Goal: Task Accomplishment & Management: Use online tool/utility

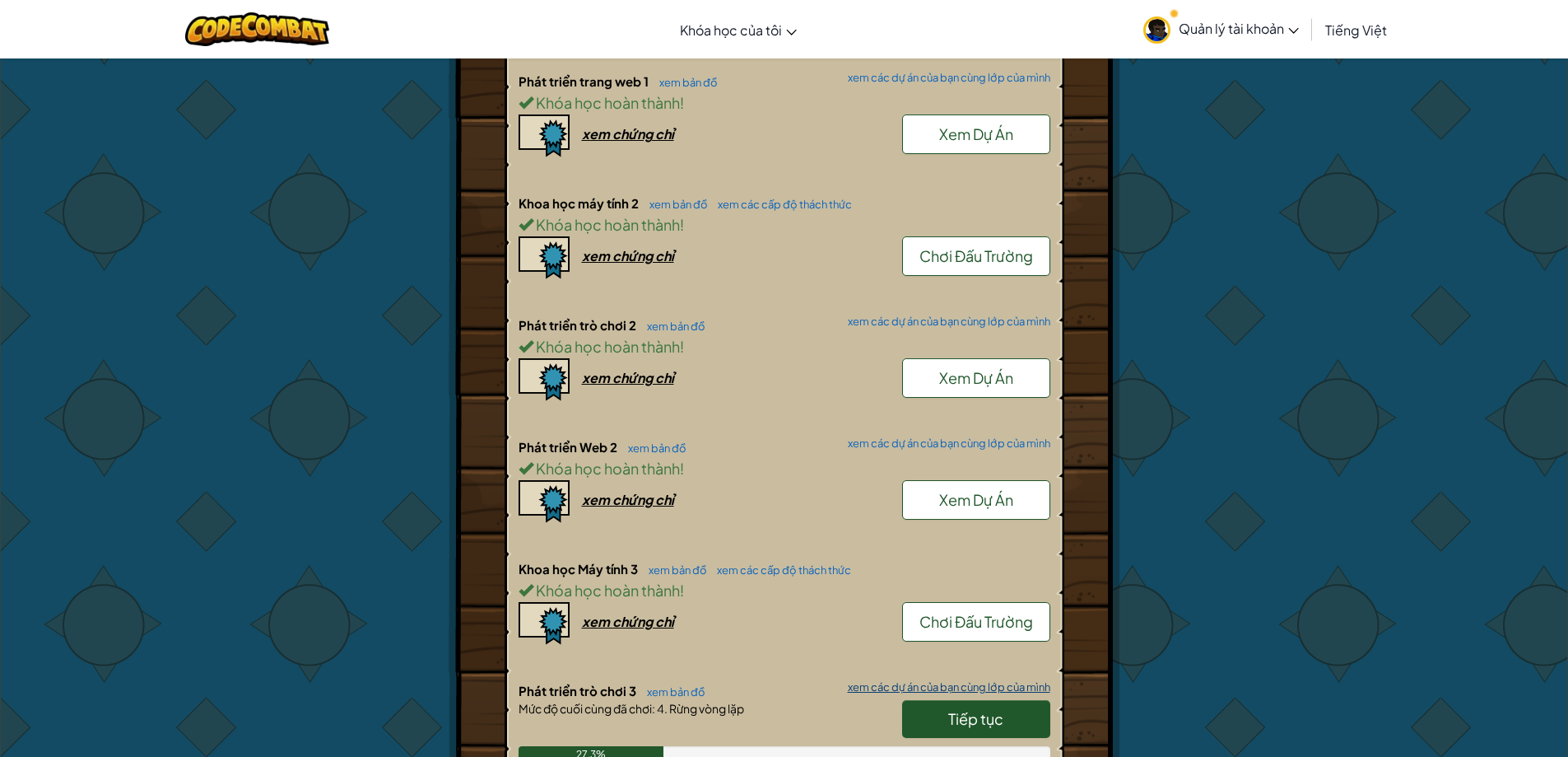
scroll to position [823, 0]
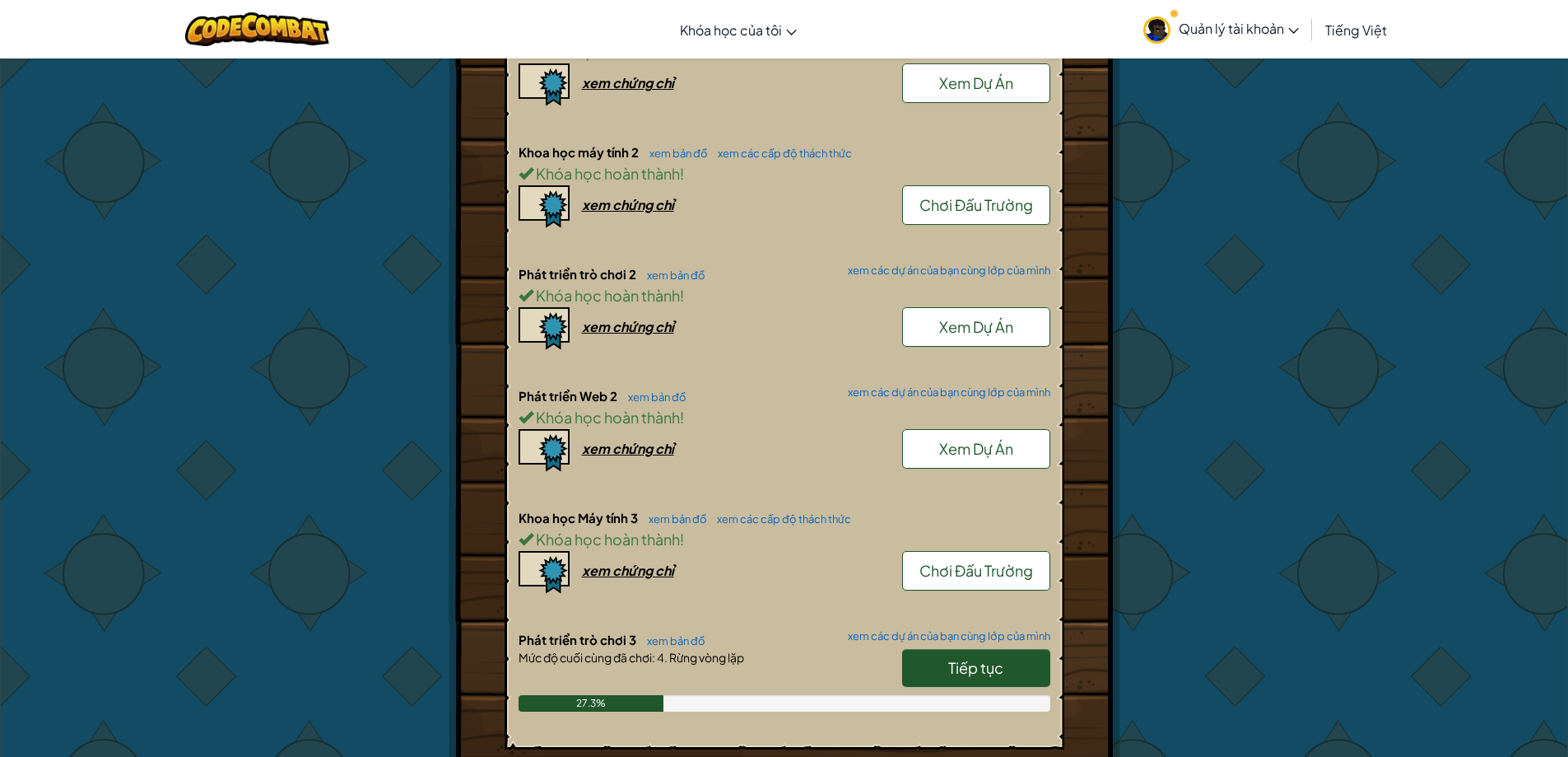
click at [999, 657] on span "Tiếp tục" at bounding box center [976, 667] width 55 height 19
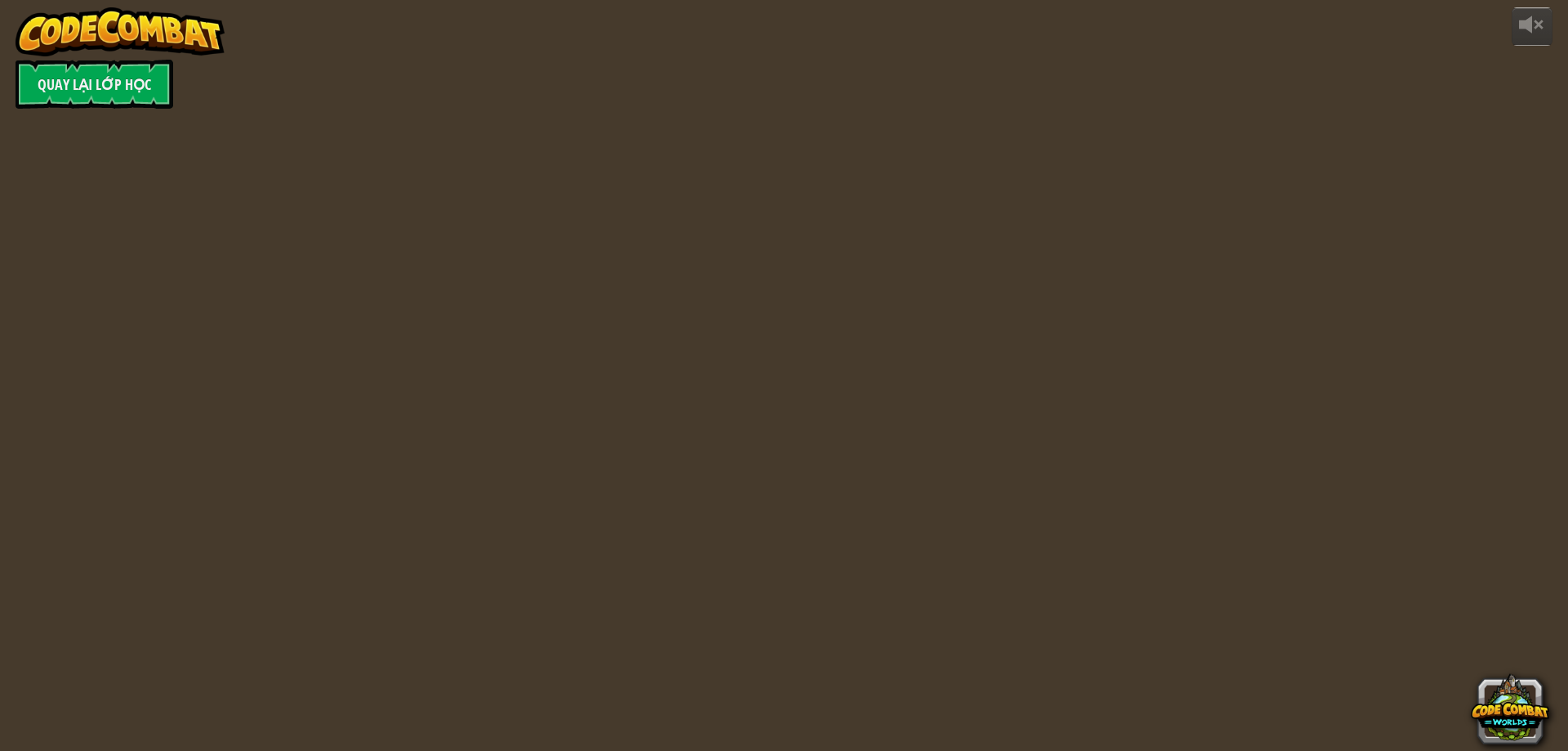
select select "vi"
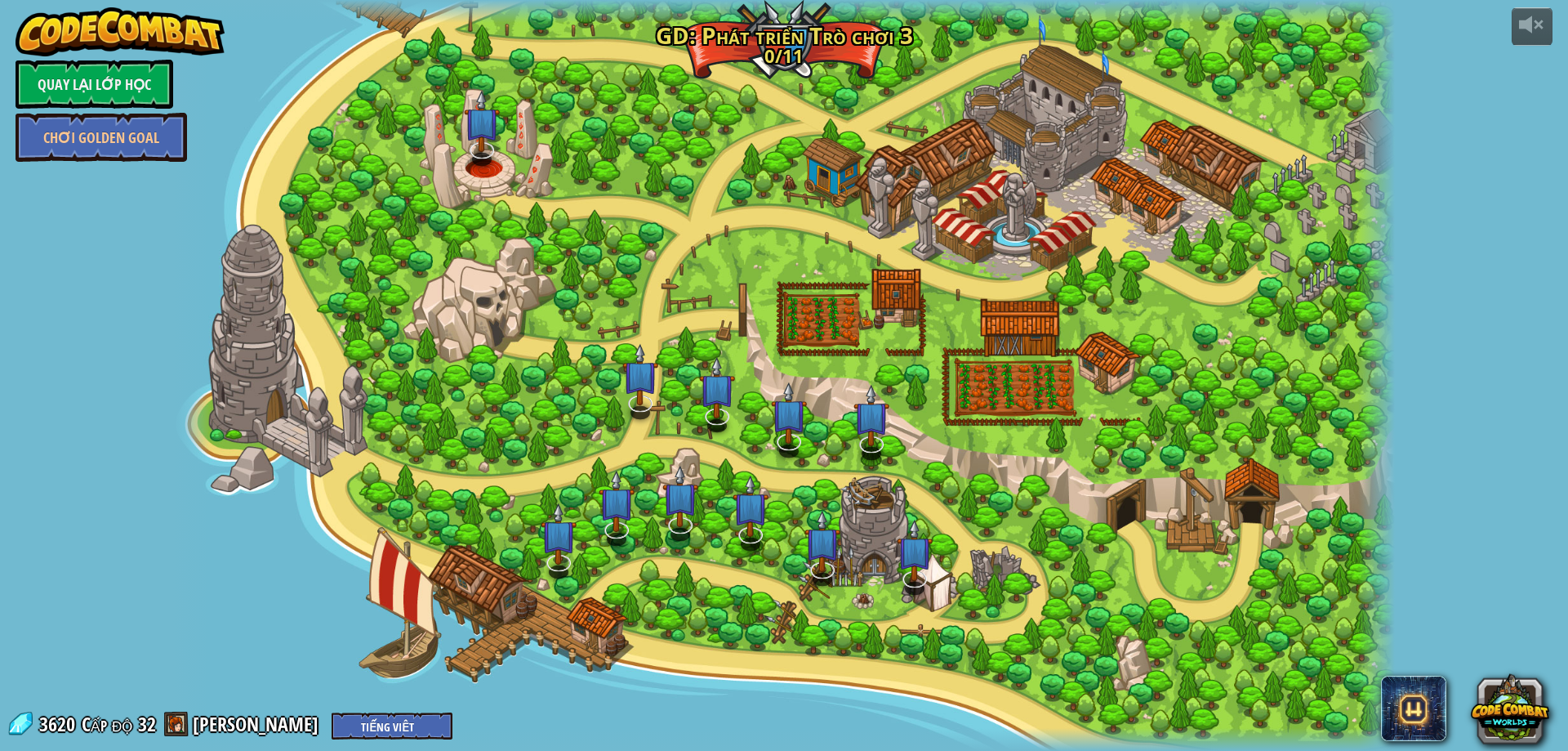
select select "vi"
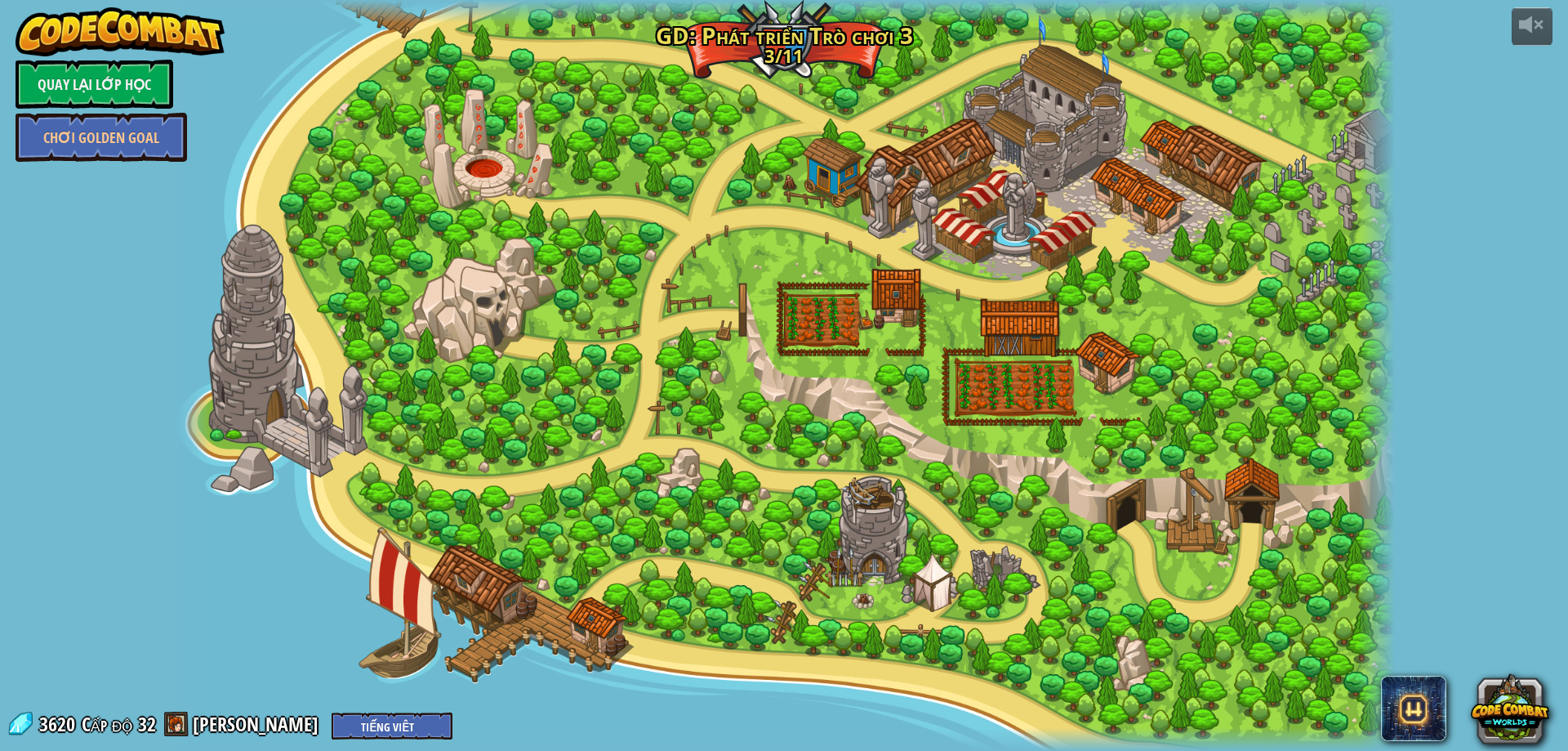
select select "vi"
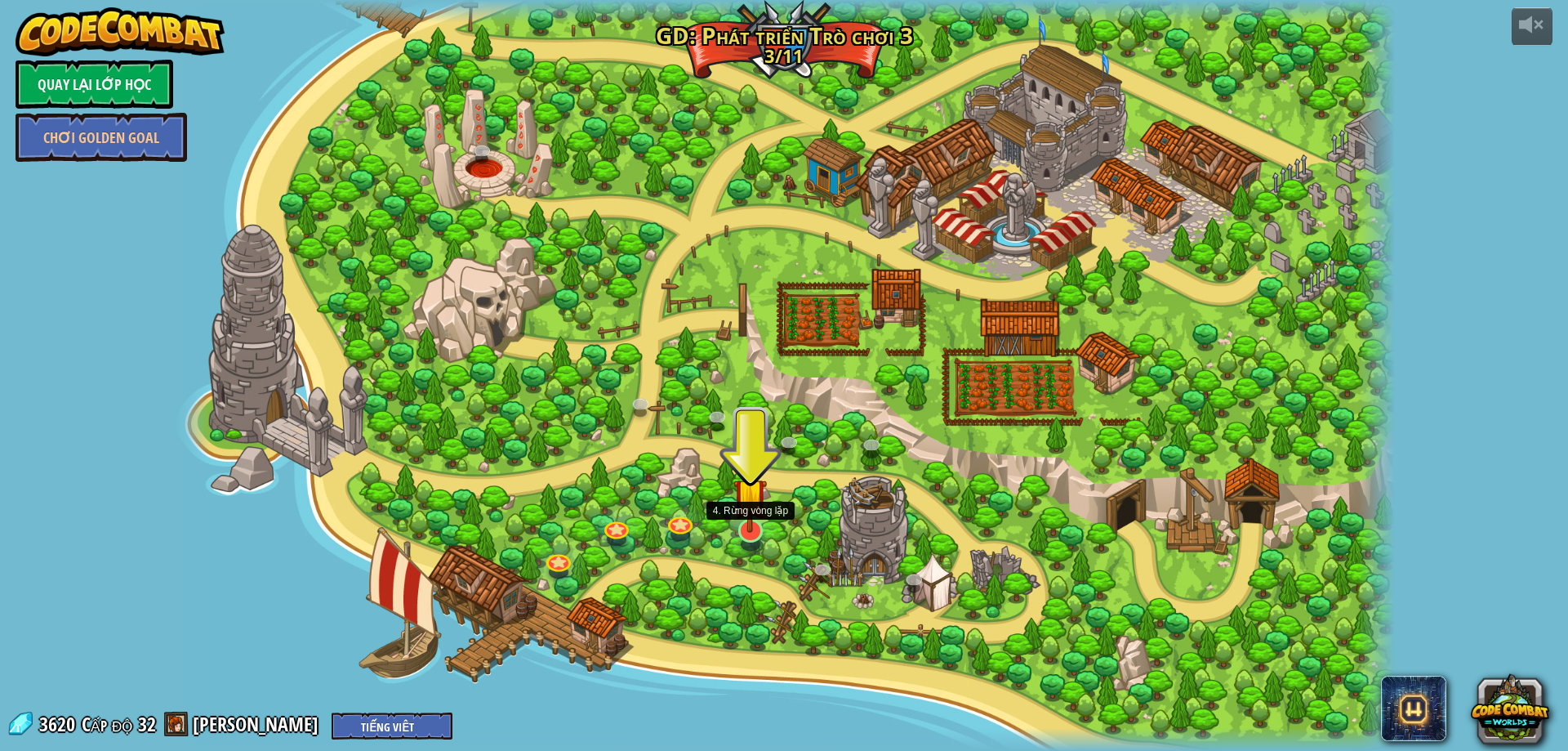
click at [742, 520] on img at bounding box center [750, 495] width 33 height 76
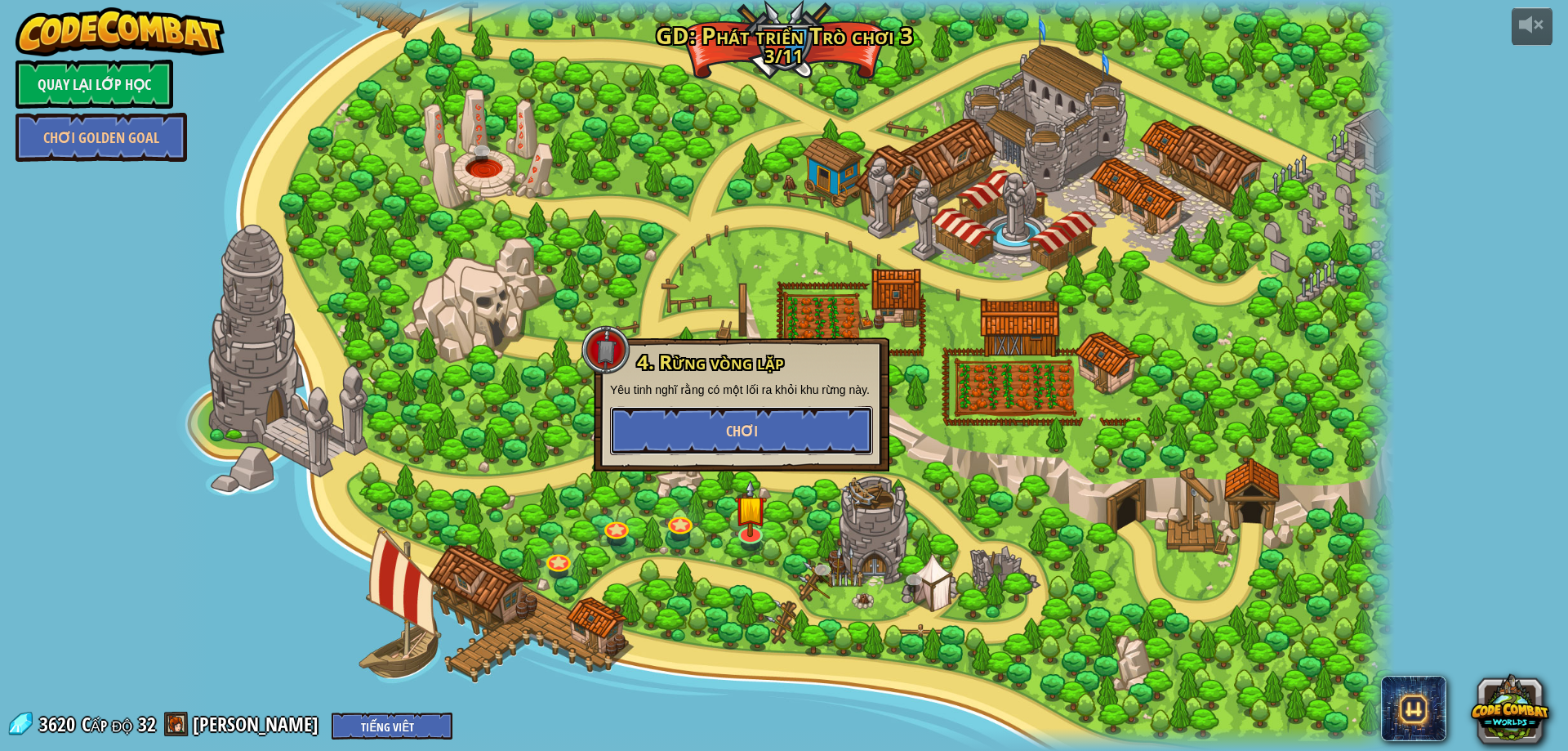
click at [765, 441] on button "Chơi" at bounding box center [741, 430] width 263 height 49
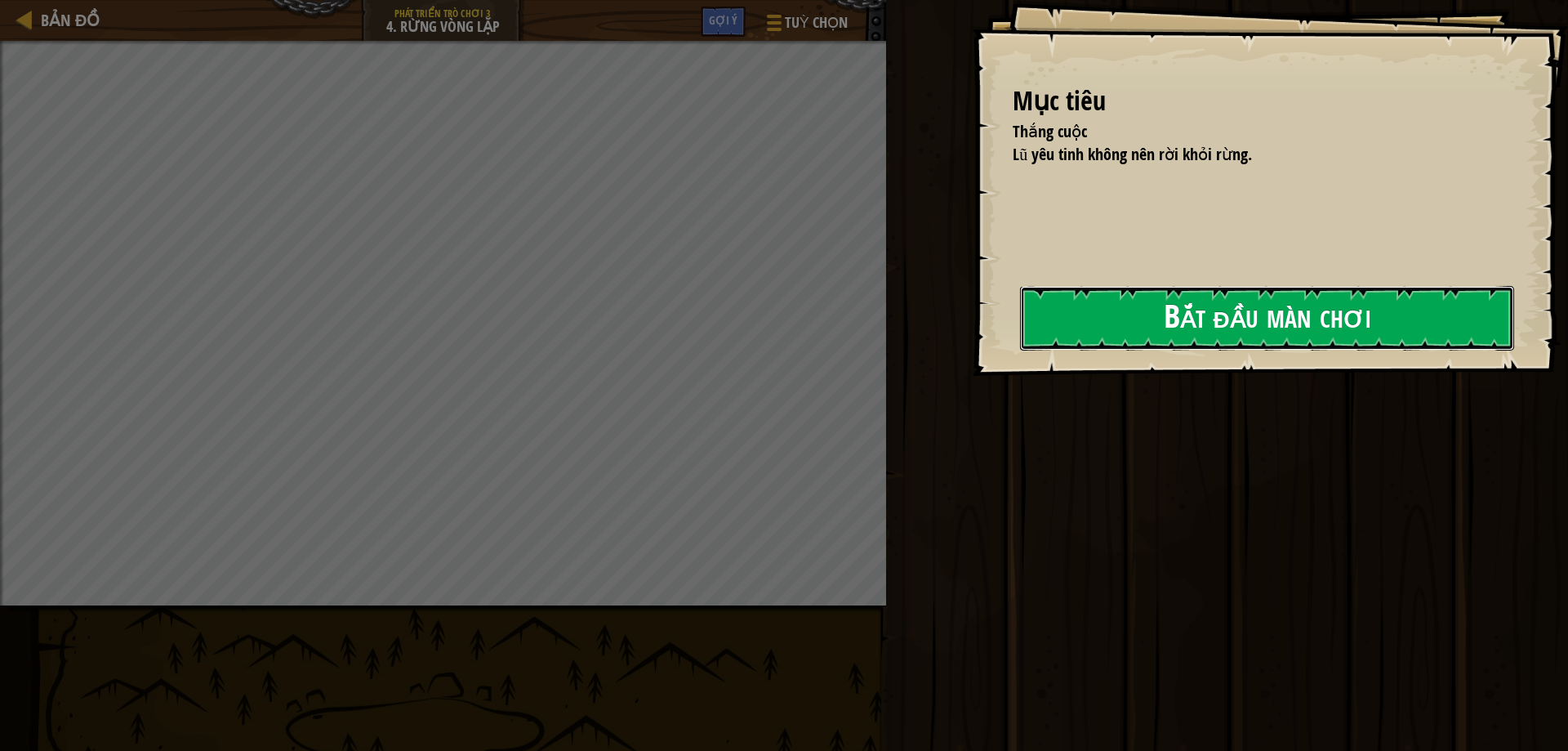
click at [1157, 324] on button "Bắt đầu màn chơi" at bounding box center [1267, 318] width 494 height 65
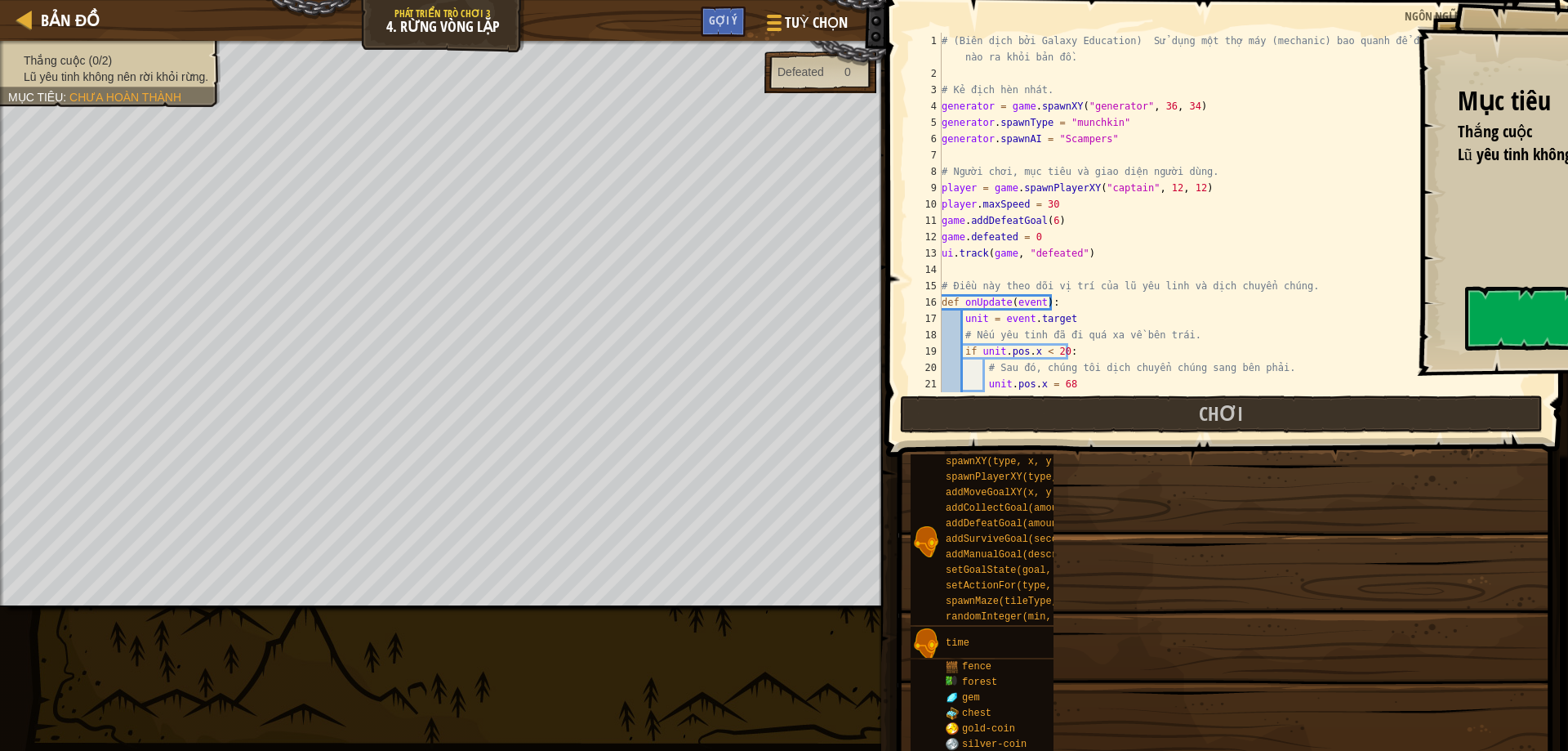
scroll to position [245, 0]
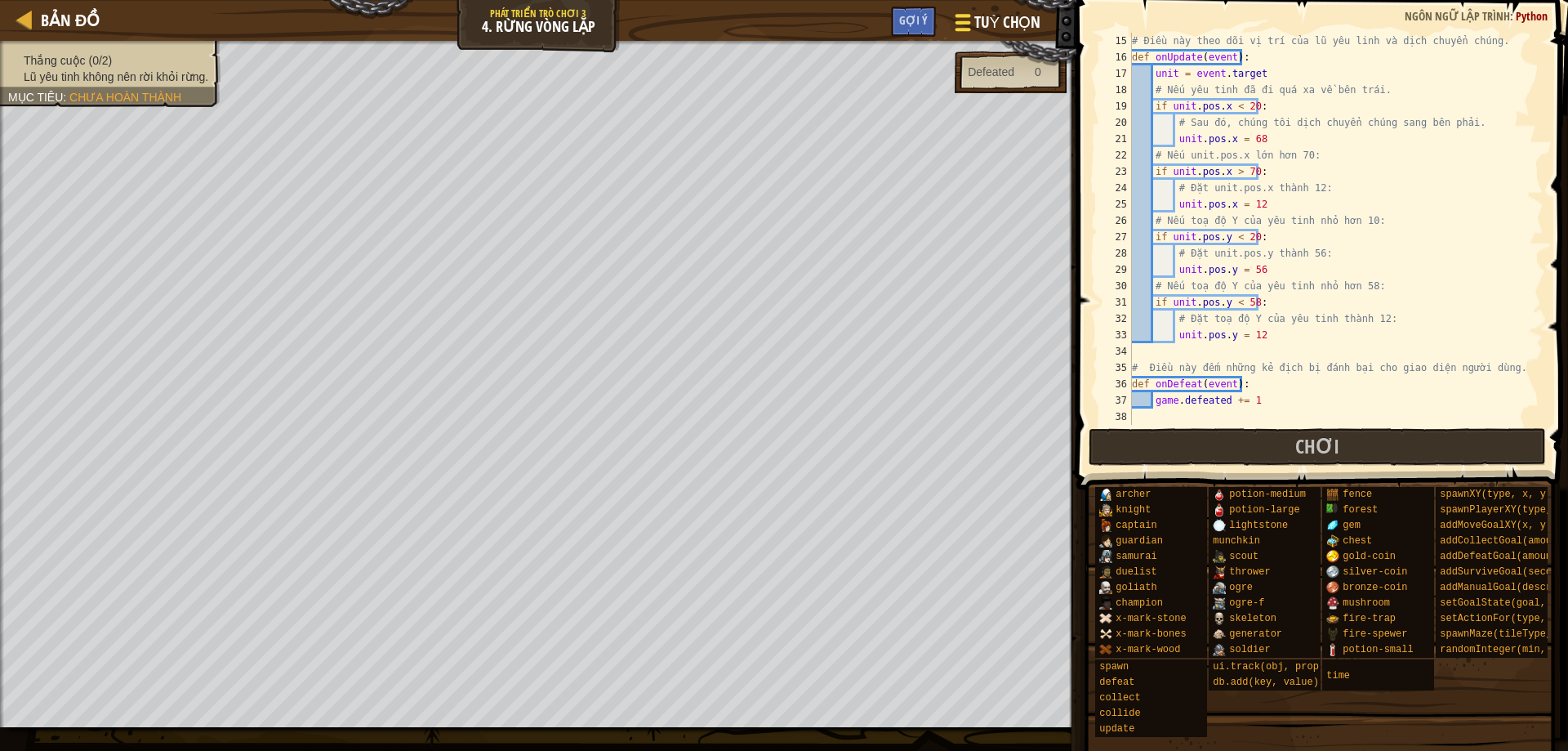
click at [987, 20] on span "Tuỳ chọn" at bounding box center [1007, 22] width 66 height 22
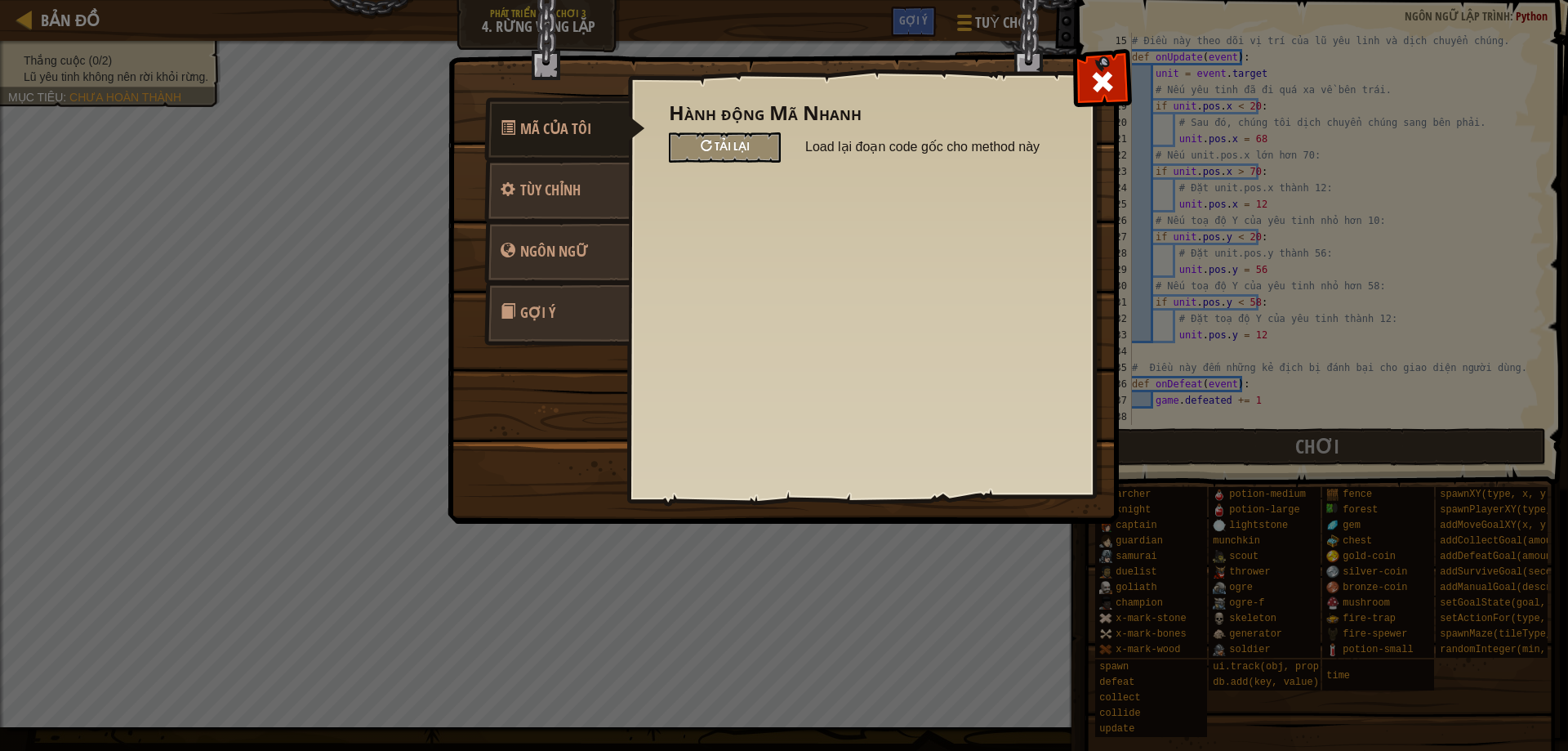
click at [691, 143] on div "Tải lại" at bounding box center [724, 147] width 112 height 30
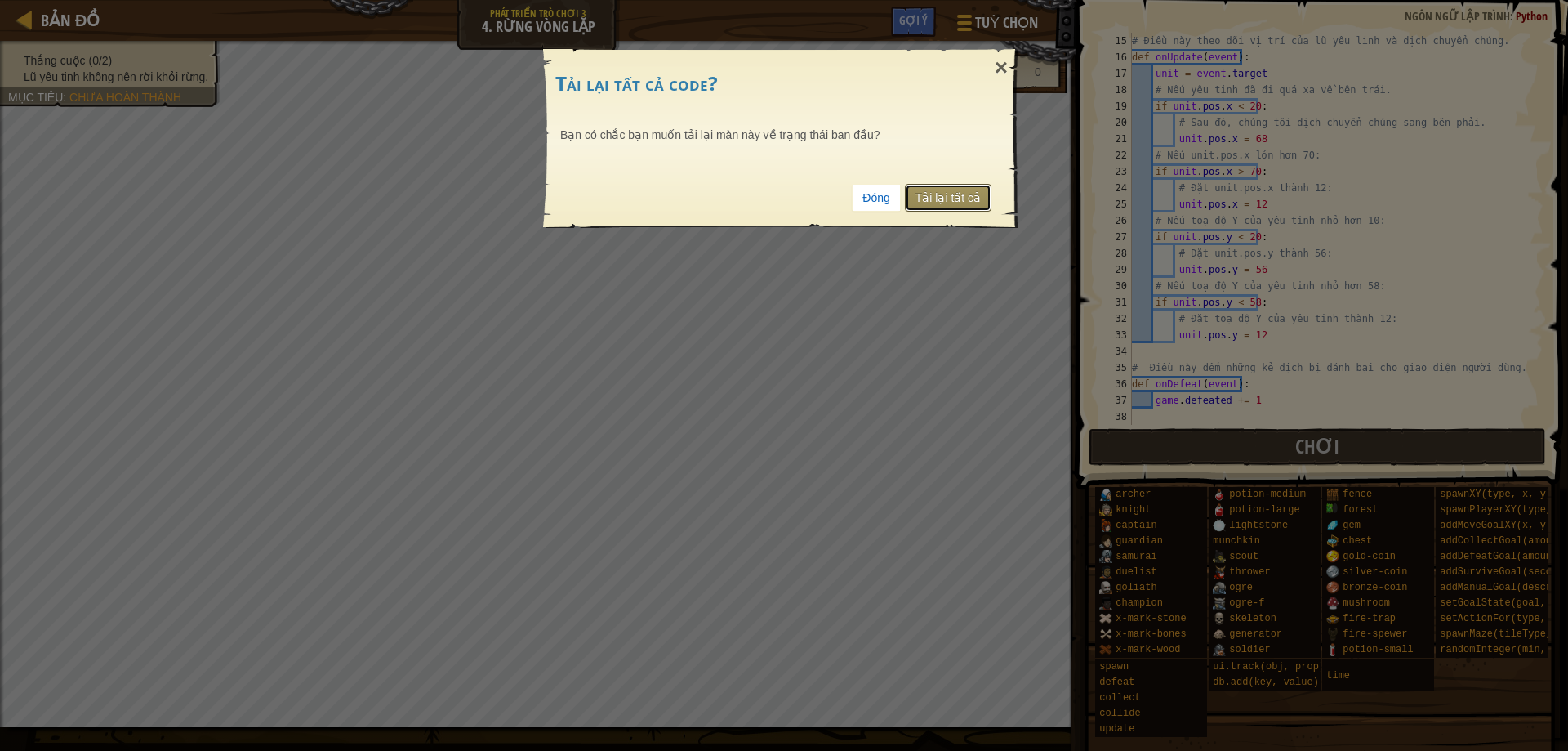
click at [944, 206] on link "Tải lại tất cả" at bounding box center [948, 197] width 87 height 28
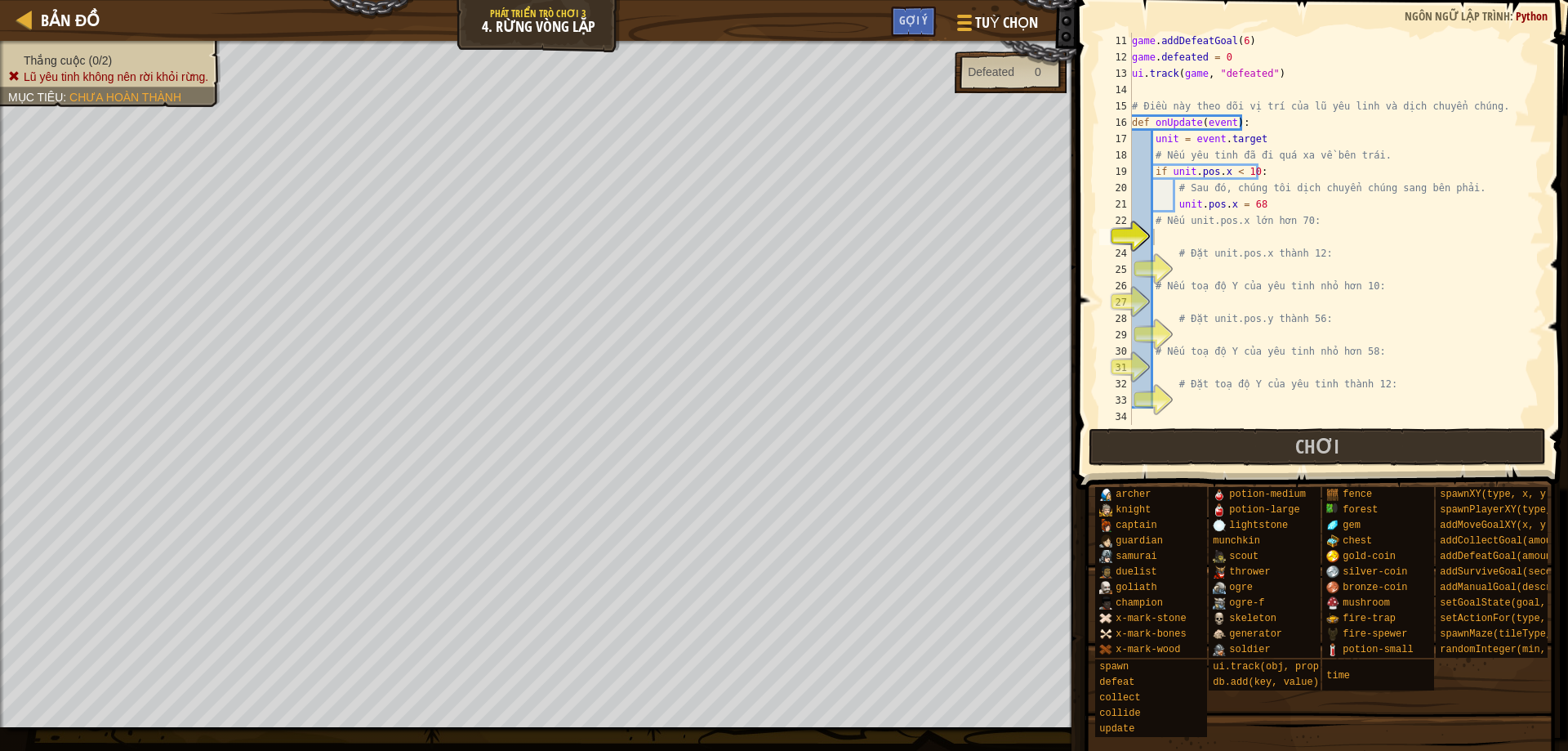
scroll to position [180, 0]
click at [1239, 240] on div "game . addDefeatGoal ( 6 ) game . defeated = 0 ui . track ( game , "defeated" )…" at bounding box center [1329, 244] width 402 height 424
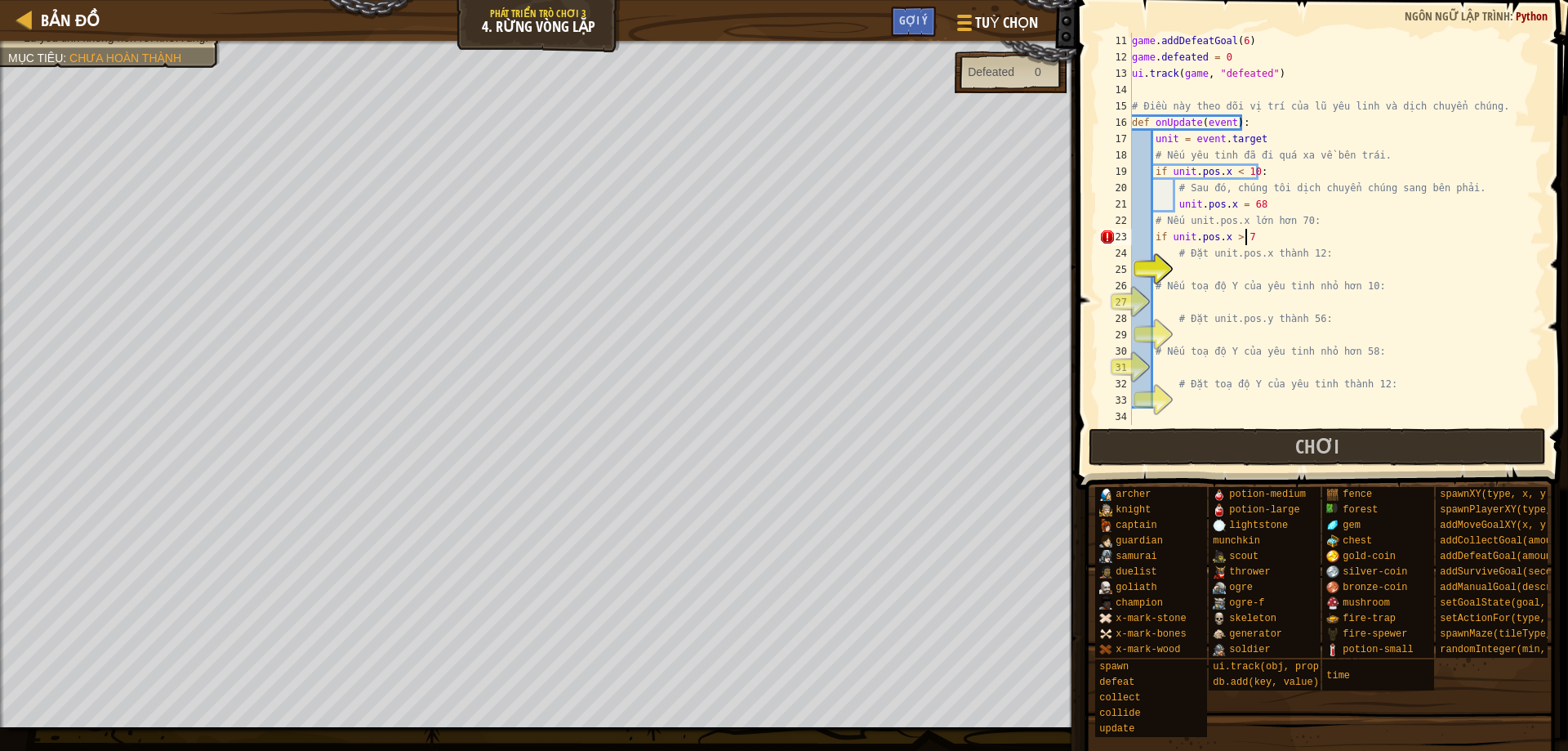
scroll to position [7, 9]
click at [1236, 259] on div "game . addDefeatGoal ( 6 ) game . defeated = 0 ui . track ( game , "defeated" )…" at bounding box center [1329, 244] width 402 height 424
type textarea "# Đặt unit.pos.x thành 12:"
click at [1242, 274] on div "game . addDefeatGoal ( 6 ) game . defeated = 0 ui . track ( game , "defeated" )…" at bounding box center [1329, 244] width 402 height 424
click at [1249, 289] on div "game . addDefeatGoal ( 6 ) game . defeated = 0 ui . track ( game , "defeated" )…" at bounding box center [1329, 244] width 402 height 424
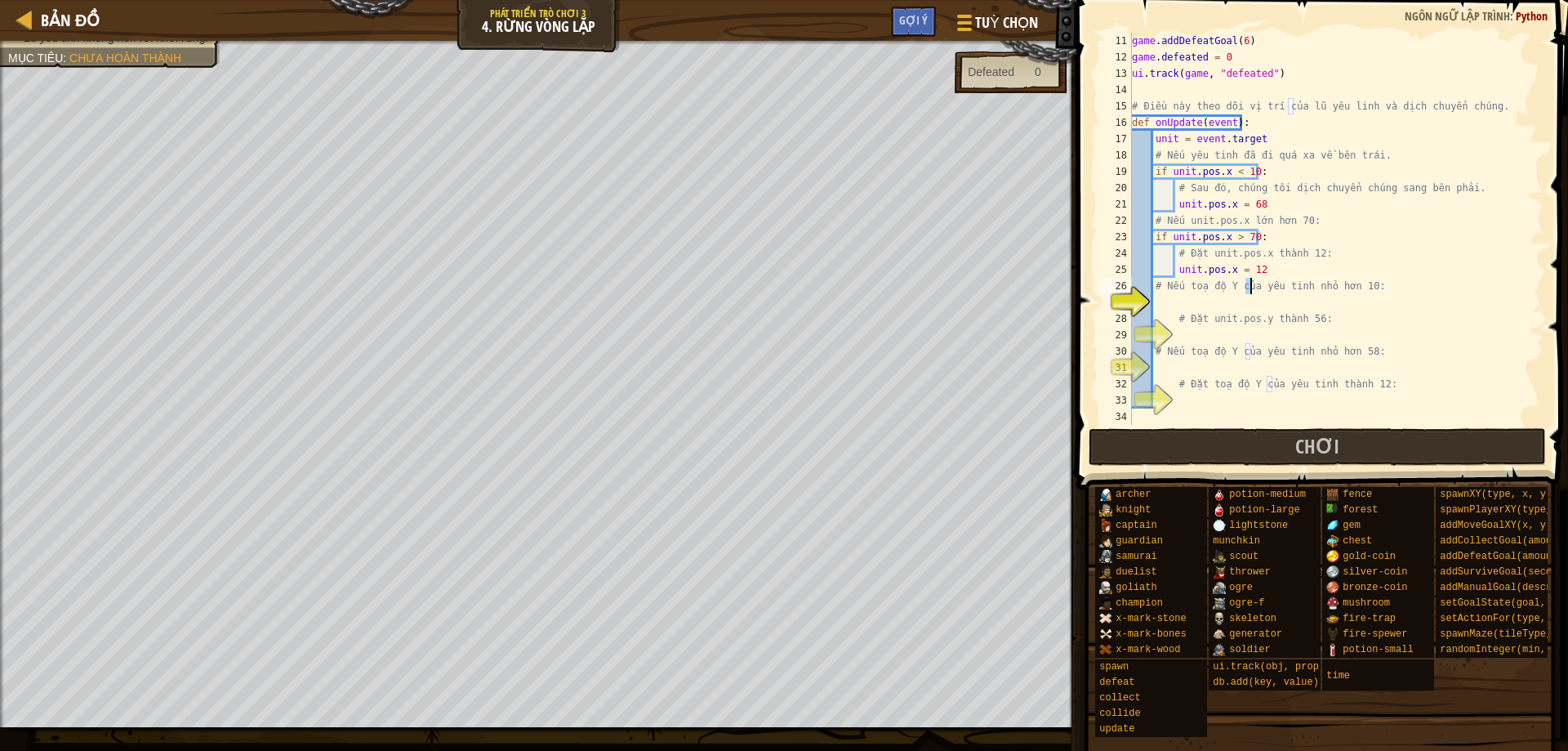
type textarea "# Nếu toạ độ Y của yêu tinh nhỏ hơn 10:"
click at [1249, 305] on div "game . addDefeatGoal ( 6 ) game . defeated = 0 ui . track ( game , "defeated" )…" at bounding box center [1329, 244] width 402 height 424
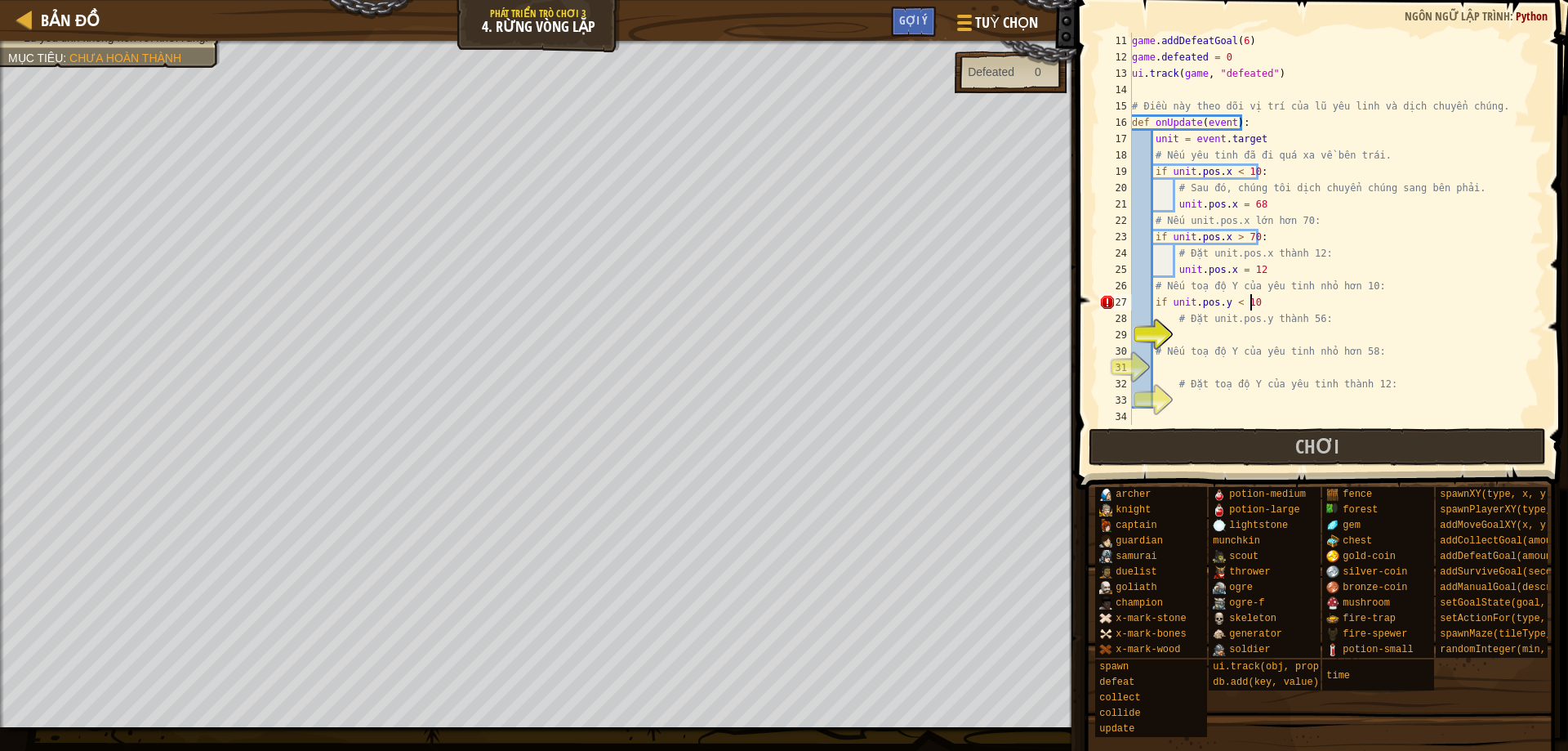
type textarea "if unit.pos.y < 10:"
click at [1273, 329] on div "game . addDefeatGoal ( 6 ) game . defeated = 0 ui . track ( game , "defeated" )…" at bounding box center [1329, 244] width 402 height 424
type textarea "unit.pos.y = 56"
click at [1247, 364] on div "game . addDefeatGoal ( 6 ) game . defeated = 0 ui . track ( game , "defeated" )…" at bounding box center [1329, 244] width 402 height 424
type textarea "if unit.pos.y < 58:"
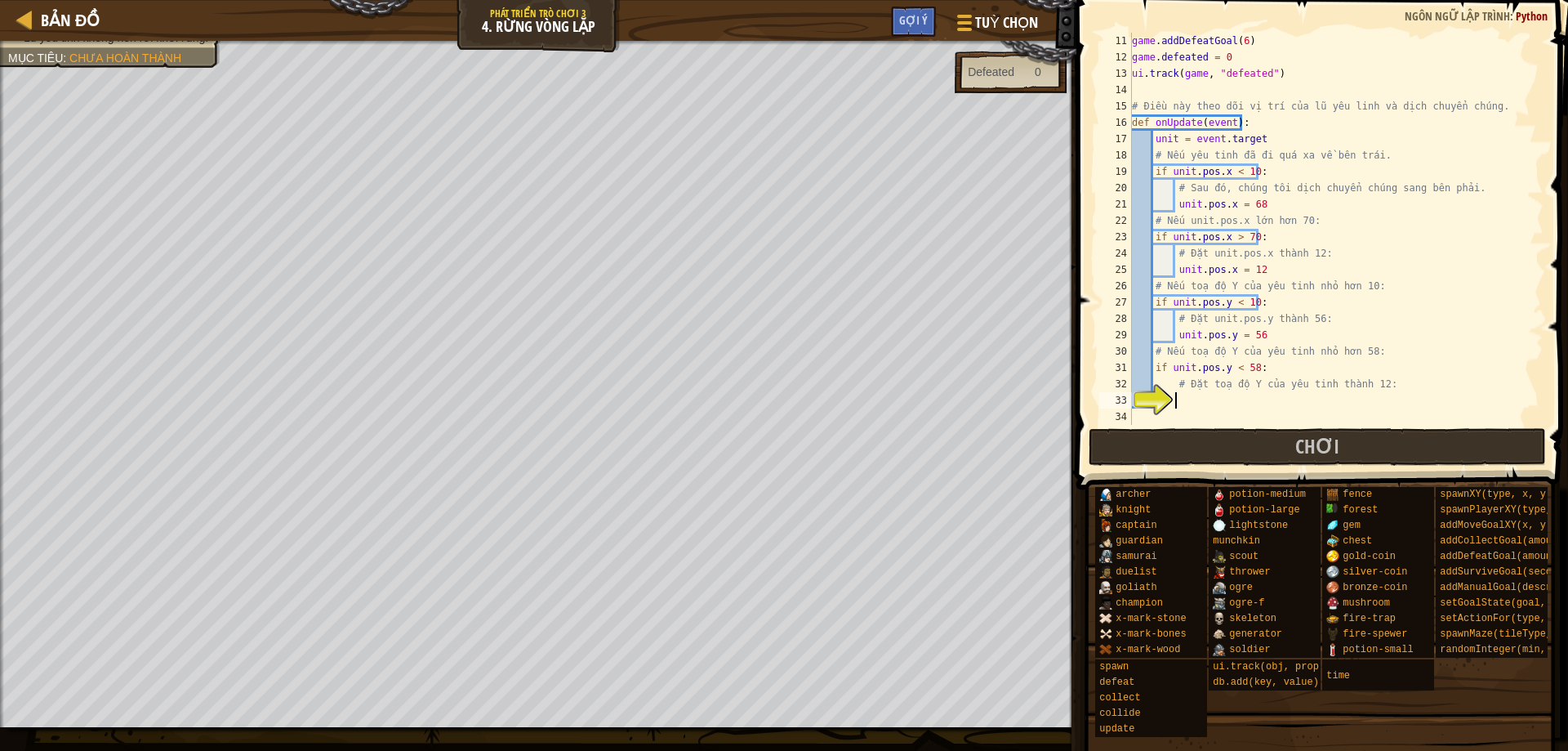
click at [1220, 399] on div "game . addDefeatGoal ( 6 ) game . defeated = 0 ui . track ( game , "defeated" )…" at bounding box center [1329, 244] width 402 height 424
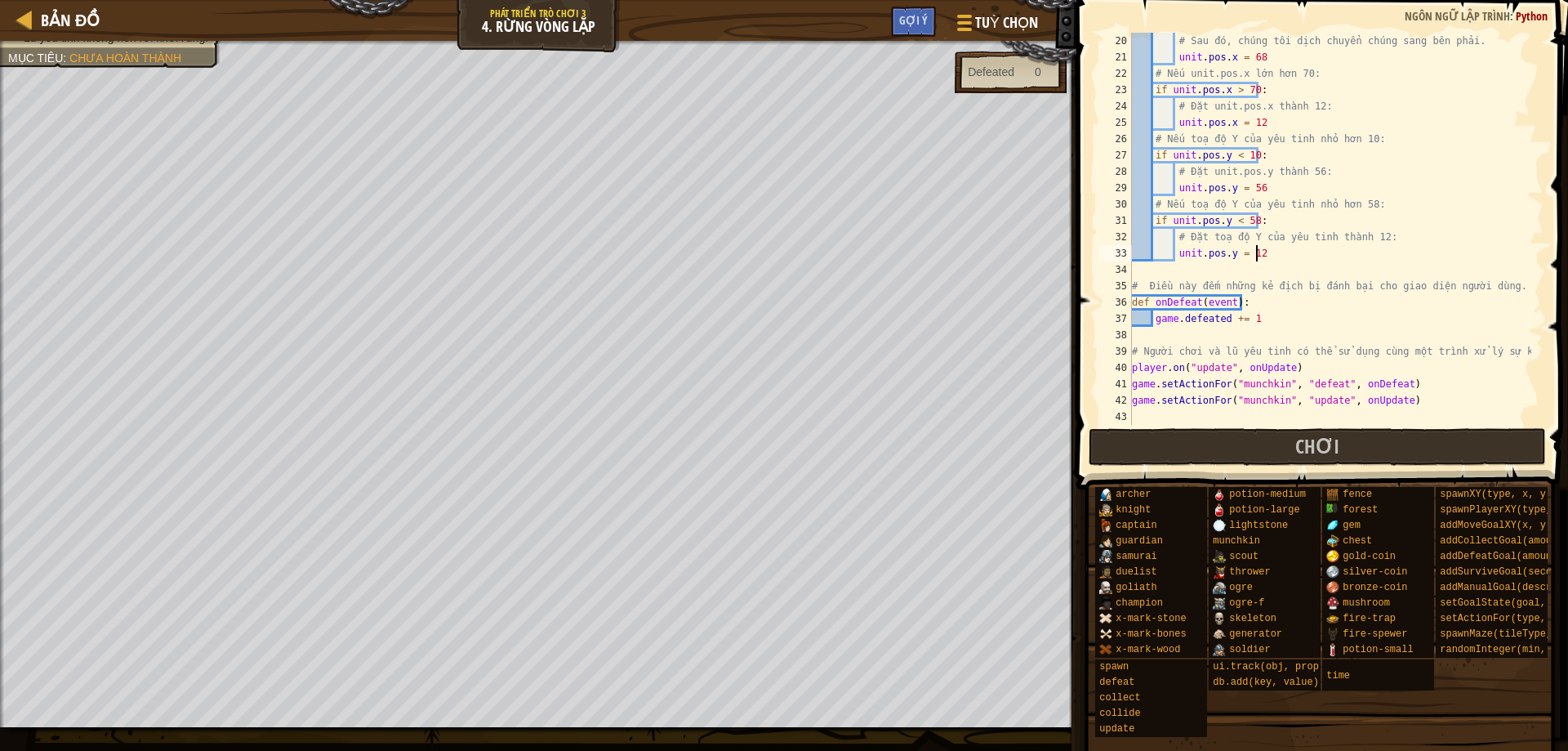
scroll to position [131, 0]
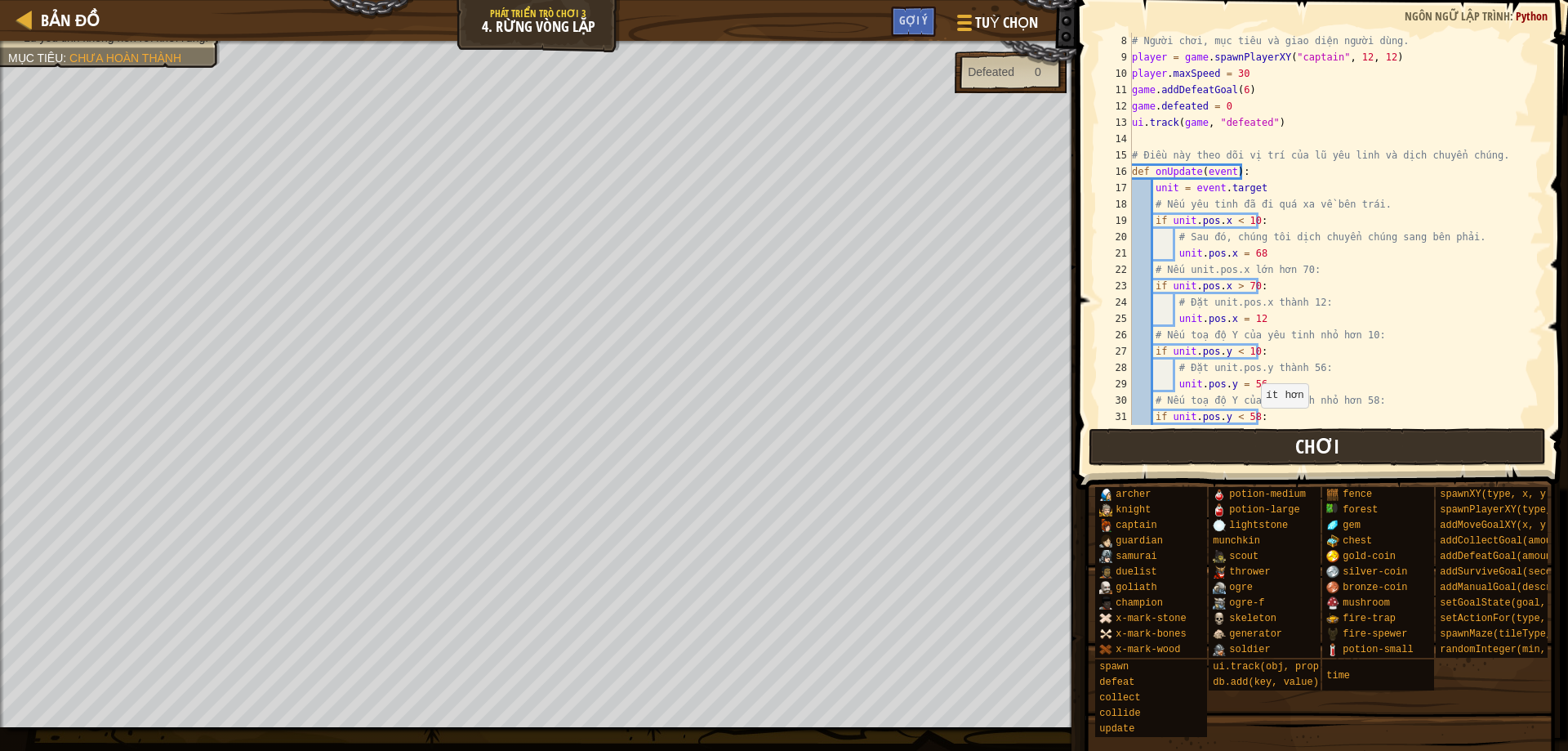
type textarea "unit.pos.y = 12"
click at [1267, 452] on button "Chơi" at bounding box center [1317, 447] width 458 height 38
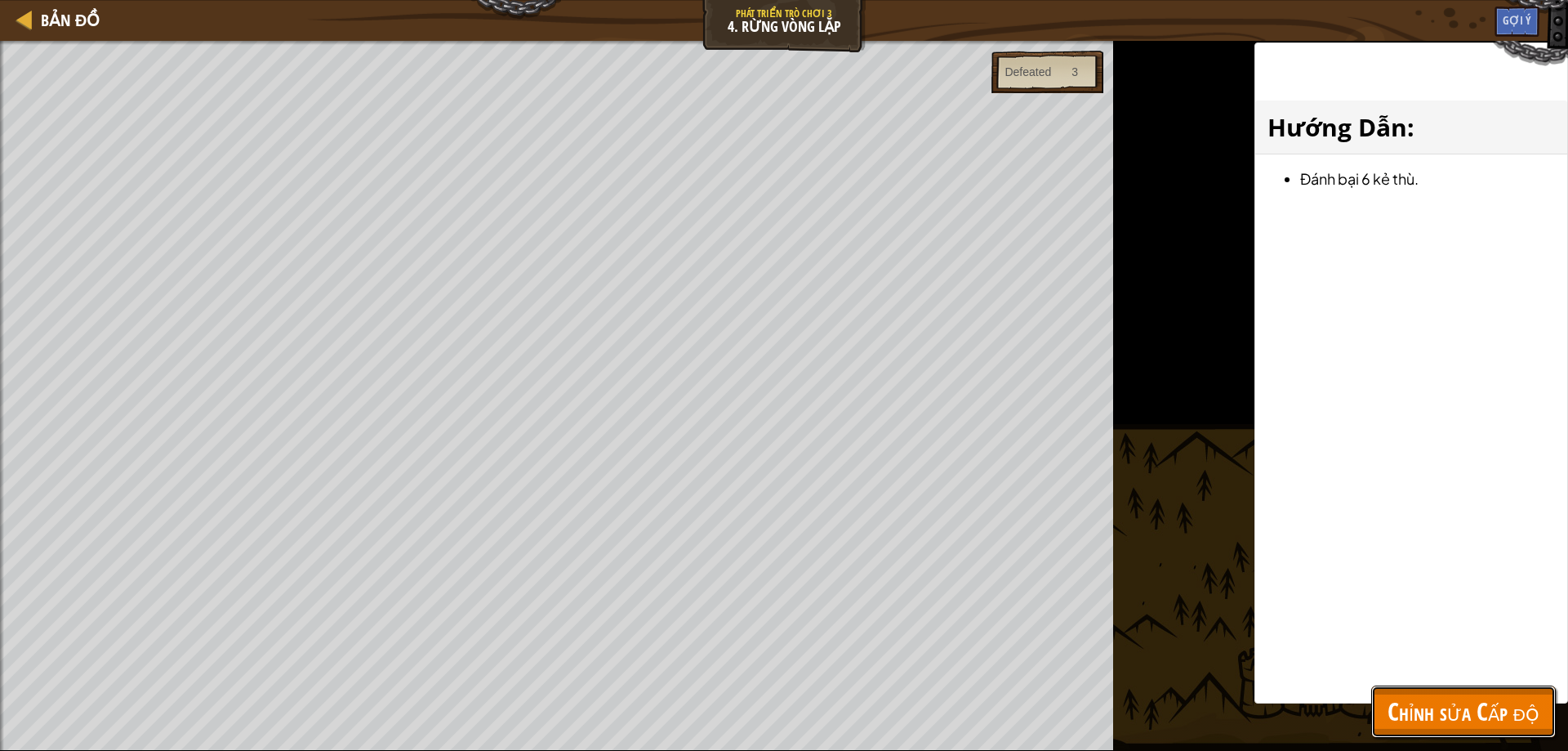
click at [1416, 705] on span "Chỉnh sửa Cấp độ" at bounding box center [1463, 710] width 152 height 33
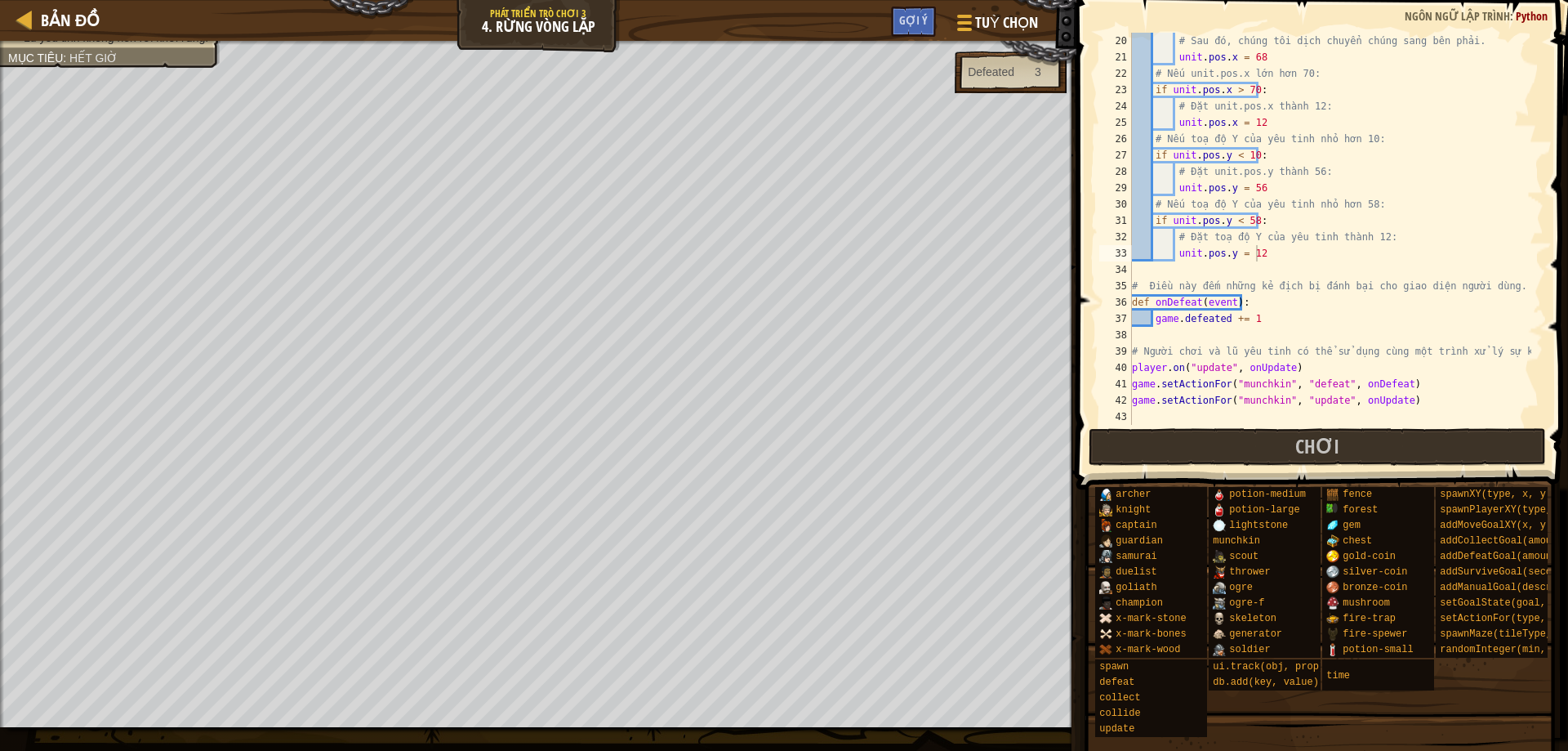
scroll to position [327, 0]
click at [1335, 456] on span "Chơi" at bounding box center [1317, 446] width 44 height 26
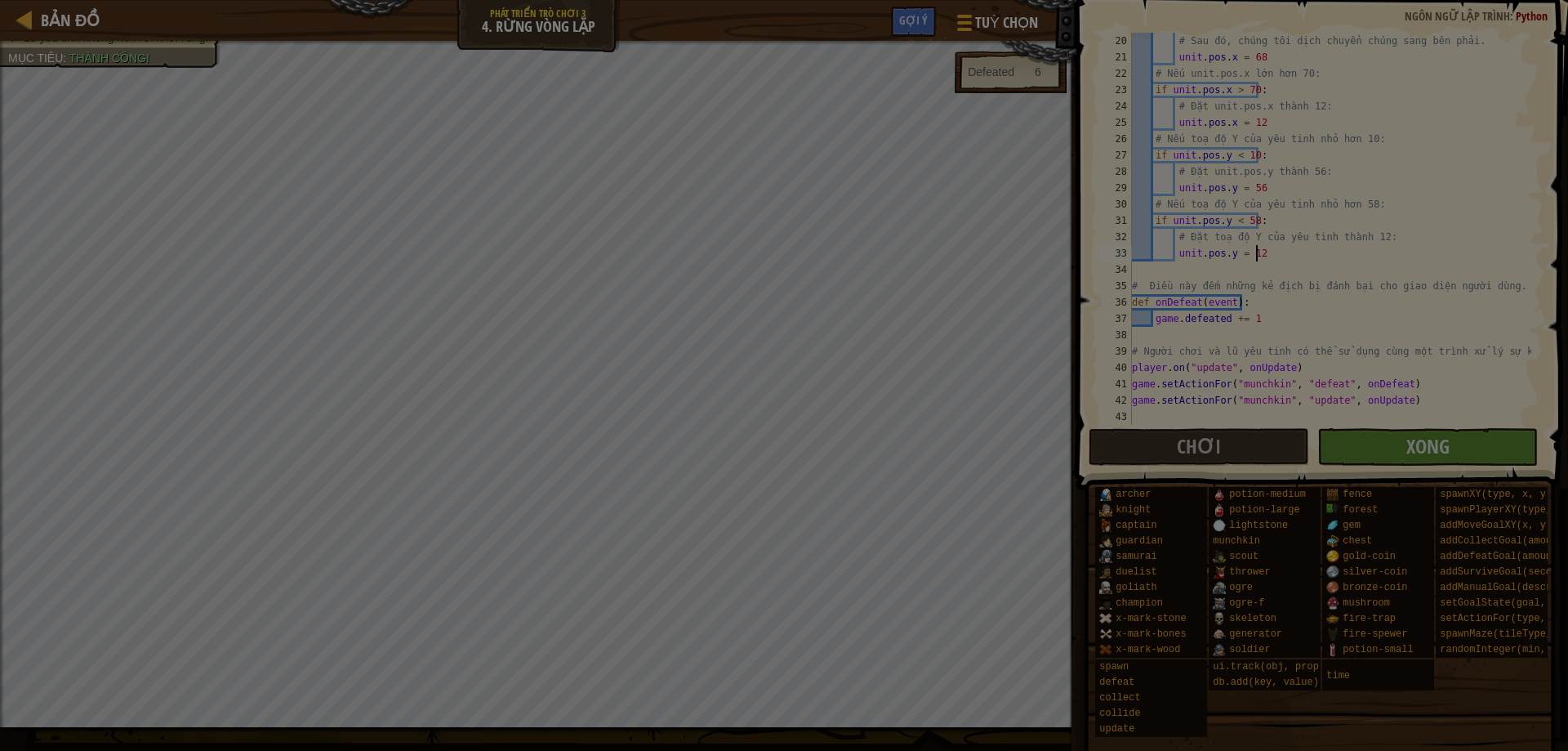
click at [625, 395] on div at bounding box center [784, 376] width 1568 height 751
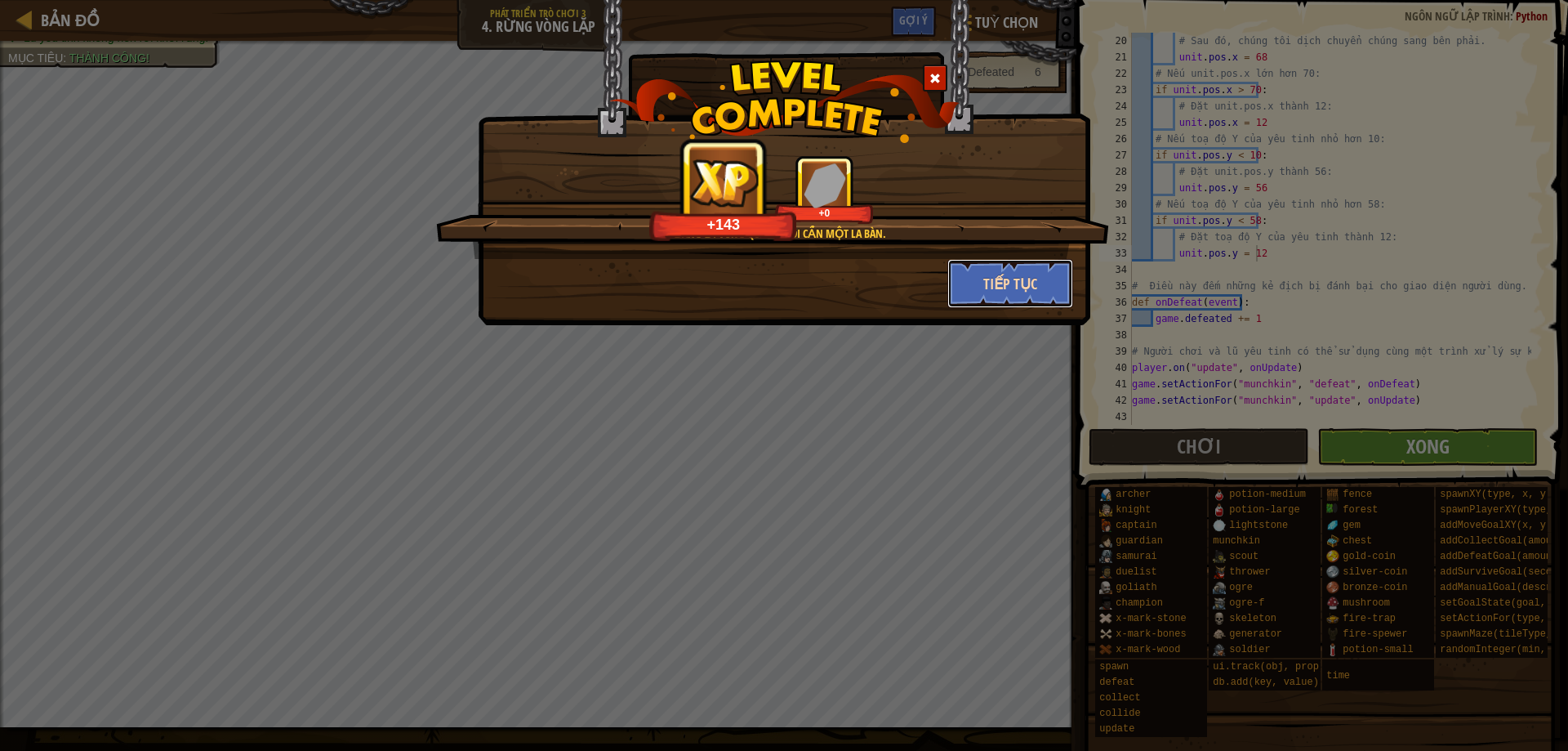
click at [992, 266] on button "Tiếp tục" at bounding box center [1010, 283] width 126 height 49
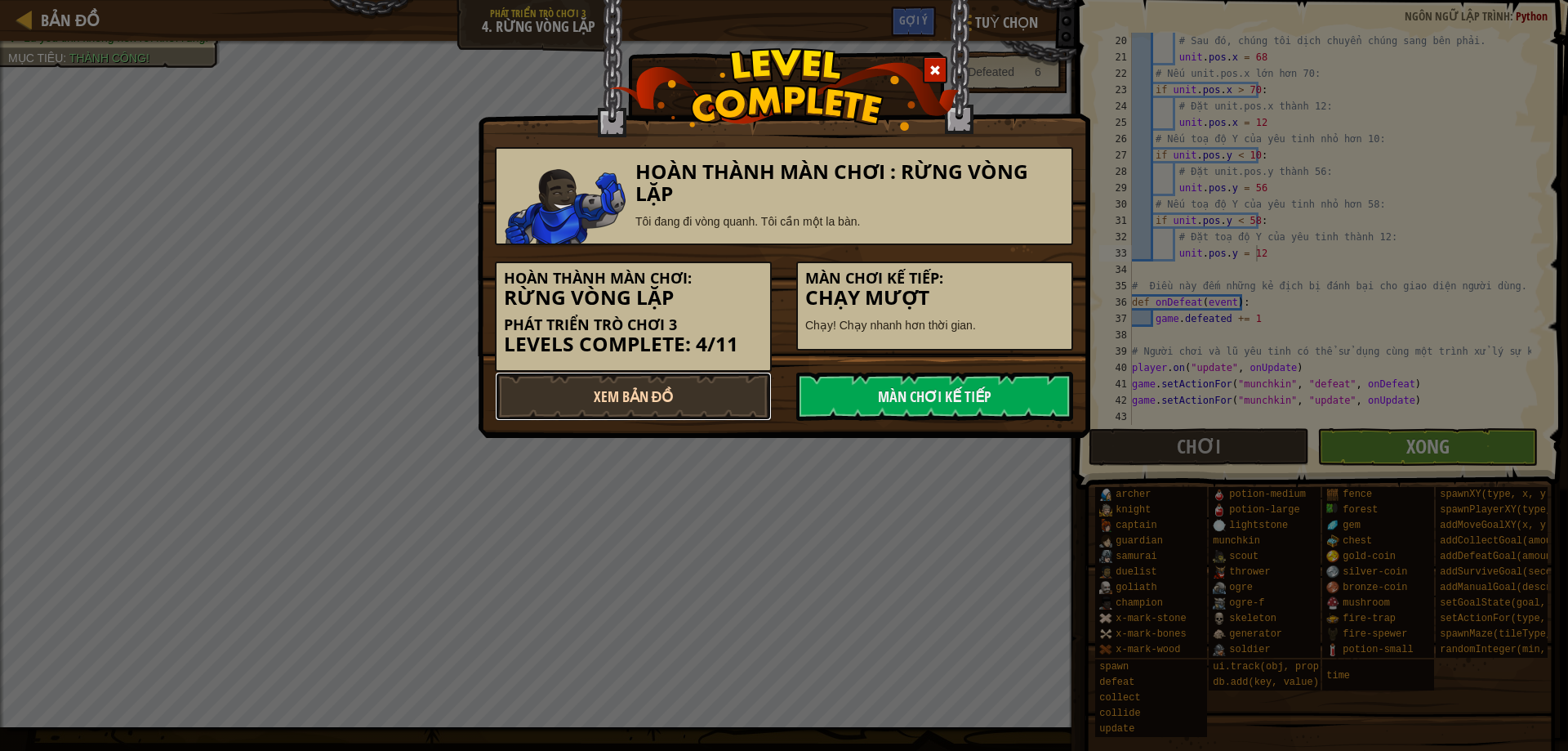
click at [678, 399] on link "Xem Bản Đồ" at bounding box center [633, 396] width 277 height 49
select select "vi"
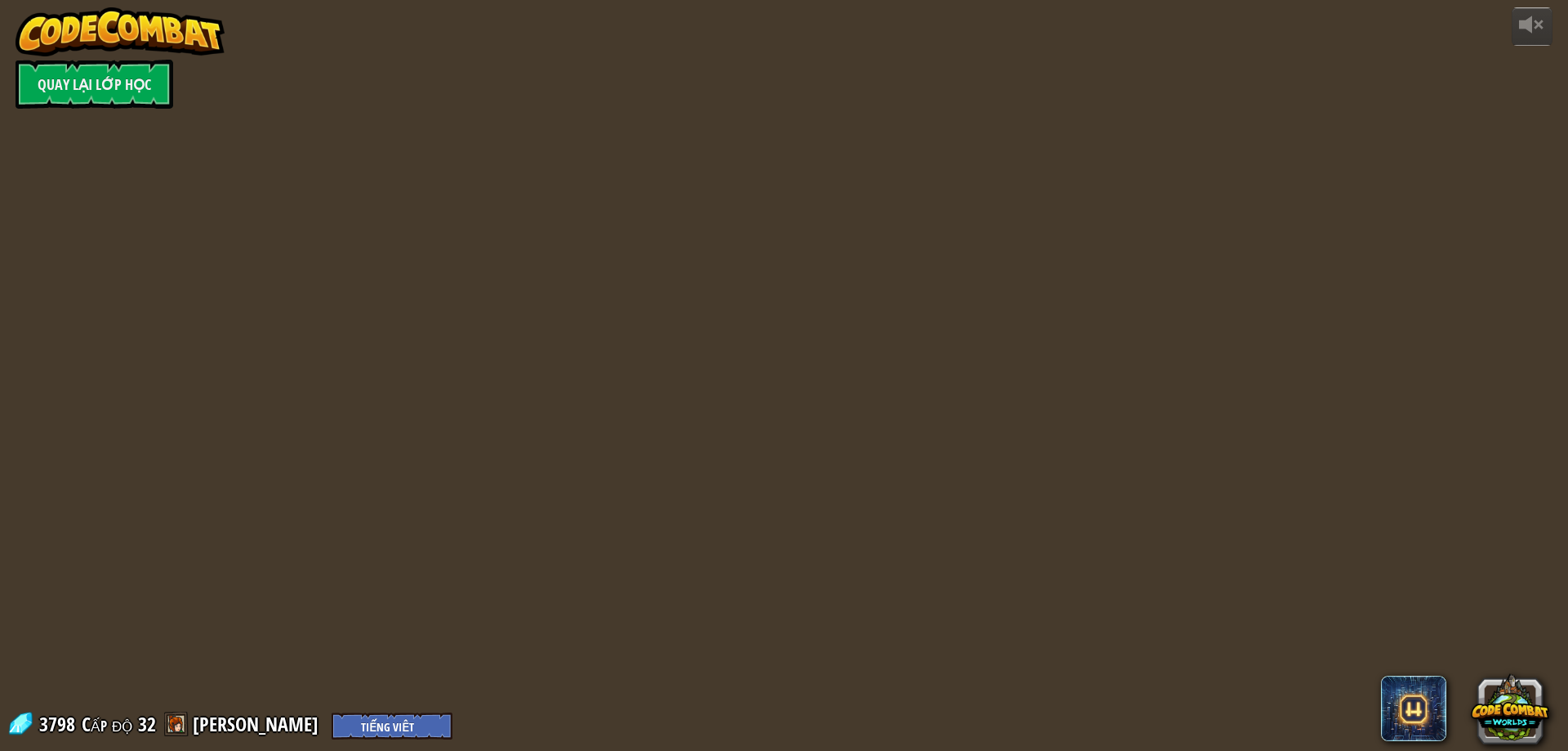
select select "vi"
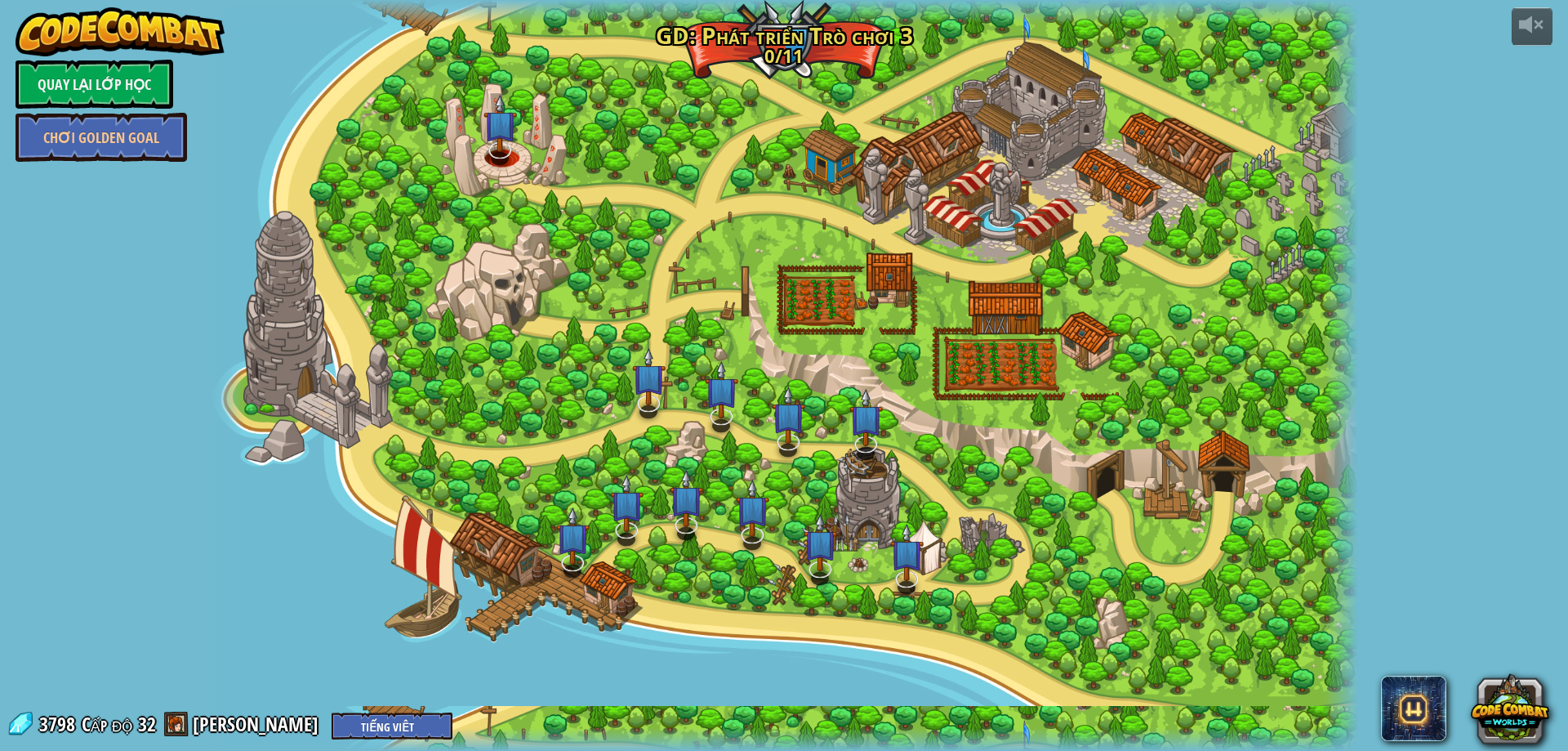
select select "vi"
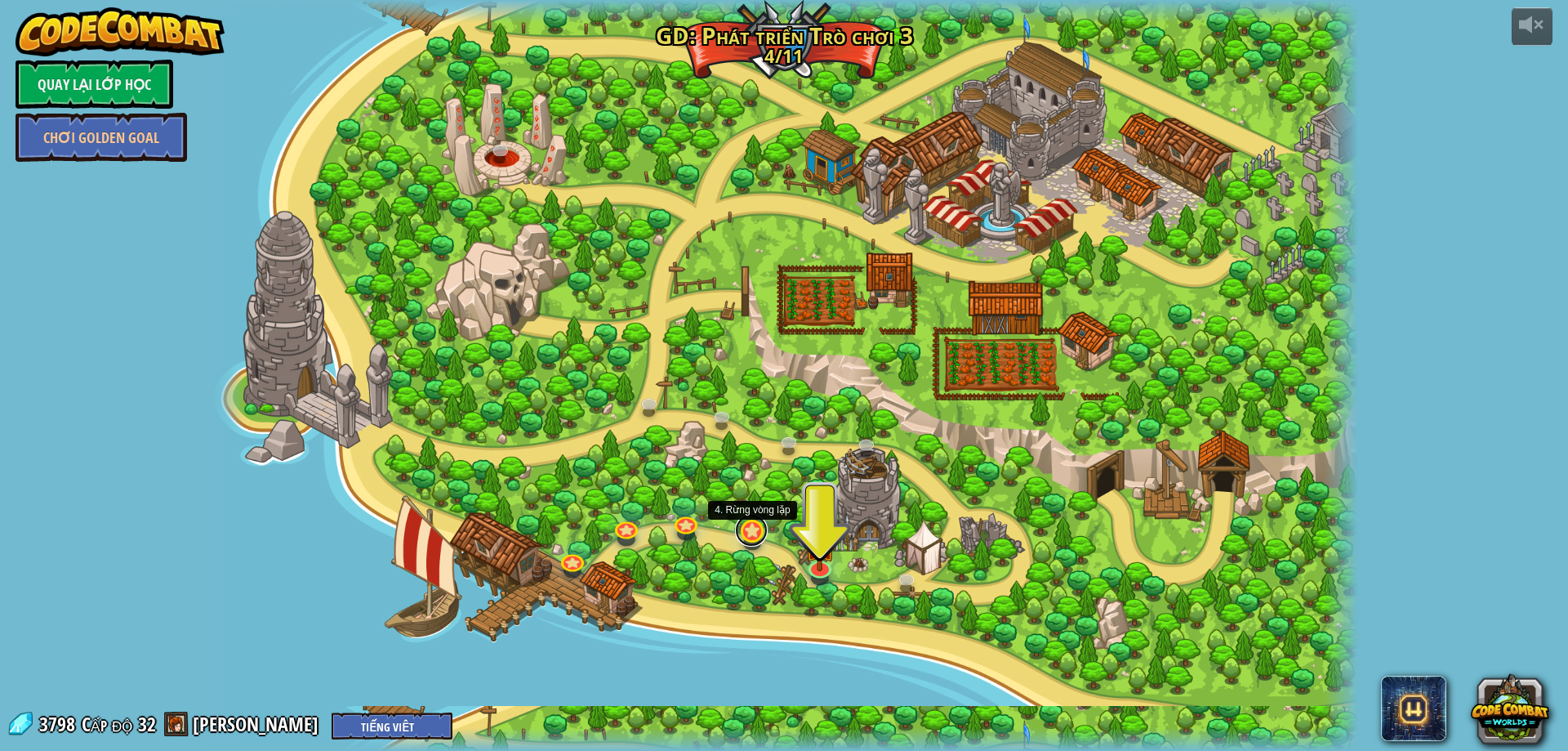
click at [752, 525] on link at bounding box center [751, 530] width 32 height 32
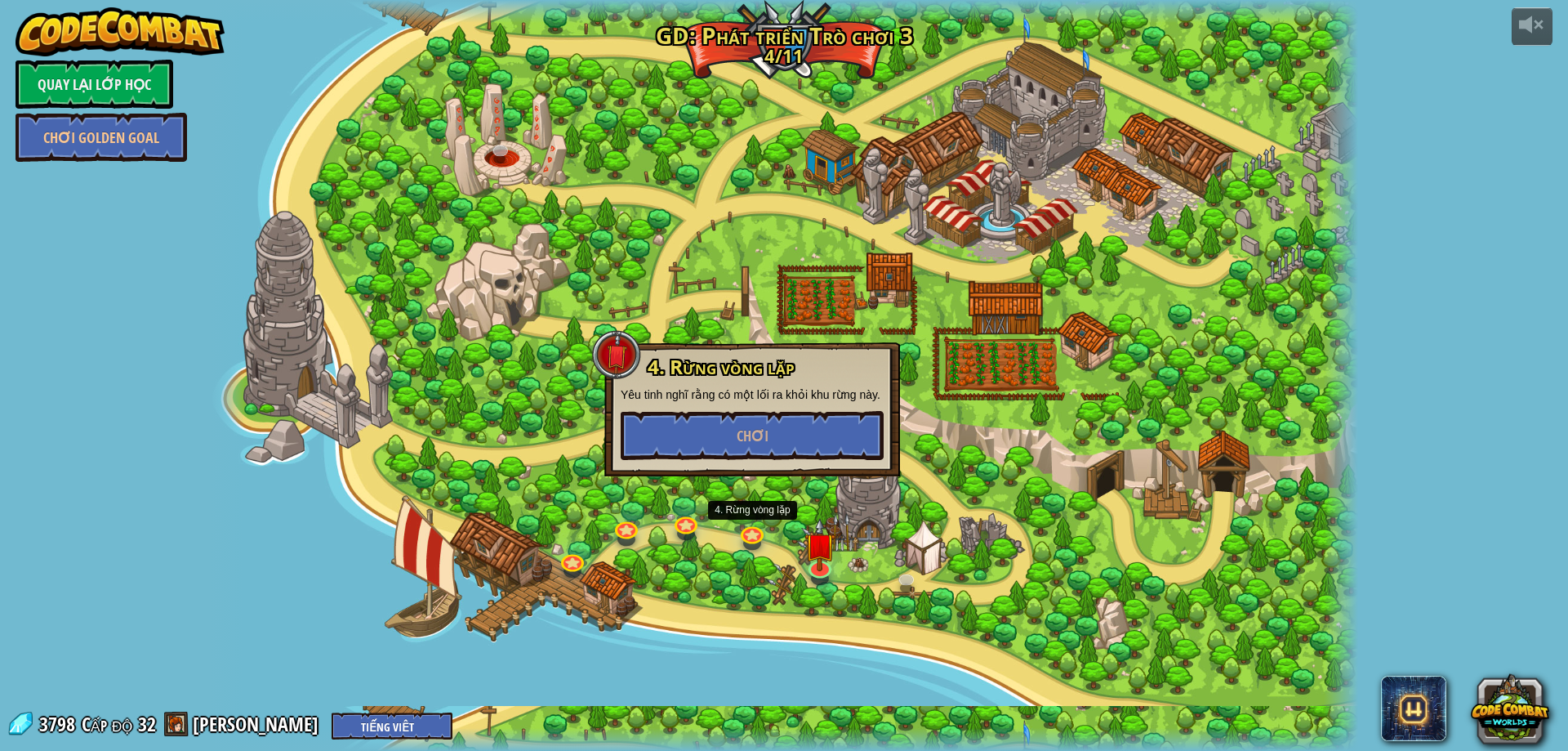
click at [687, 262] on div at bounding box center [784, 376] width 1148 height 751
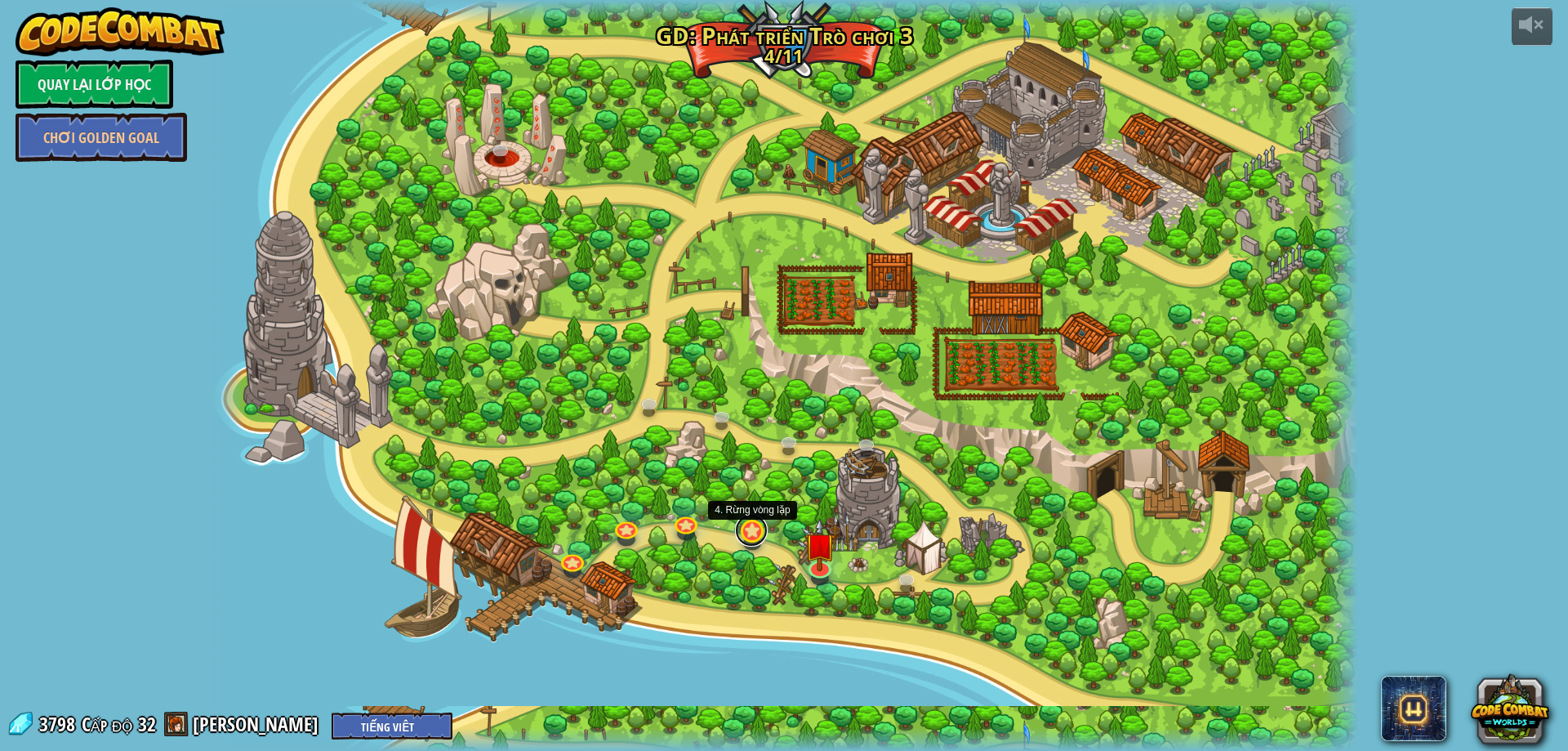
click at [755, 530] on link at bounding box center [751, 530] width 32 height 32
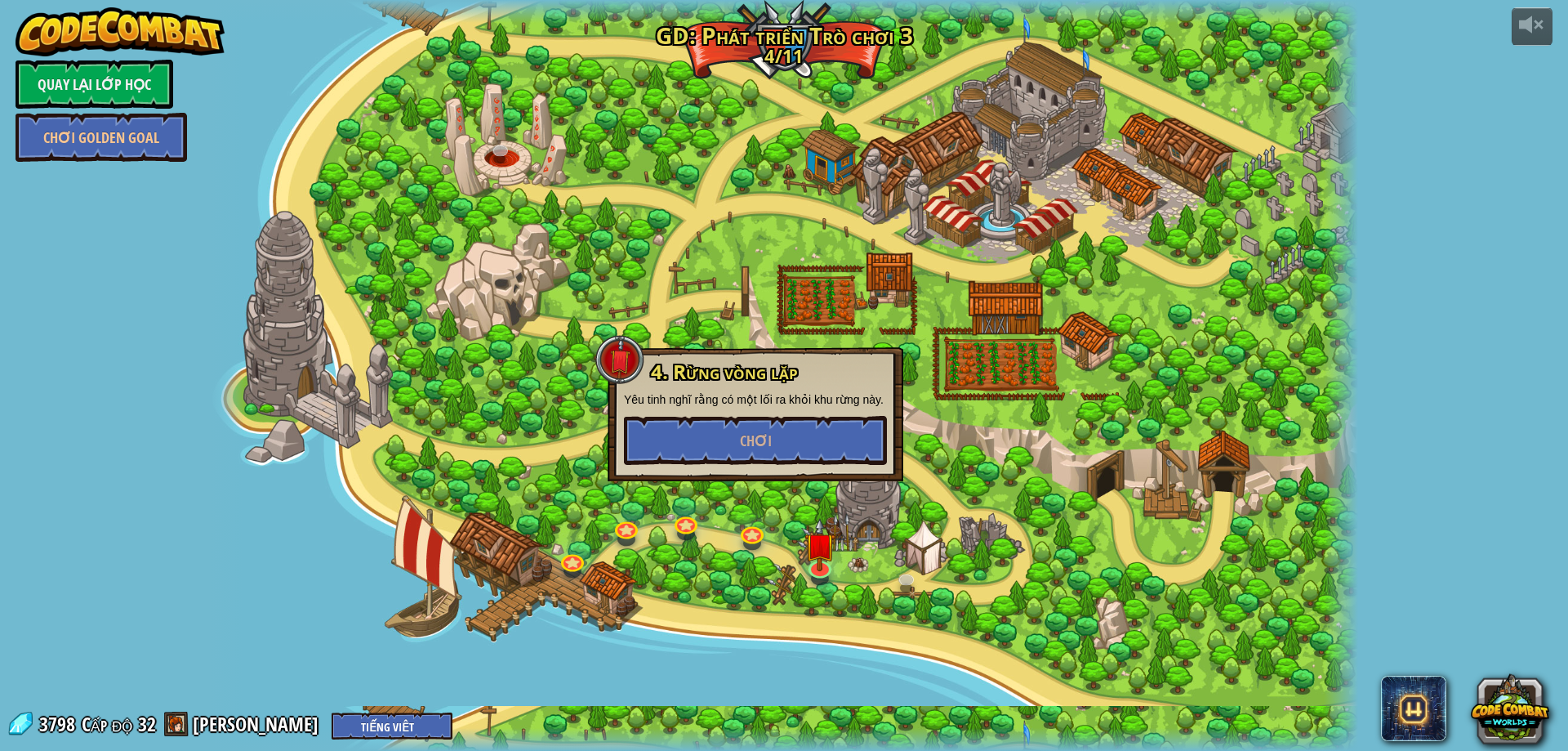
click at [689, 234] on div at bounding box center [784, 376] width 1148 height 751
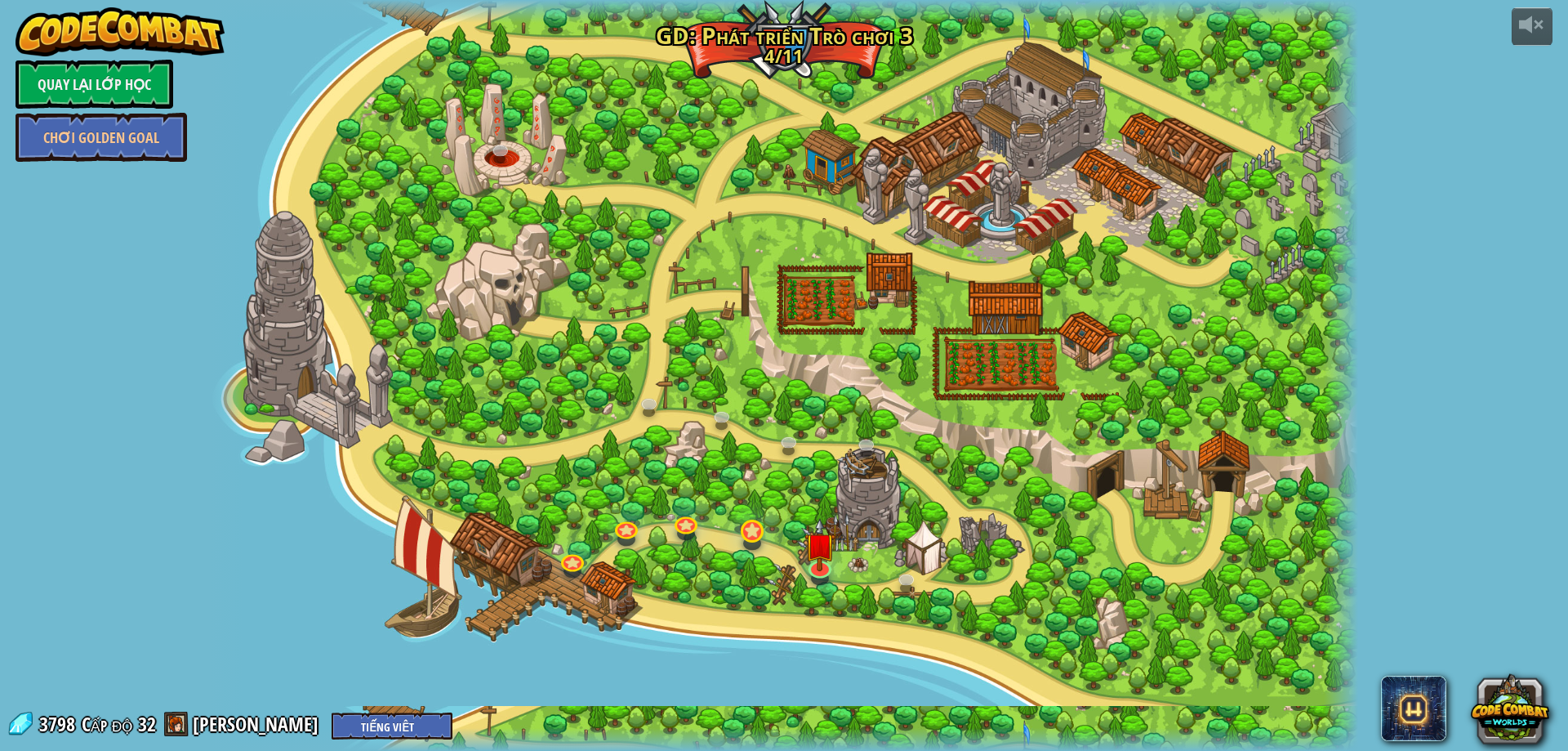
click at [750, 544] on div "11. Dự Án Cuối Game Dev 3 (Bị khóa) Tạo trò chơi của riêng bạn! Thêm một anh hù…" at bounding box center [784, 376] width 1148 height 751
click at [815, 552] on img at bounding box center [820, 531] width 31 height 70
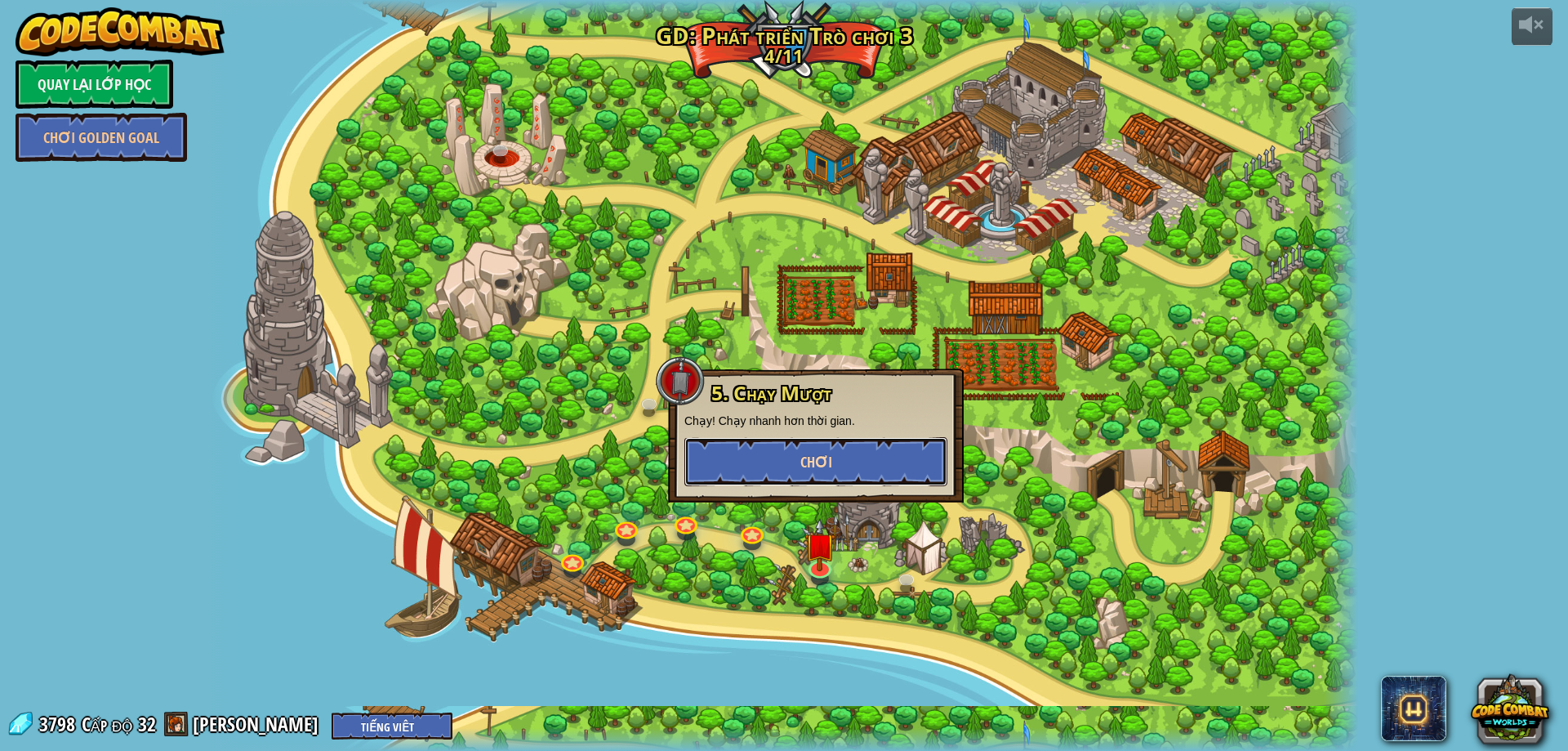
click at [819, 462] on span "Chơi" at bounding box center [816, 462] width 32 height 20
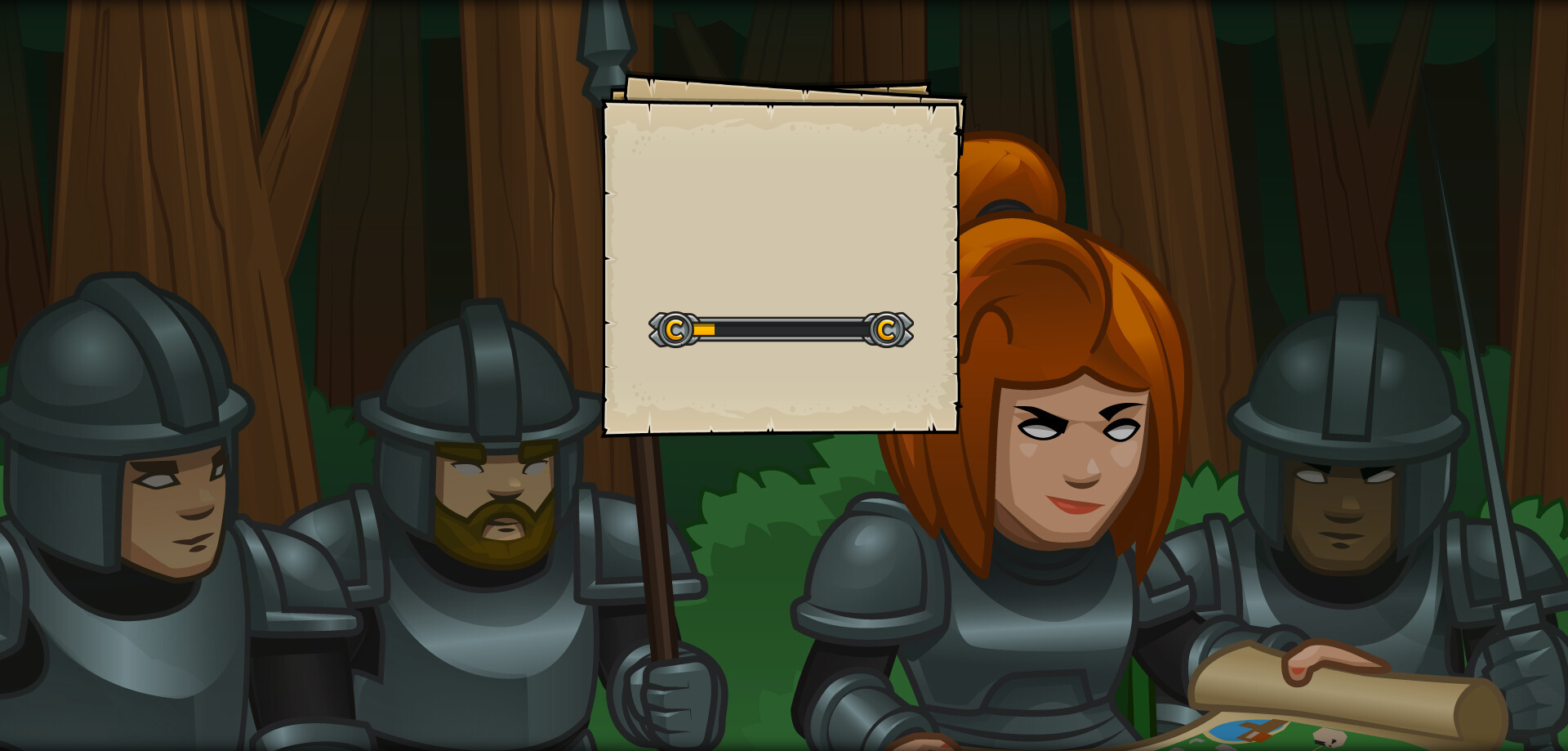
select select "vi"
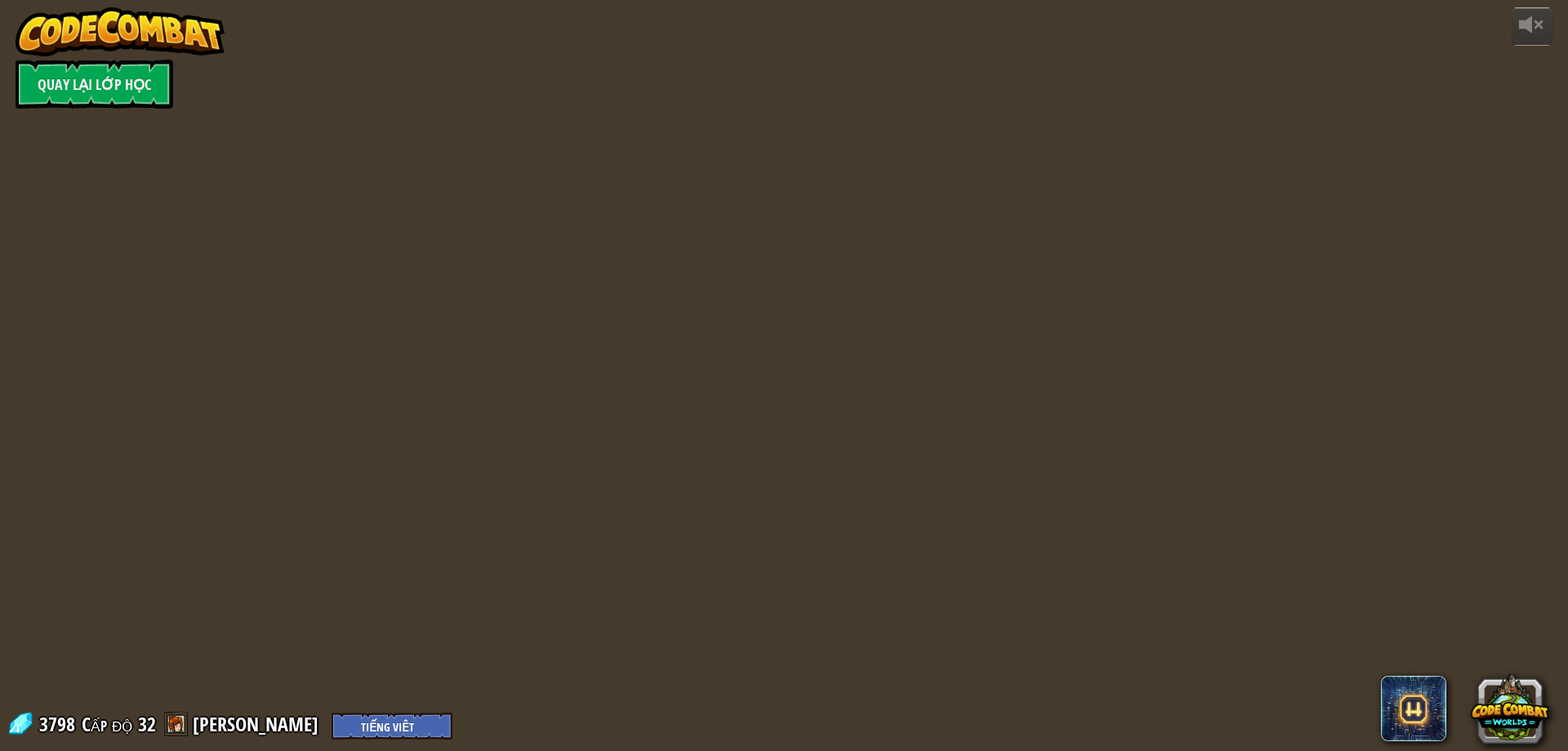
select select "vi"
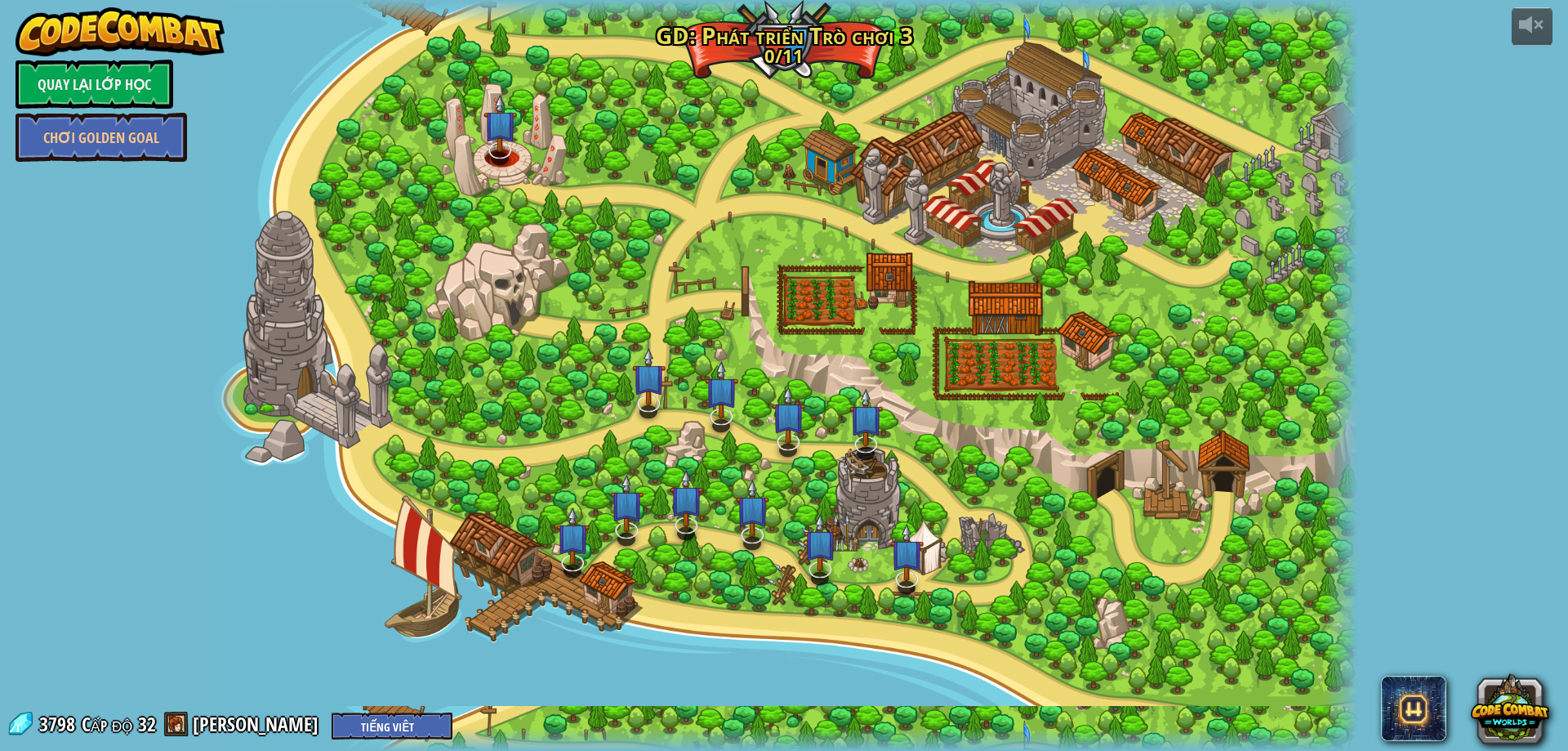
select select "vi"
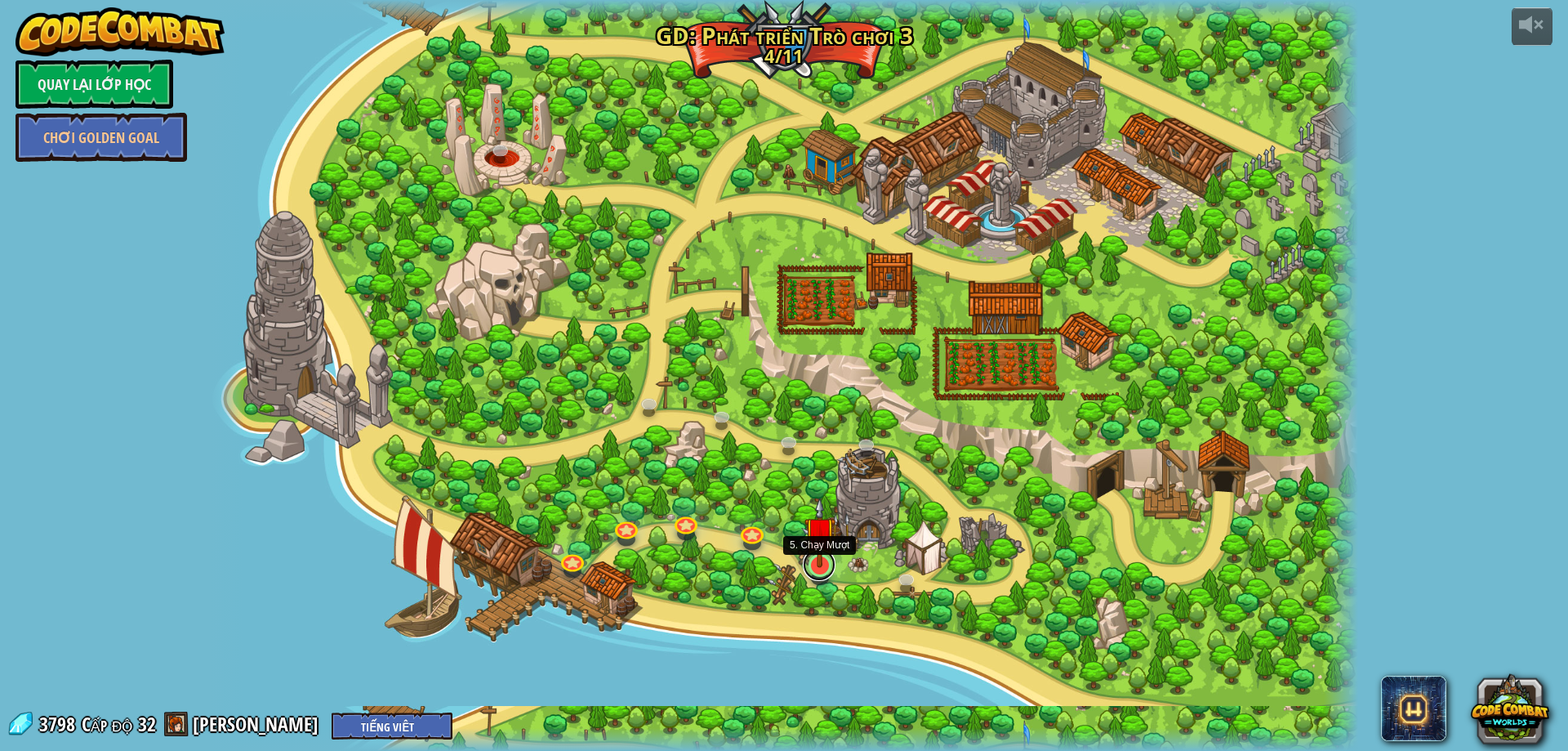
click at [816, 574] on link at bounding box center [818, 564] width 32 height 32
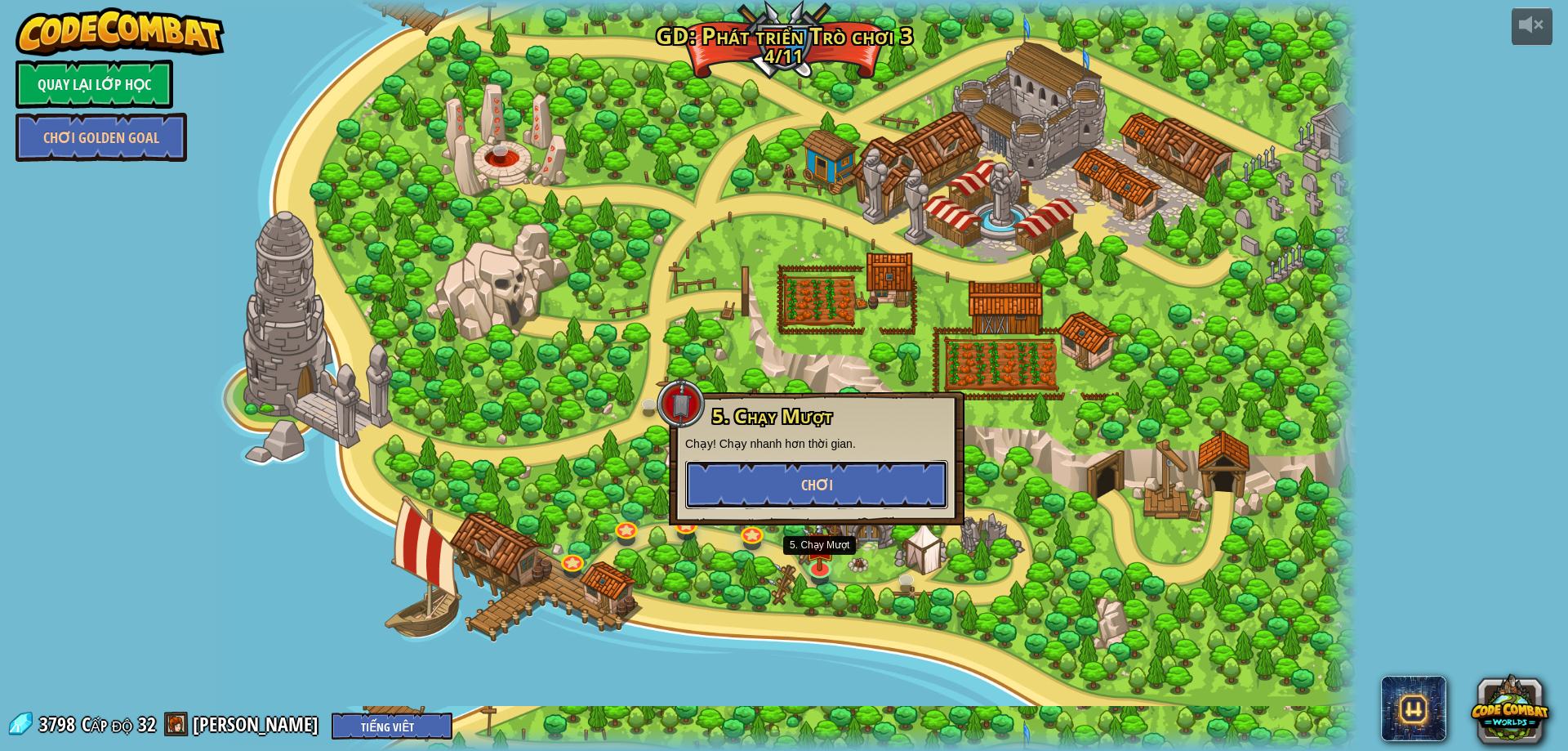
click at [817, 487] on span "Chơi" at bounding box center [816, 484] width 32 height 20
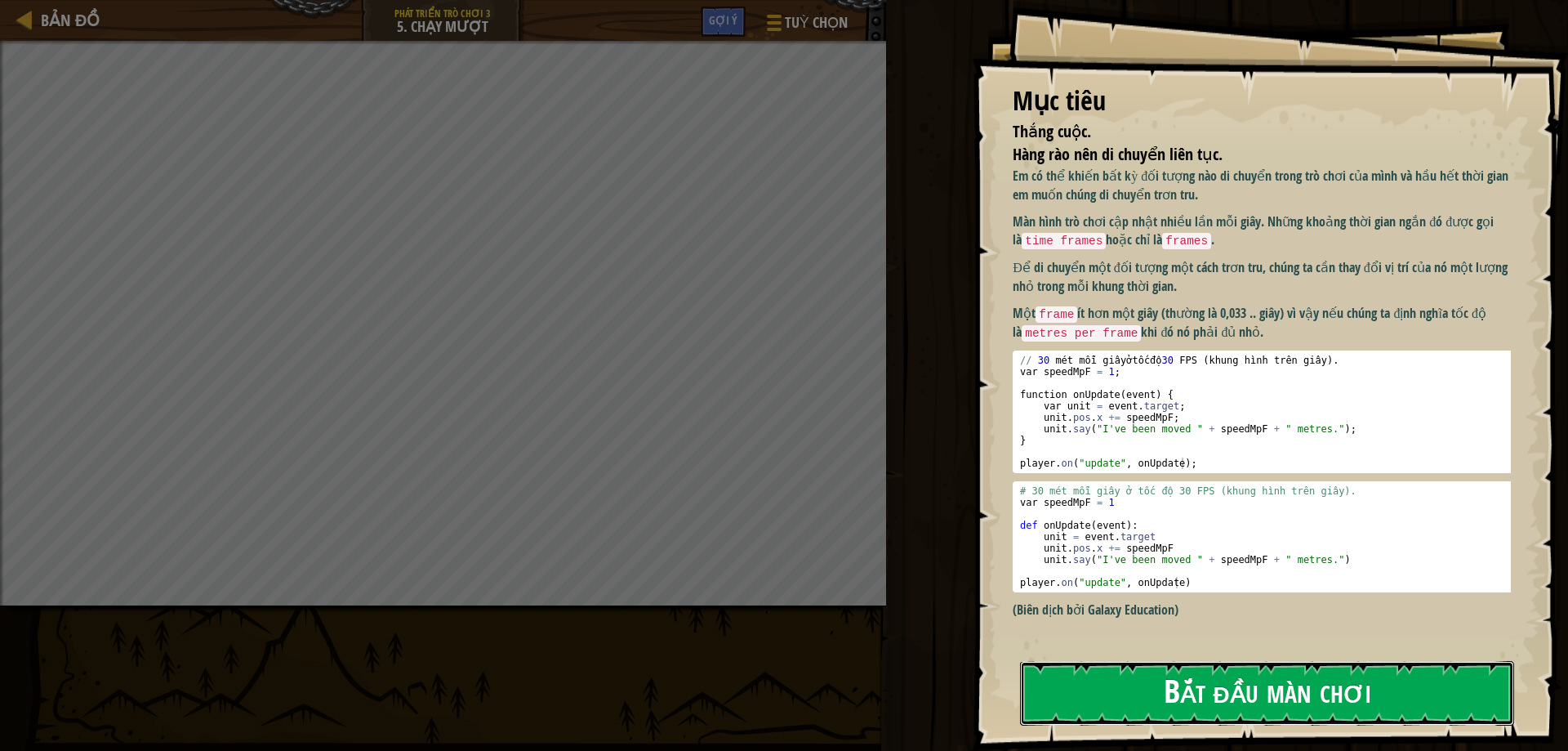
click at [1256, 689] on button "Bắt đầu màn chơi" at bounding box center [1267, 693] width 494 height 65
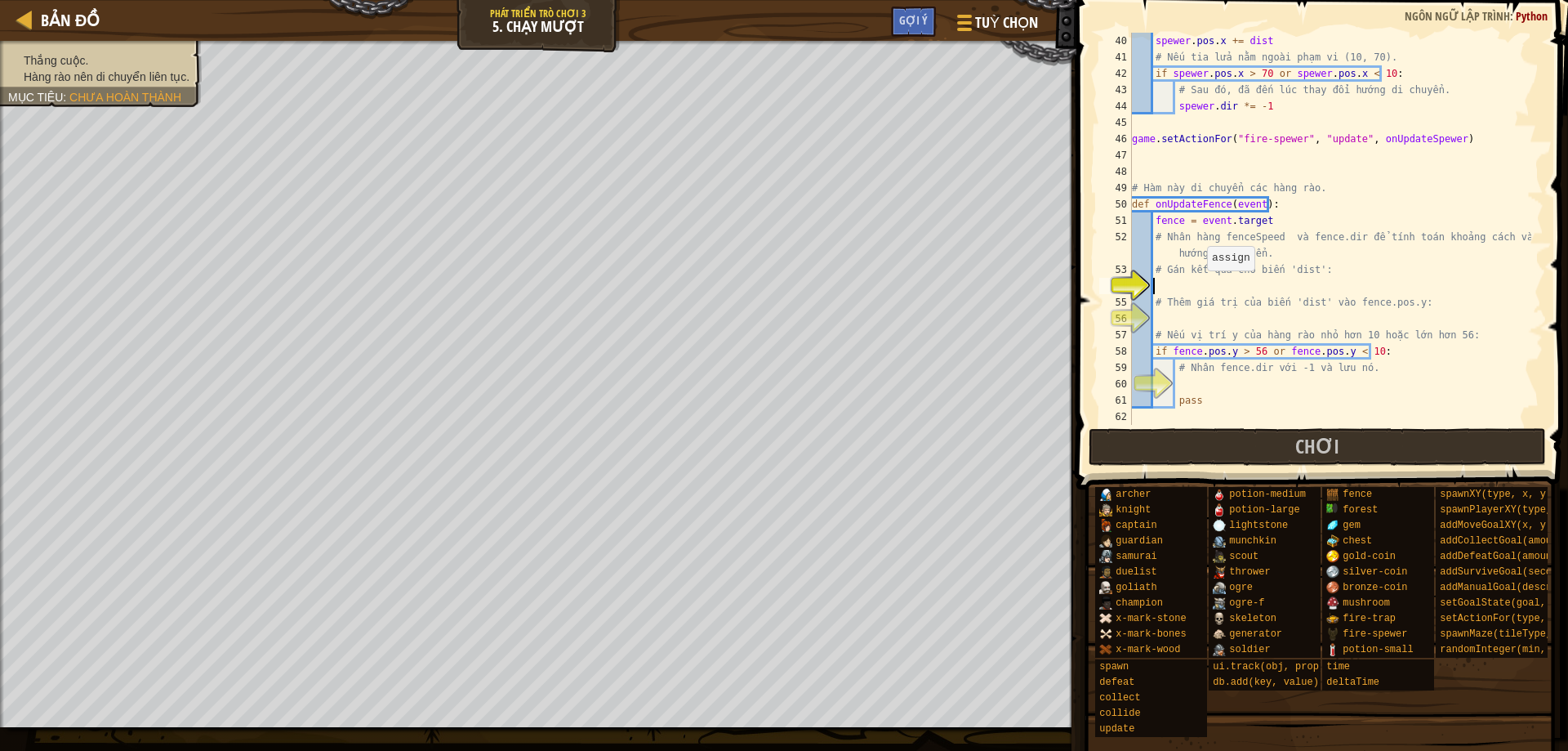
scroll to position [719, 0]
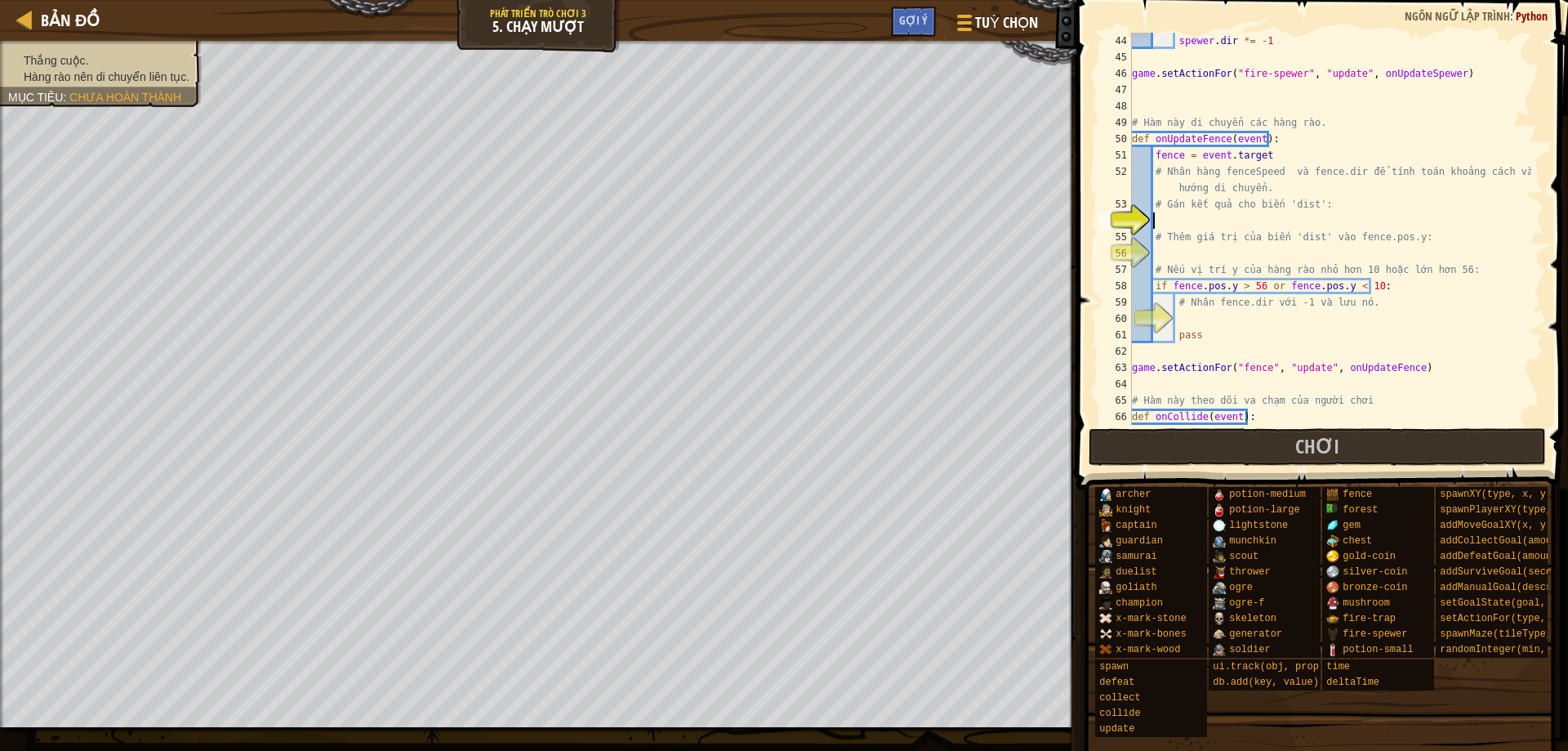
click at [1178, 218] on div "spewer . dir *= - 1 game . setActionFor ( "fire-spewer" , "update" , onUpdateSp…" at bounding box center [1329, 244] width 402 height 424
click at [1194, 221] on div "spewer . dir *= - 1 game . setActionFor ( "fire-spewer" , "update" , onUpdateSp…" at bounding box center [1329, 244] width 402 height 424
click at [1170, 221] on div "spewer . dir *= - 1 game . setActionFor ( "fire-spewer" , "update" , onUpdateSp…" at bounding box center [1329, 244] width 402 height 424
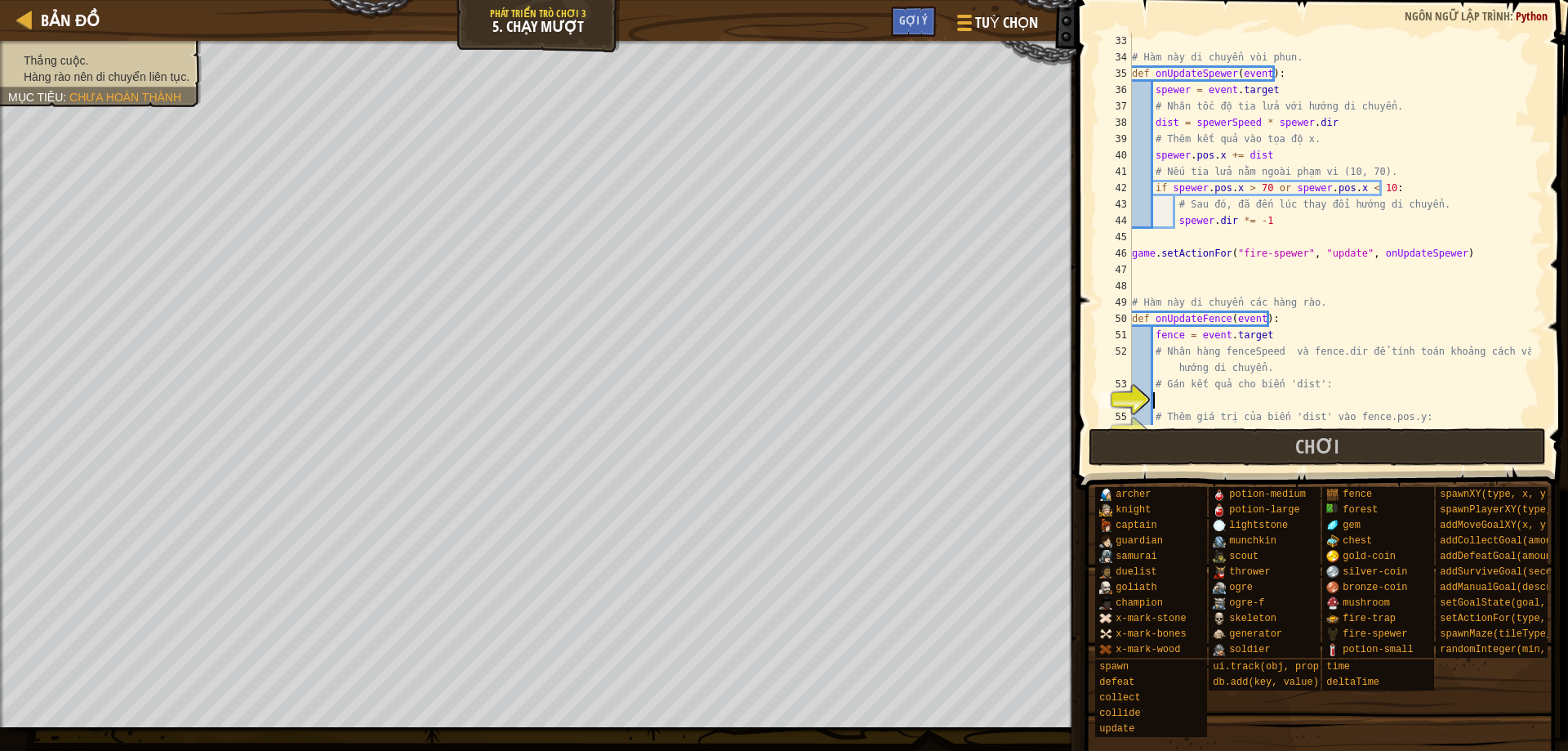
scroll to position [638, 0]
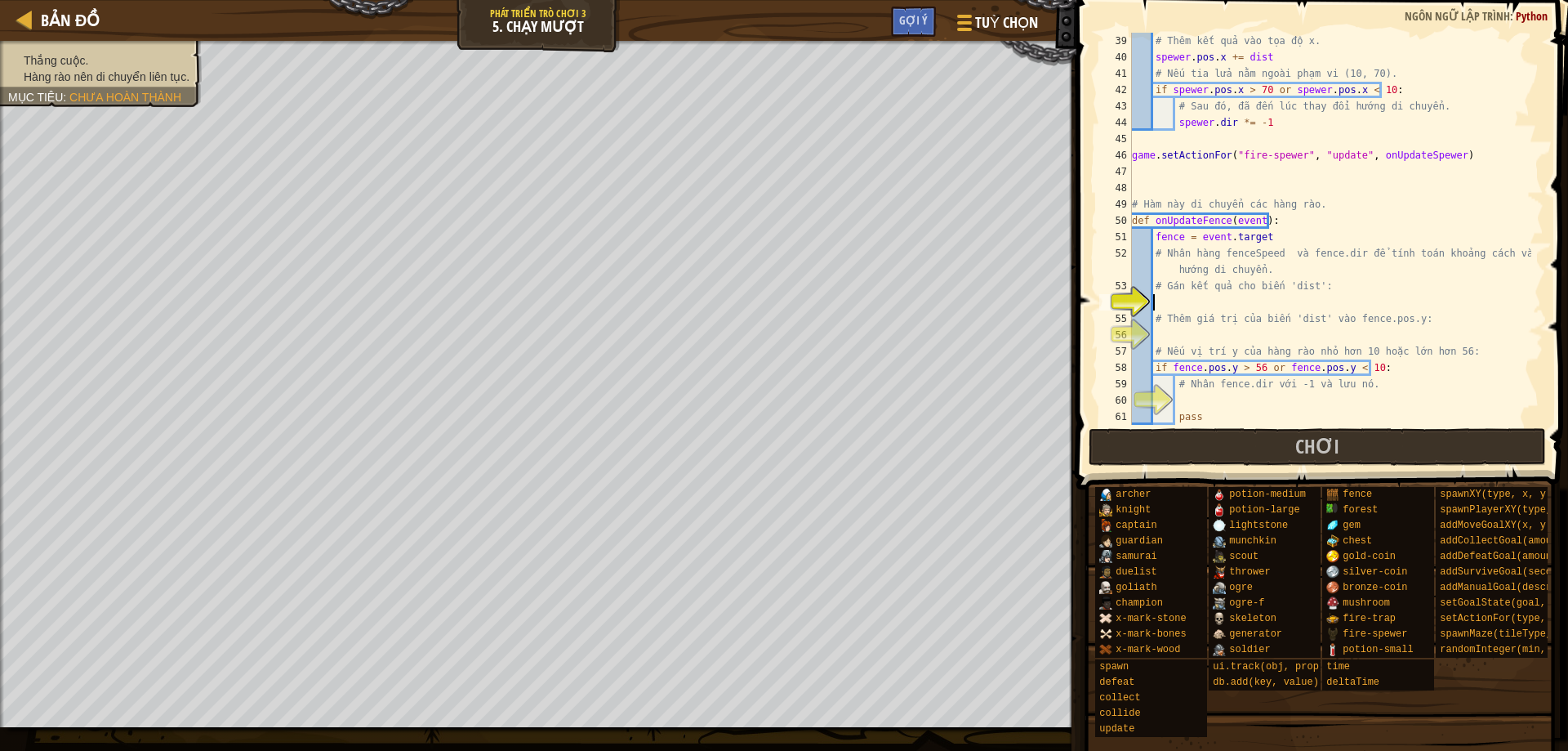
click at [1195, 304] on div "# Thêm kết quả vào tọa độ x. spewer . pos . x += dist # Nếu tia lửa nằm ngoài p…" at bounding box center [1329, 244] width 402 height 424
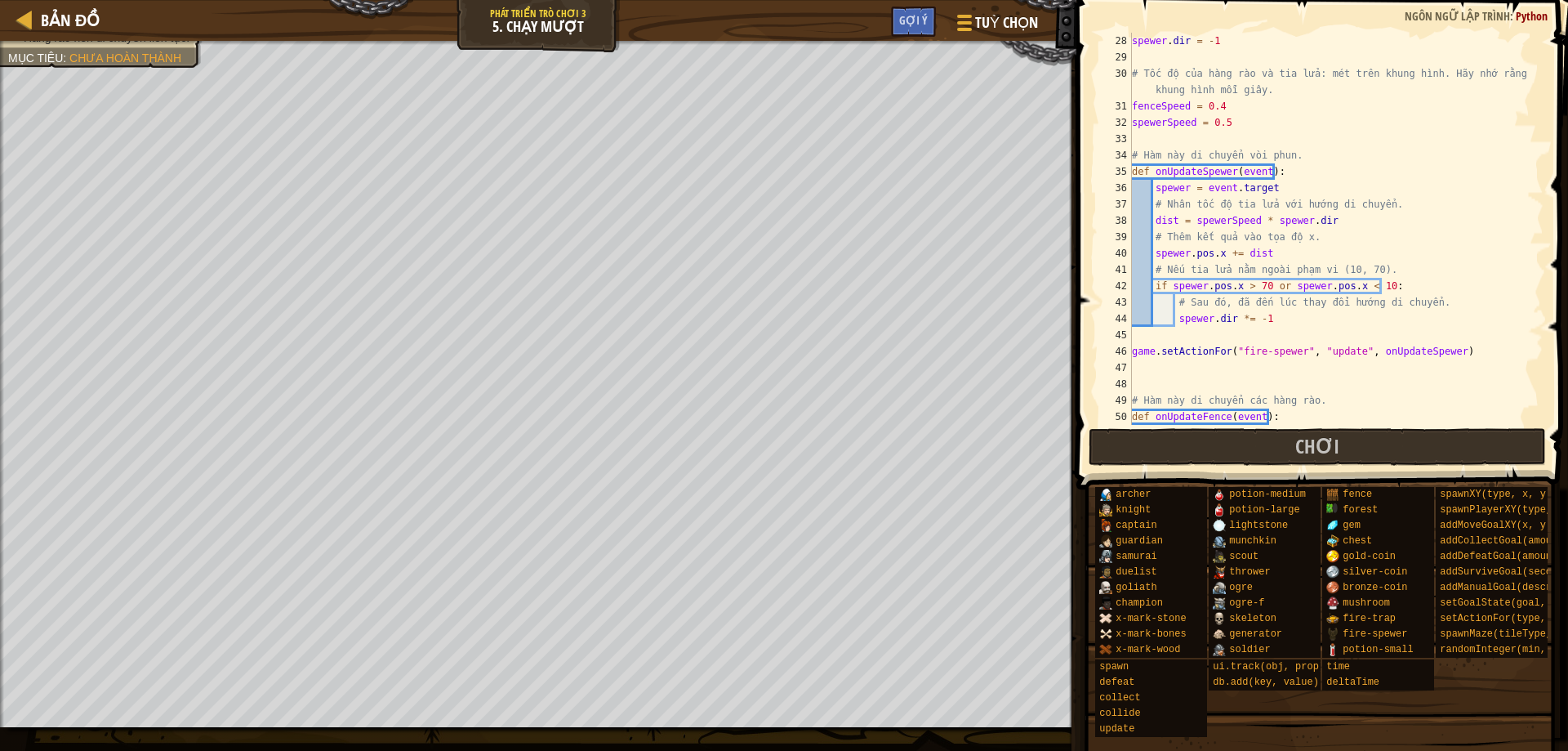
scroll to position [441, 0]
type textarea "fenceSpeed * fencedir"
click at [1342, 335] on div "spewer . dir = - 1 # Tốc độ của hàng rào và tia lửa: mét trên khung hình. Hãy n…" at bounding box center [1329, 244] width 402 height 424
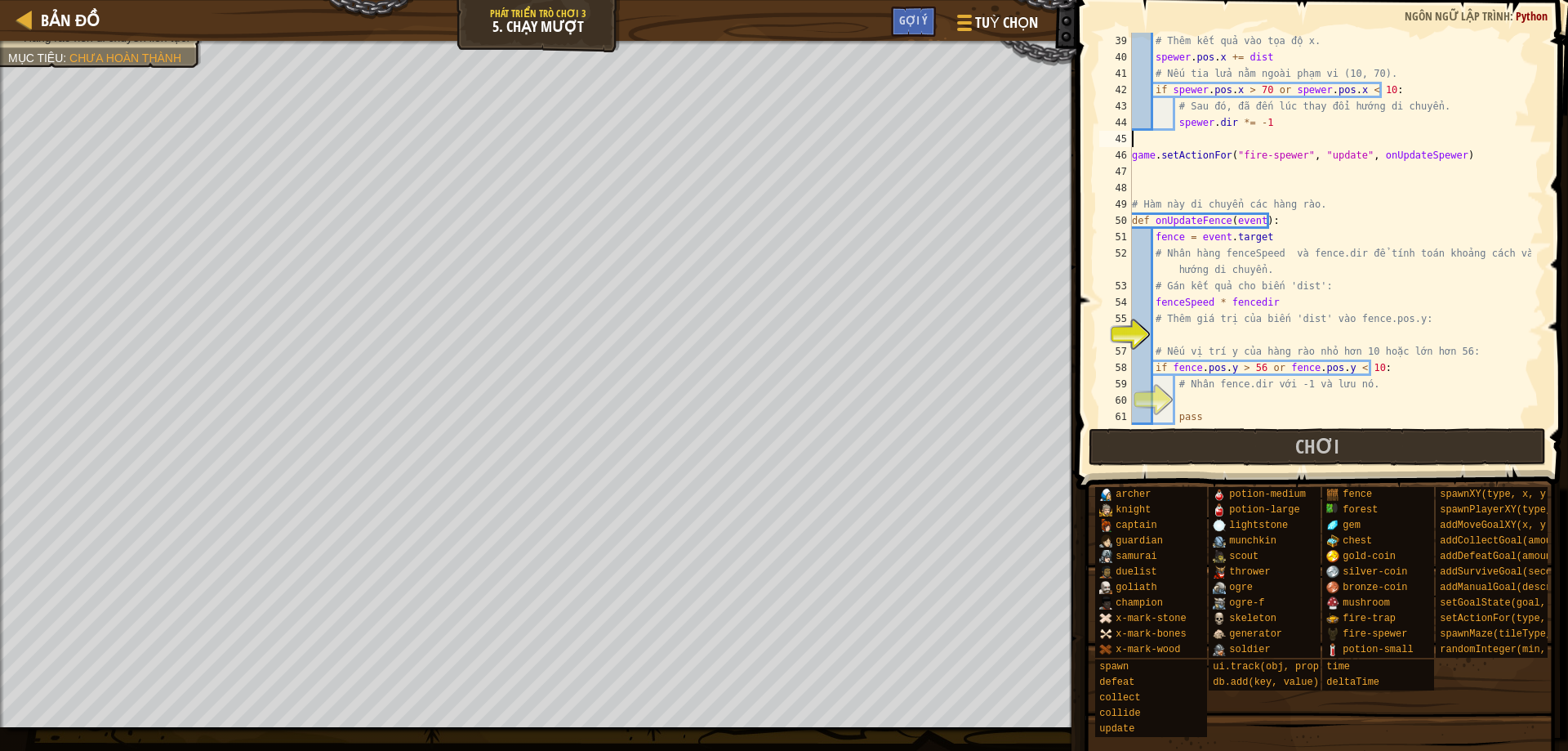
scroll to position [686, 0]
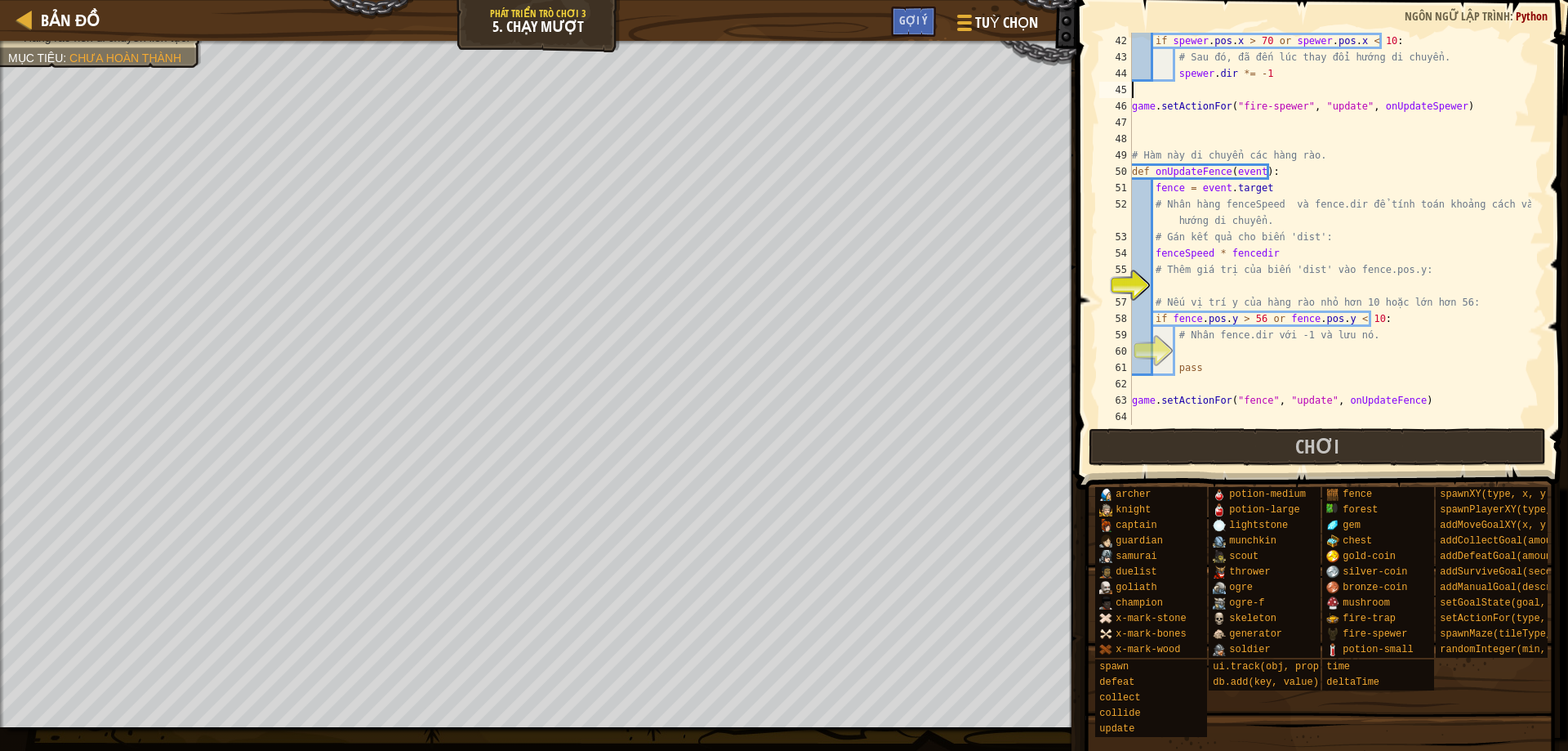
click at [1159, 254] on div "if spewer . pos . x > 70 or spewer . pos . x < 10 : # Sau đó, đã đến lúc thay đ…" at bounding box center [1329, 244] width 402 height 424
click at [1153, 255] on div "if spewer . pos . x > 70 or spewer . pos . x < 10 : # Sau đó, đã đến lúc thay đ…" at bounding box center [1329, 244] width 402 height 424
type textarea "dist = fenceSpeed * fencedir"
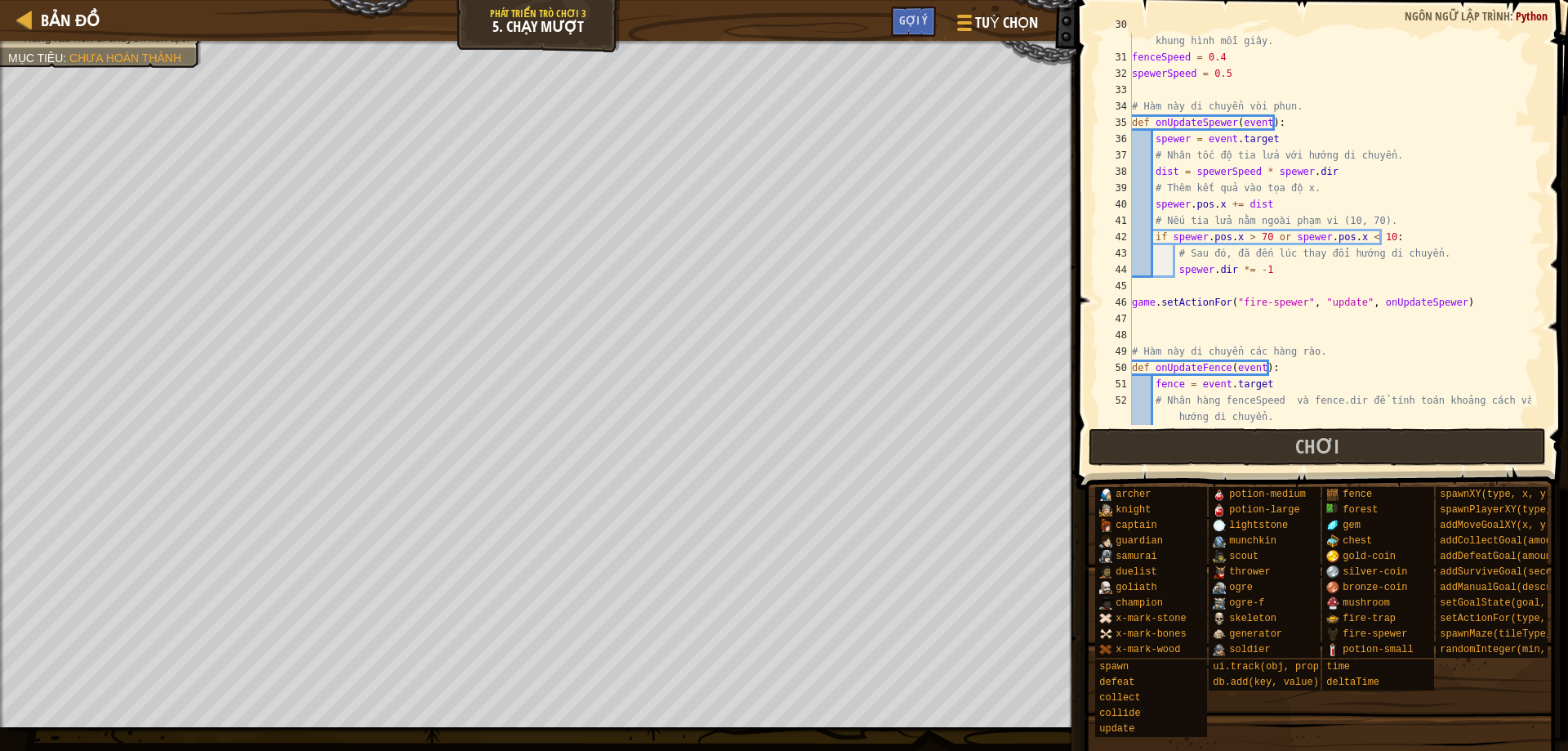
scroll to position [638, 0]
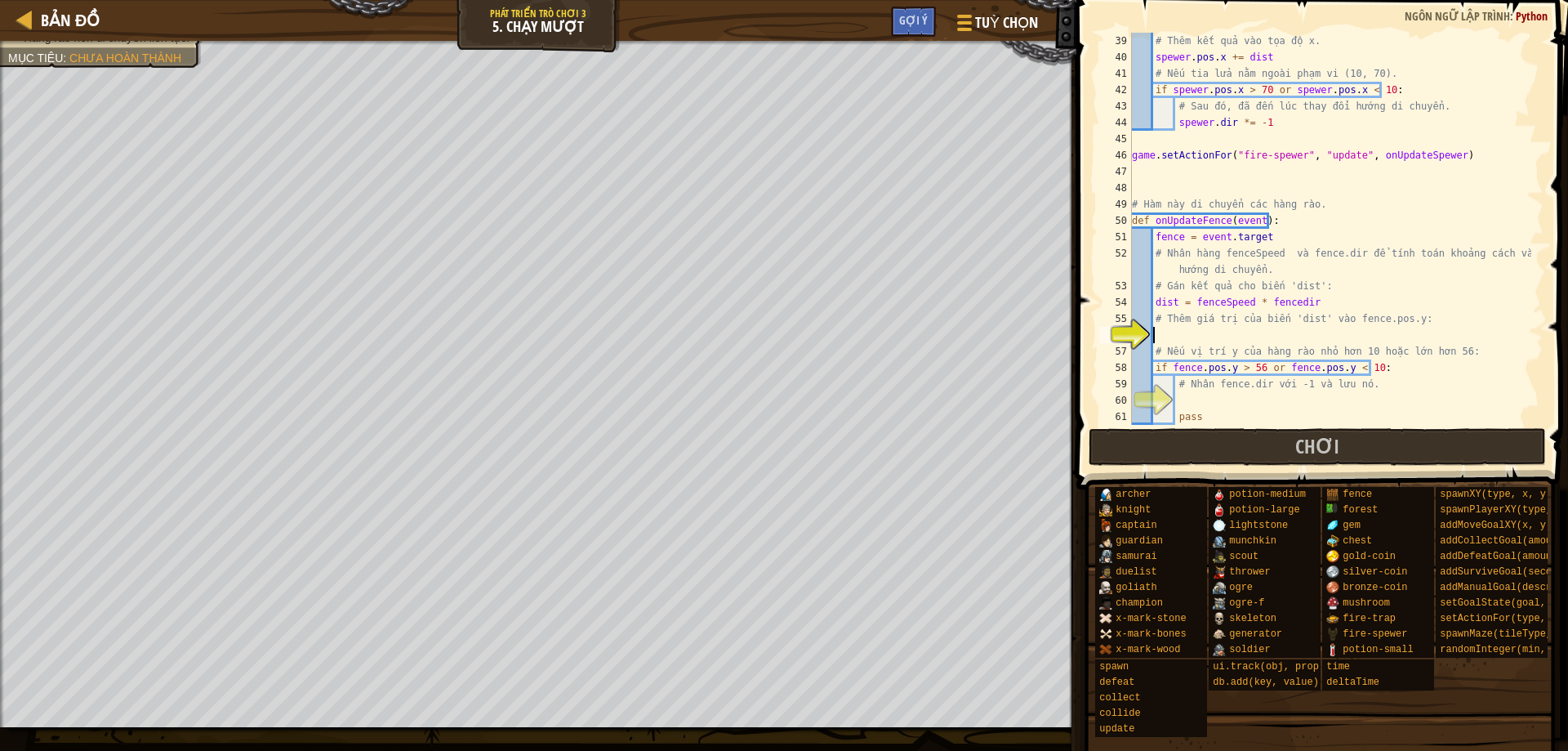
click at [1199, 339] on div "# Thêm kết quả vào tọa độ x. spewer . pos . x += dist # Nếu tia lửa nằm ngoài p…" at bounding box center [1329, 244] width 402 height 424
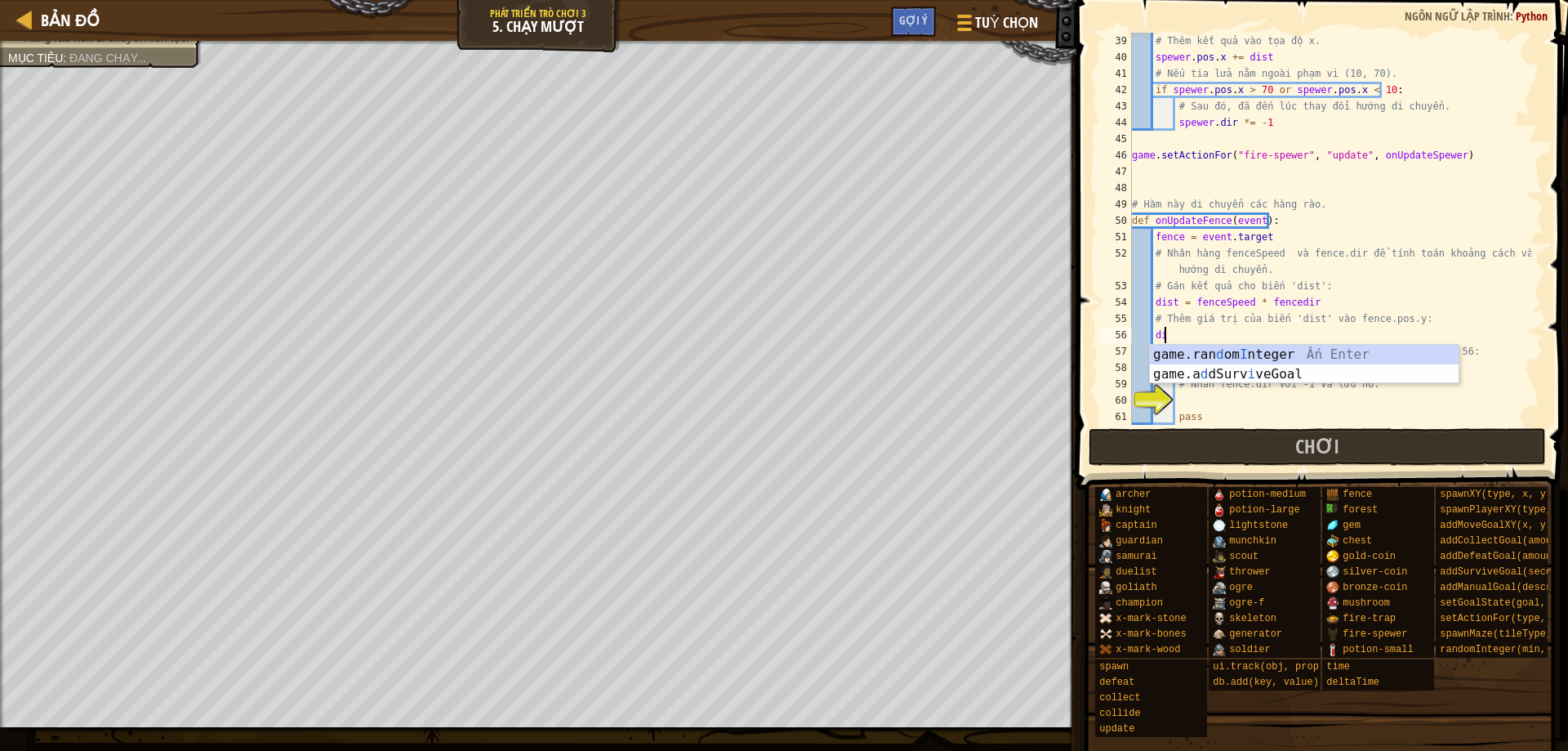
scroll to position [7, 2]
type textarea "d"
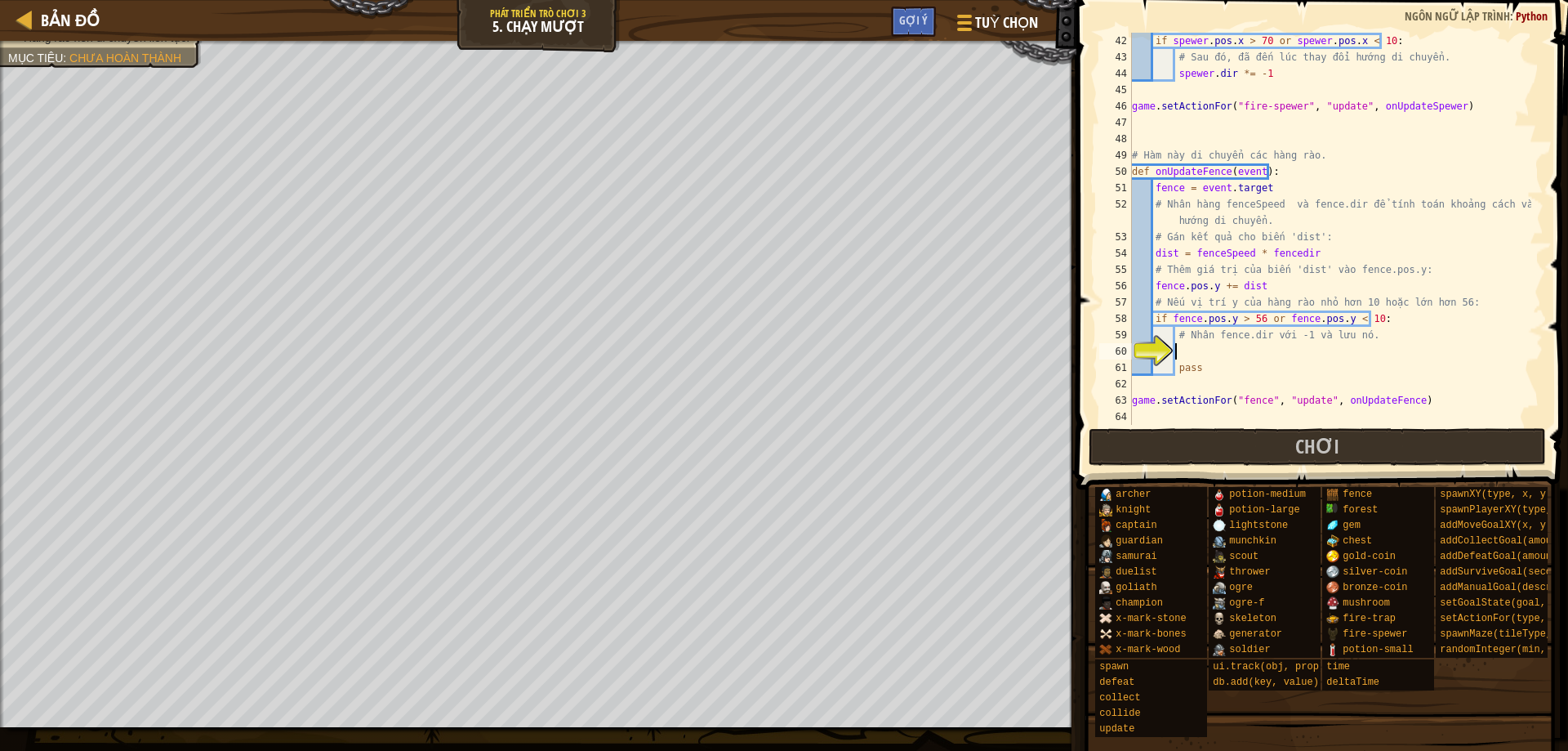
click at [1216, 360] on div "if spewer . pos . x > 70 or spewer . pos . x < 10 : # Sau đó, đã đến lúc thay đ…" at bounding box center [1329, 244] width 402 height 424
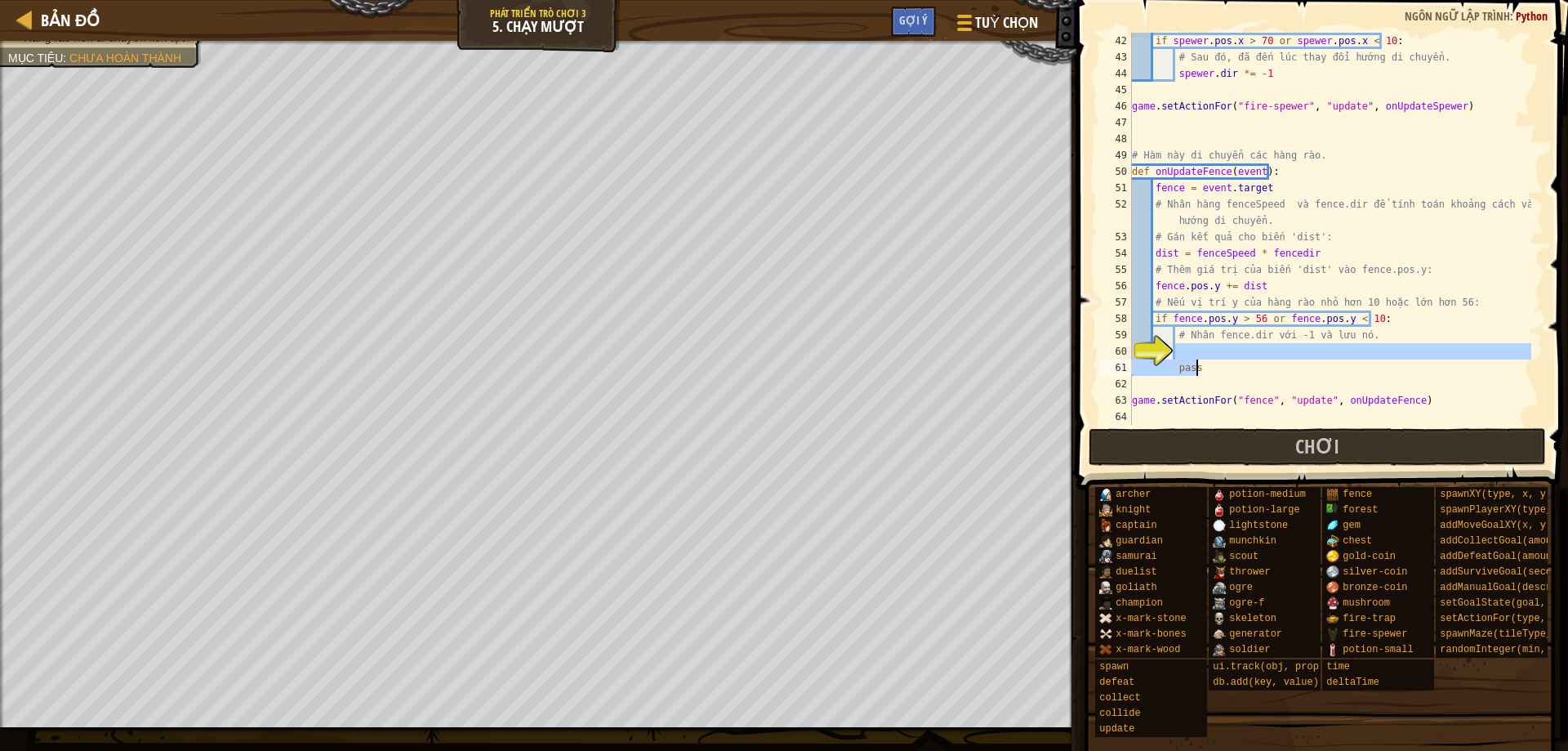
type textarea "pass"
click at [1218, 347] on div "if spewer . pos . x > 70 or spewer . pos . x < 10 : # Sau đó, đã đến lúc thay đ…" at bounding box center [1329, 228] width 402 height 392
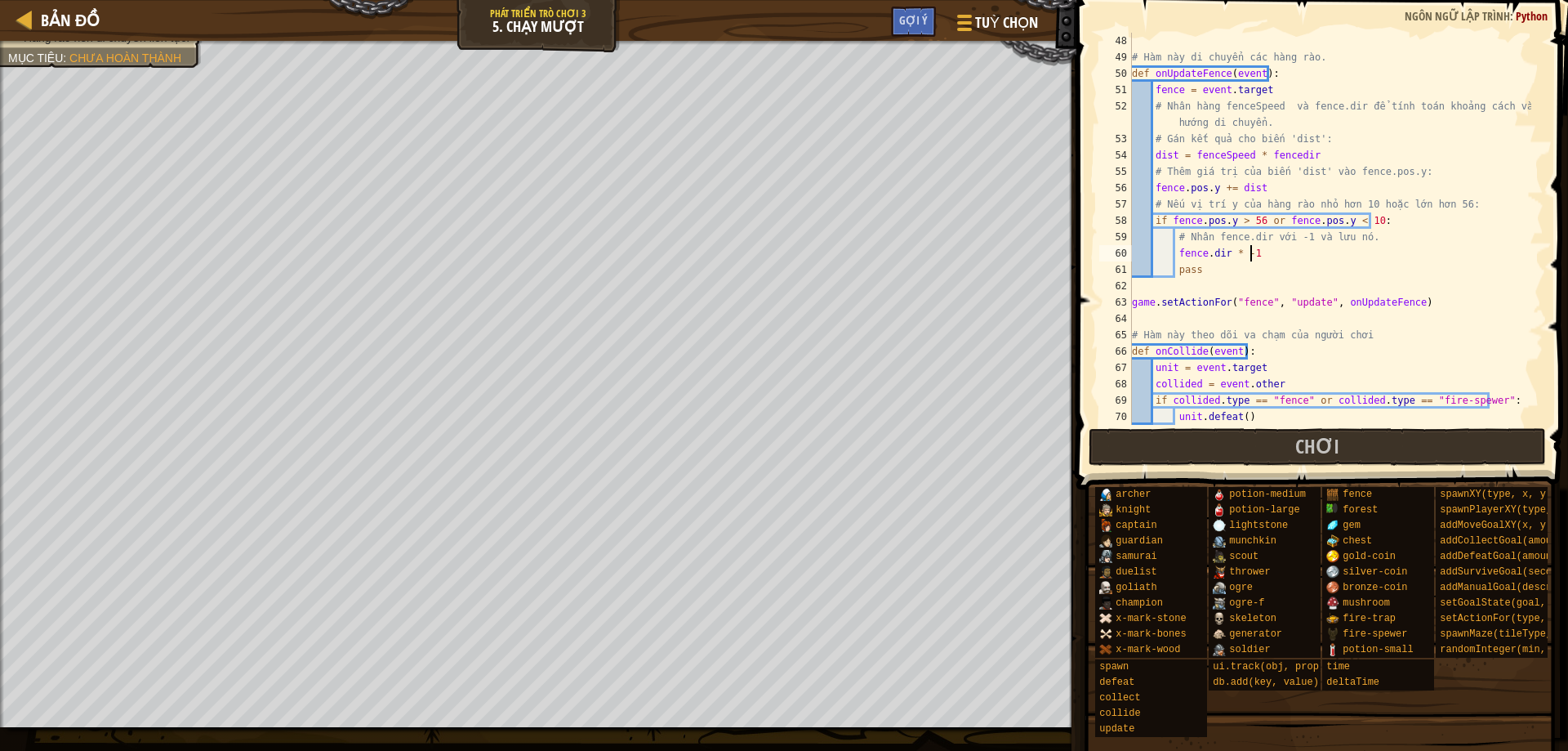
scroll to position [882, 0]
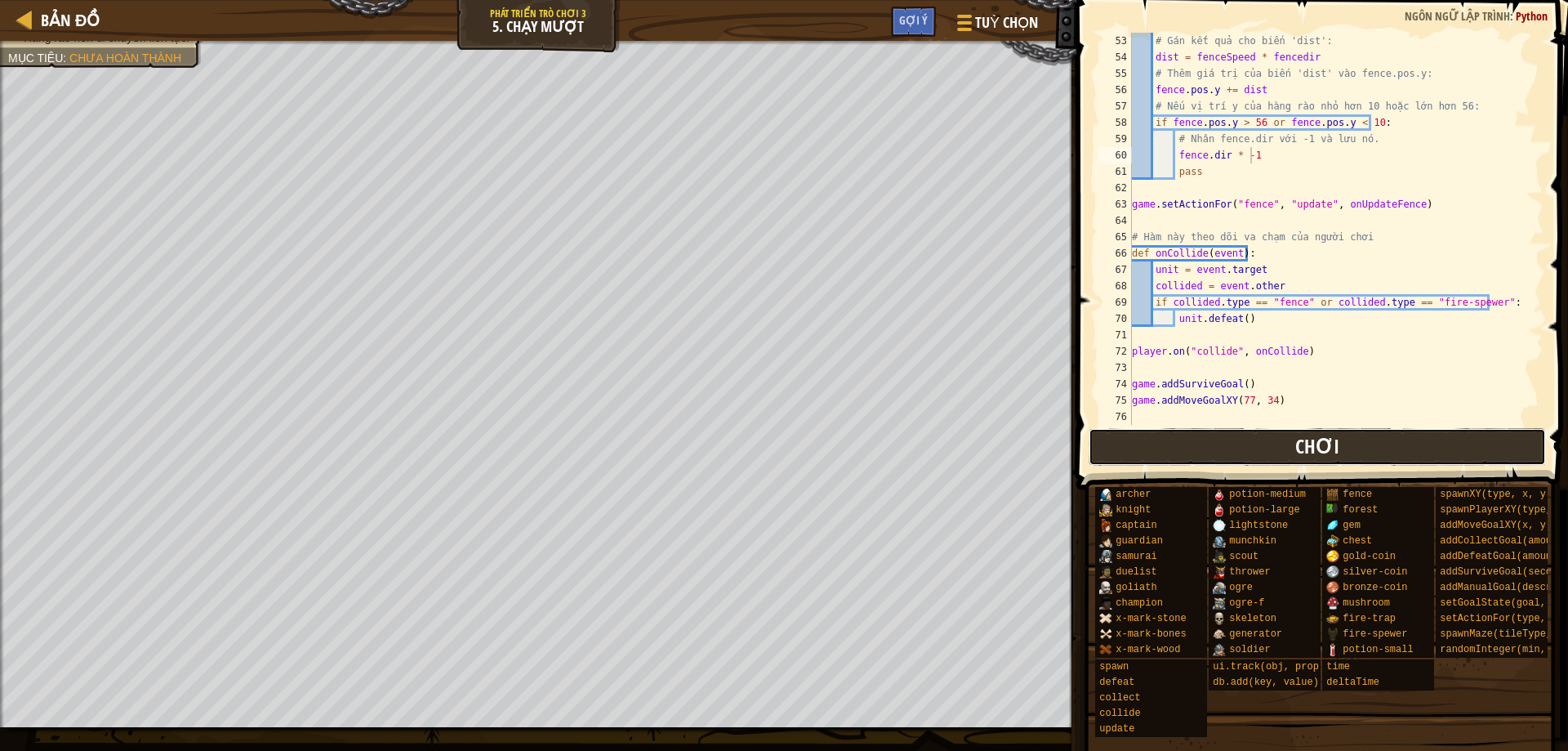
drag, startPoint x: 1272, startPoint y: 447, endPoint x: 1273, endPoint y: 458, distance: 11.0
click at [1273, 458] on button "Chơi" at bounding box center [1317, 447] width 458 height 38
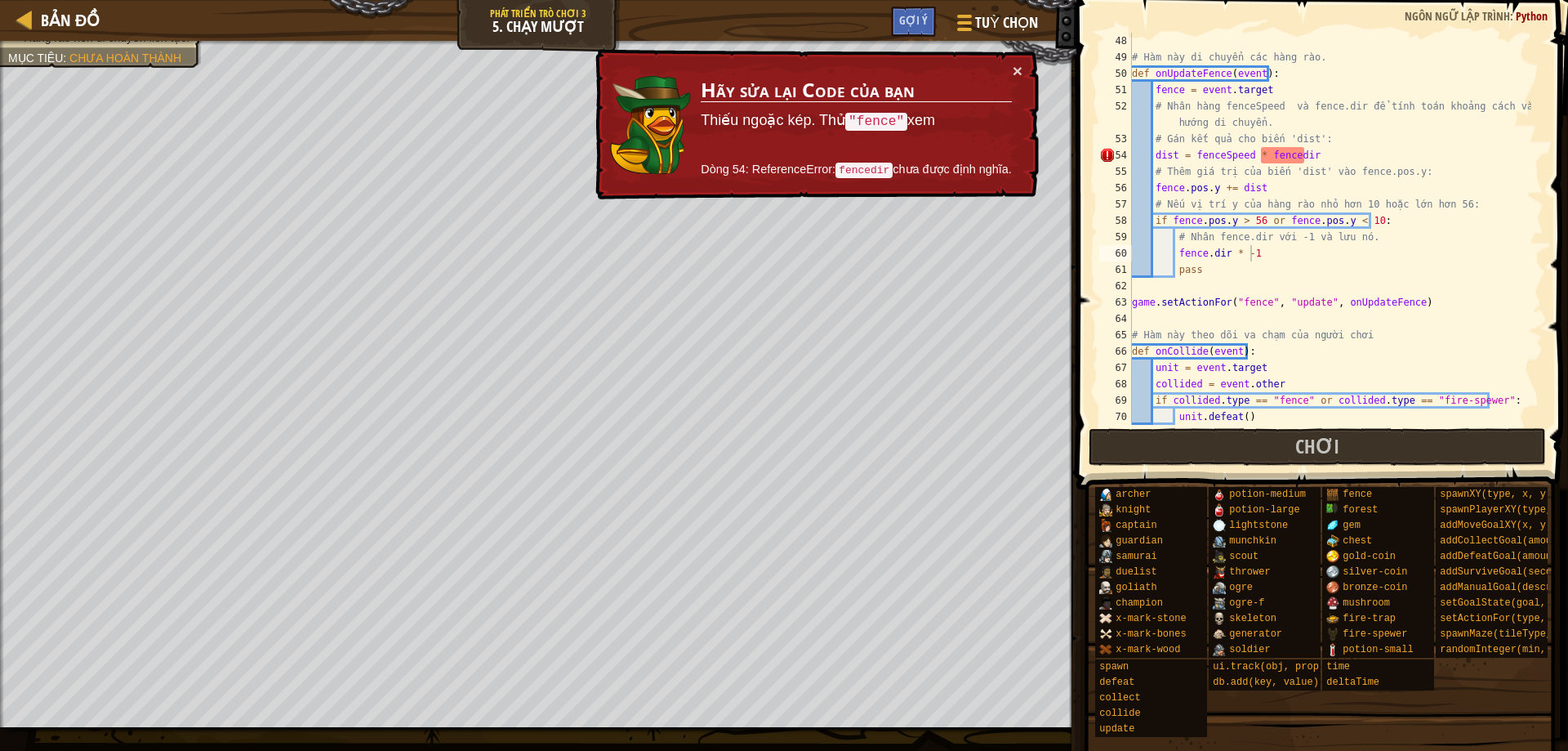
scroll to position [784, 0]
click at [1289, 163] on div "# Hàm này di chuyển các hàng rào. def onUpdateFence ( event ) : fence = event .…" at bounding box center [1329, 244] width 402 height 424
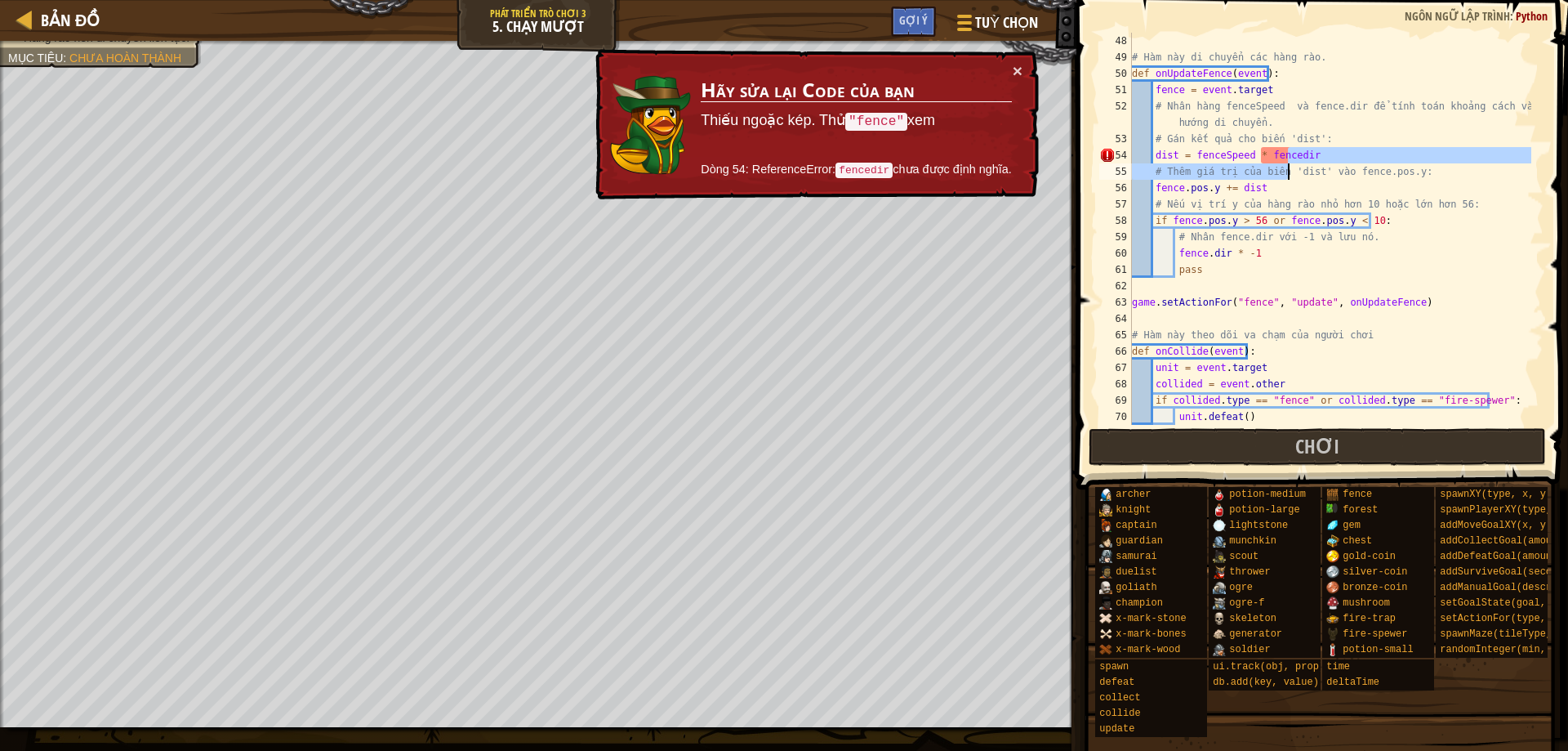
click at [1289, 149] on div "# Hàm này di chuyển các hàng rào. def onUpdateFence ( event ) : fence = event .…" at bounding box center [1329, 228] width 402 height 392
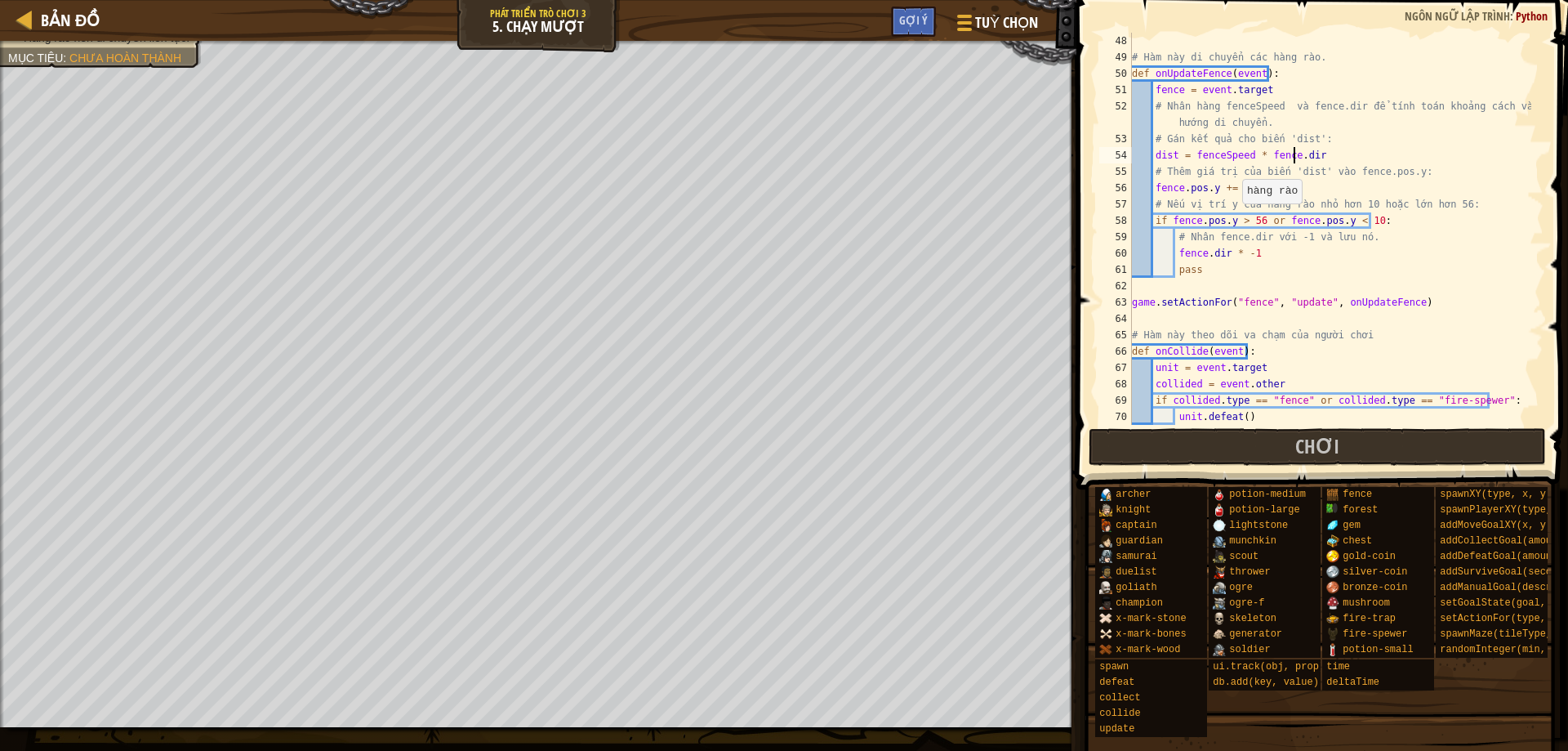
scroll to position [7, 13]
type textarea "dist = fenceSpeed * fence.dir"
click at [1293, 448] on button "Chơi" at bounding box center [1317, 447] width 458 height 38
click at [1149, 434] on button "Chơi" at bounding box center [1317, 447] width 458 height 38
drag, startPoint x: 1128, startPoint y: 447, endPoint x: 1097, endPoint y: 446, distance: 31.0
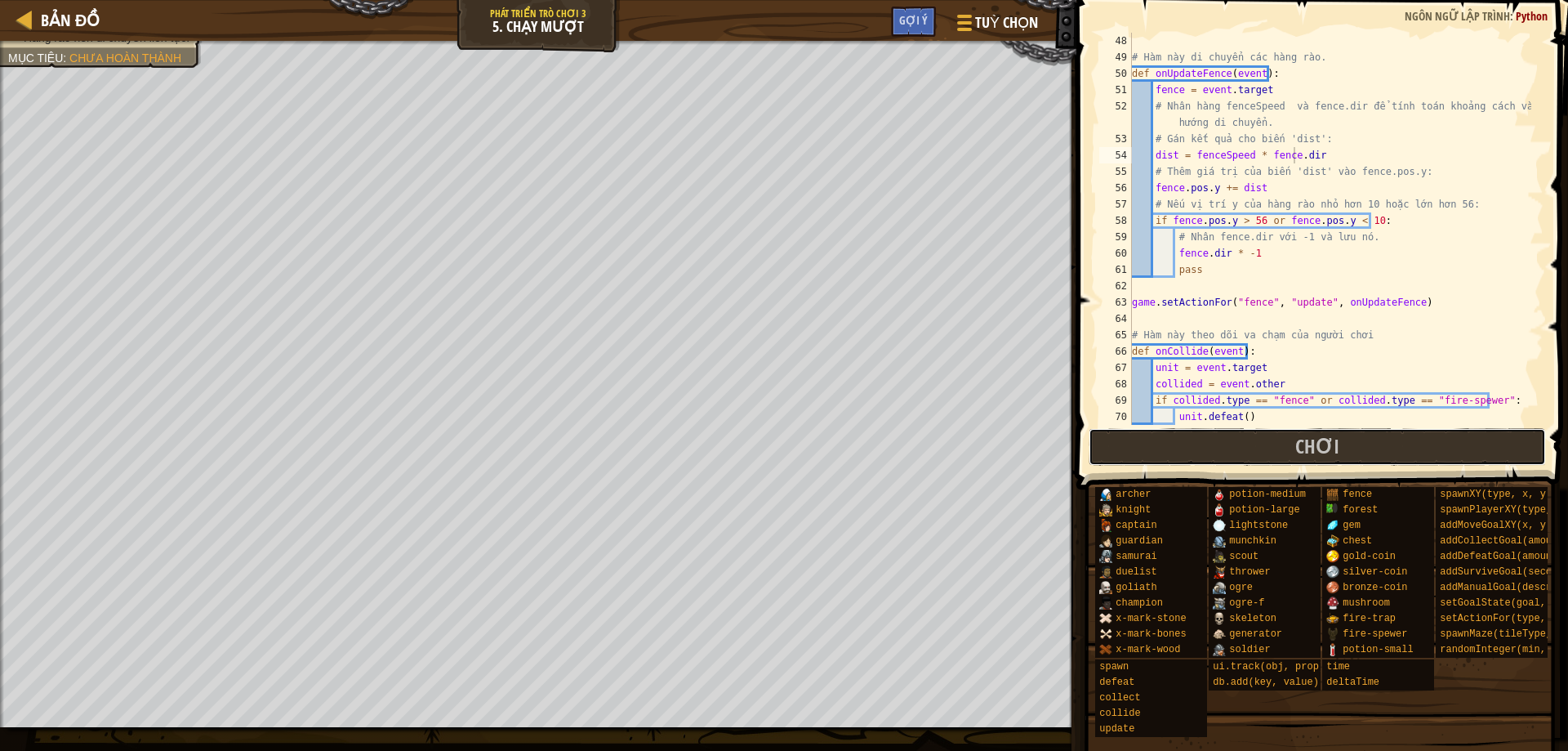
click at [1127, 447] on button "Chơi" at bounding box center [1317, 447] width 458 height 38
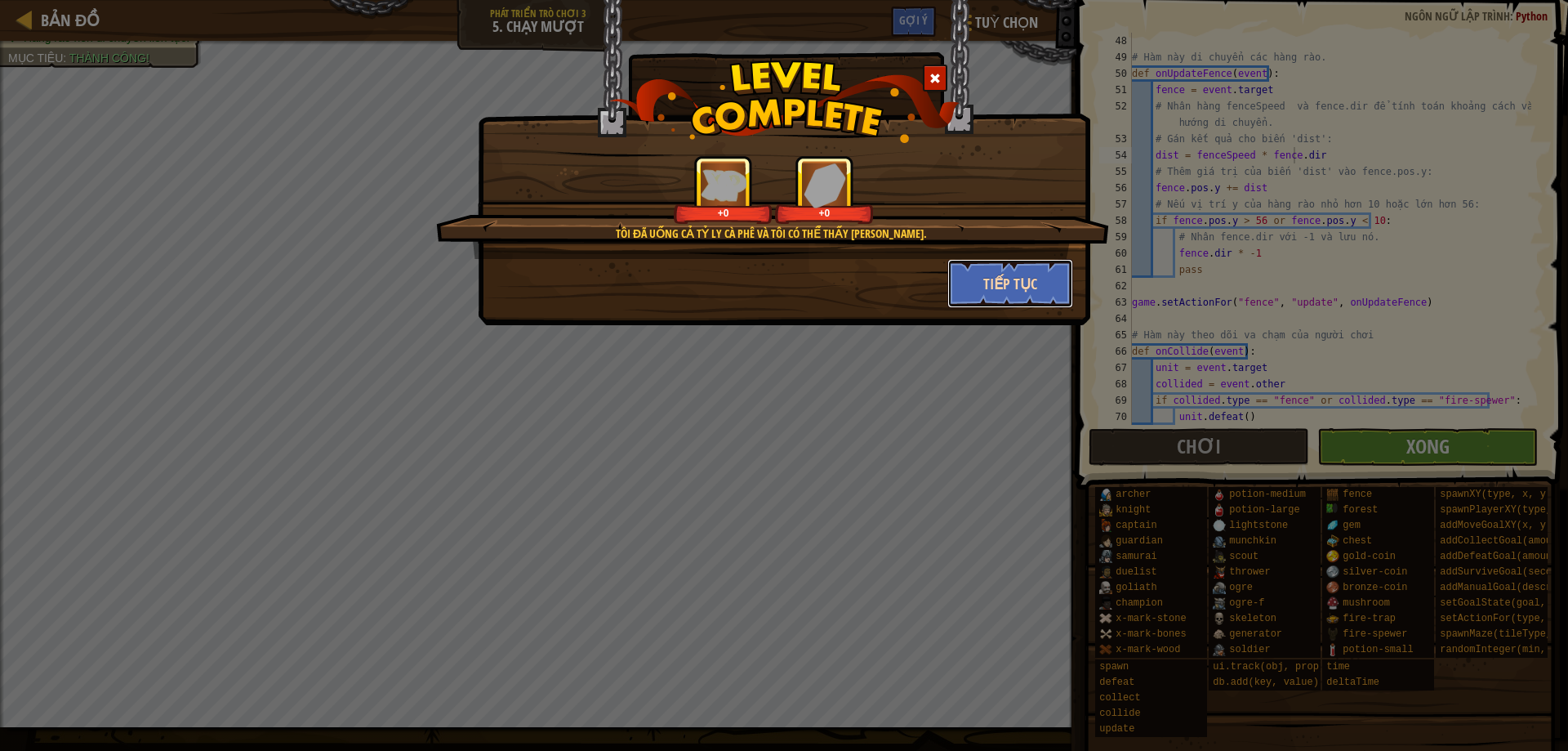
click at [1024, 289] on button "Tiếp tục" at bounding box center [1010, 283] width 126 height 49
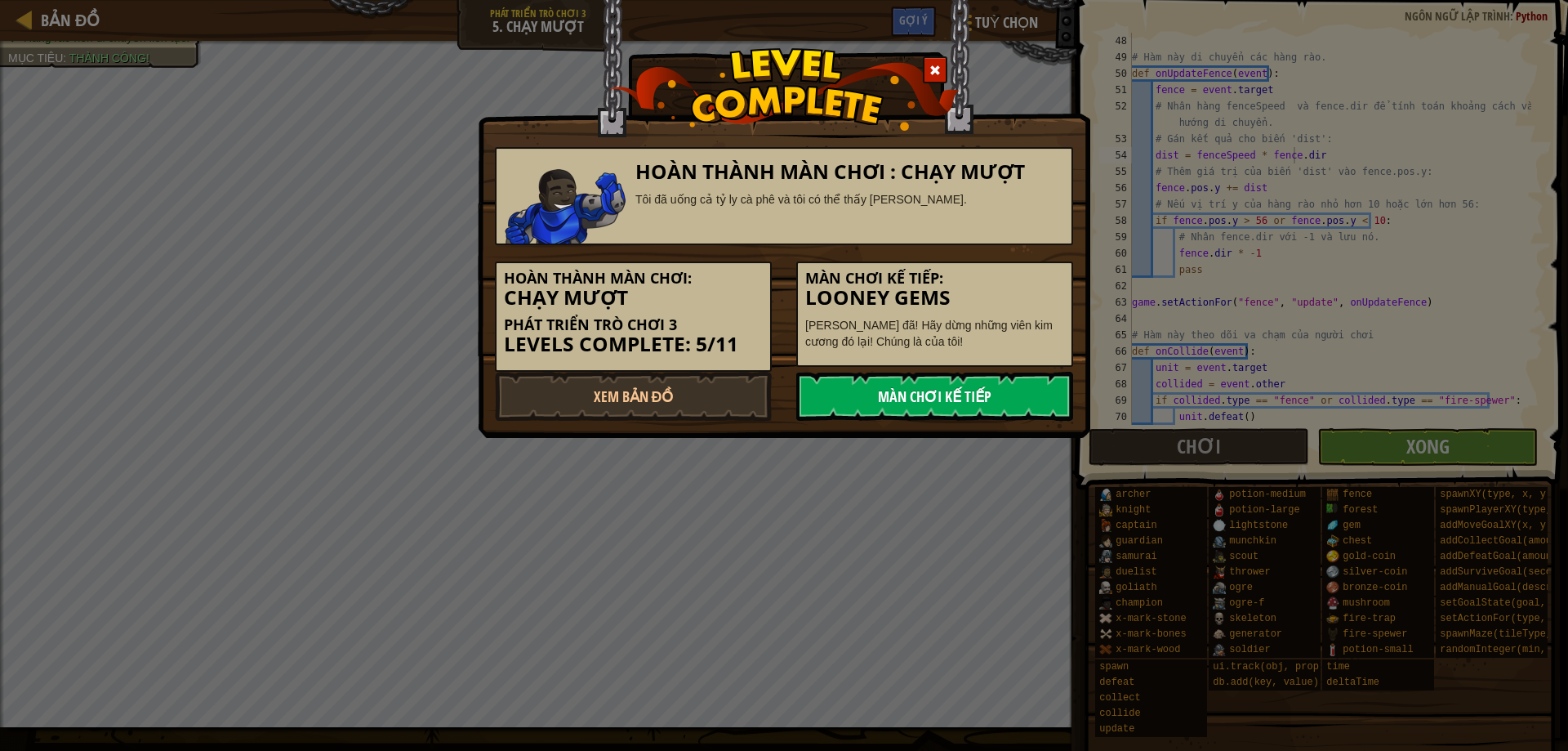
click at [856, 390] on link "Màn chơi kế tiếp" at bounding box center [934, 396] width 277 height 49
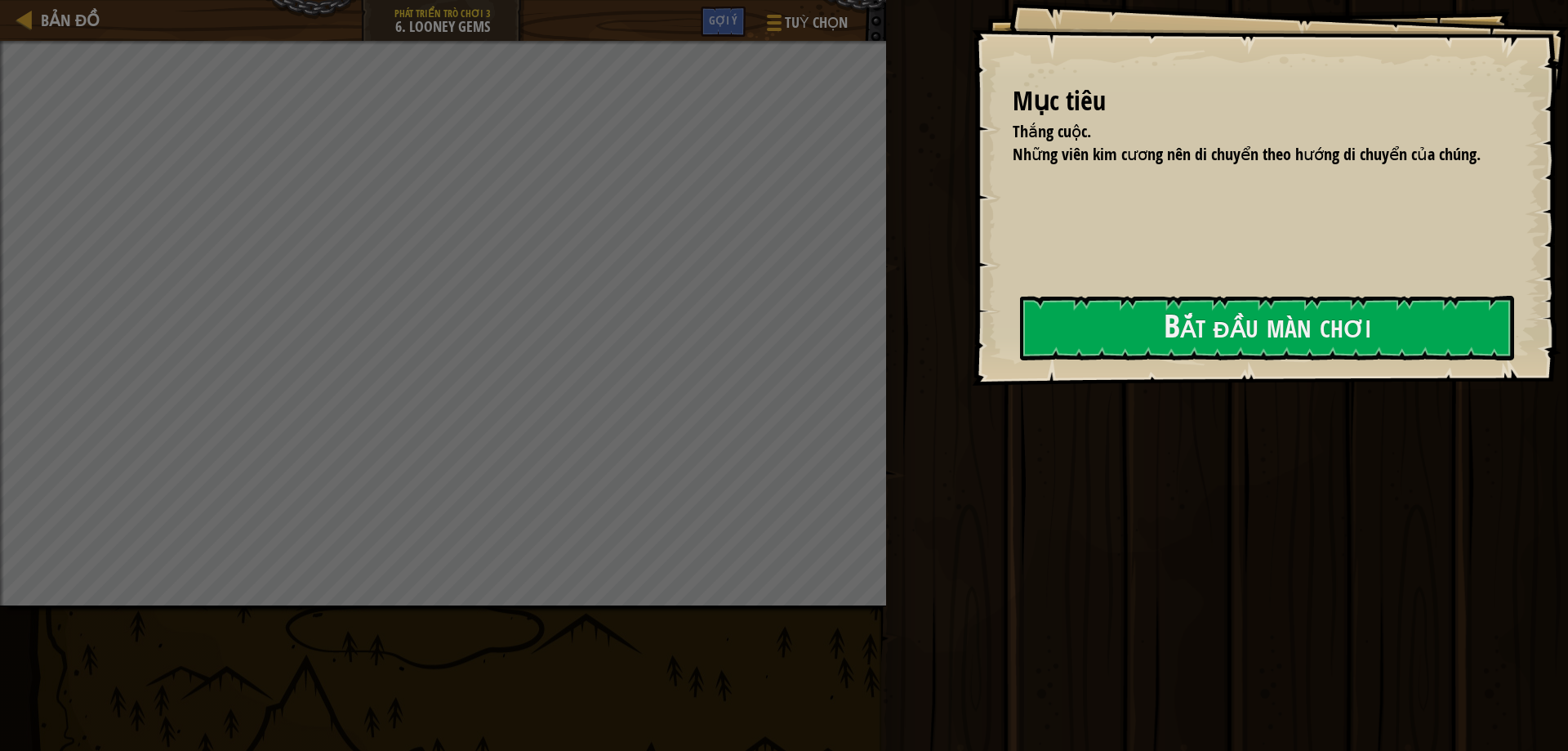
drag, startPoint x: 1135, startPoint y: 366, endPoint x: 1144, endPoint y: 364, distance: 9.2
click at [1140, 365] on div "Mục tiêu Thắng cuộc. Những viên kim cương nên di chuyển theo hướng di chuyển củ…" at bounding box center [1269, 193] width 596 height 386
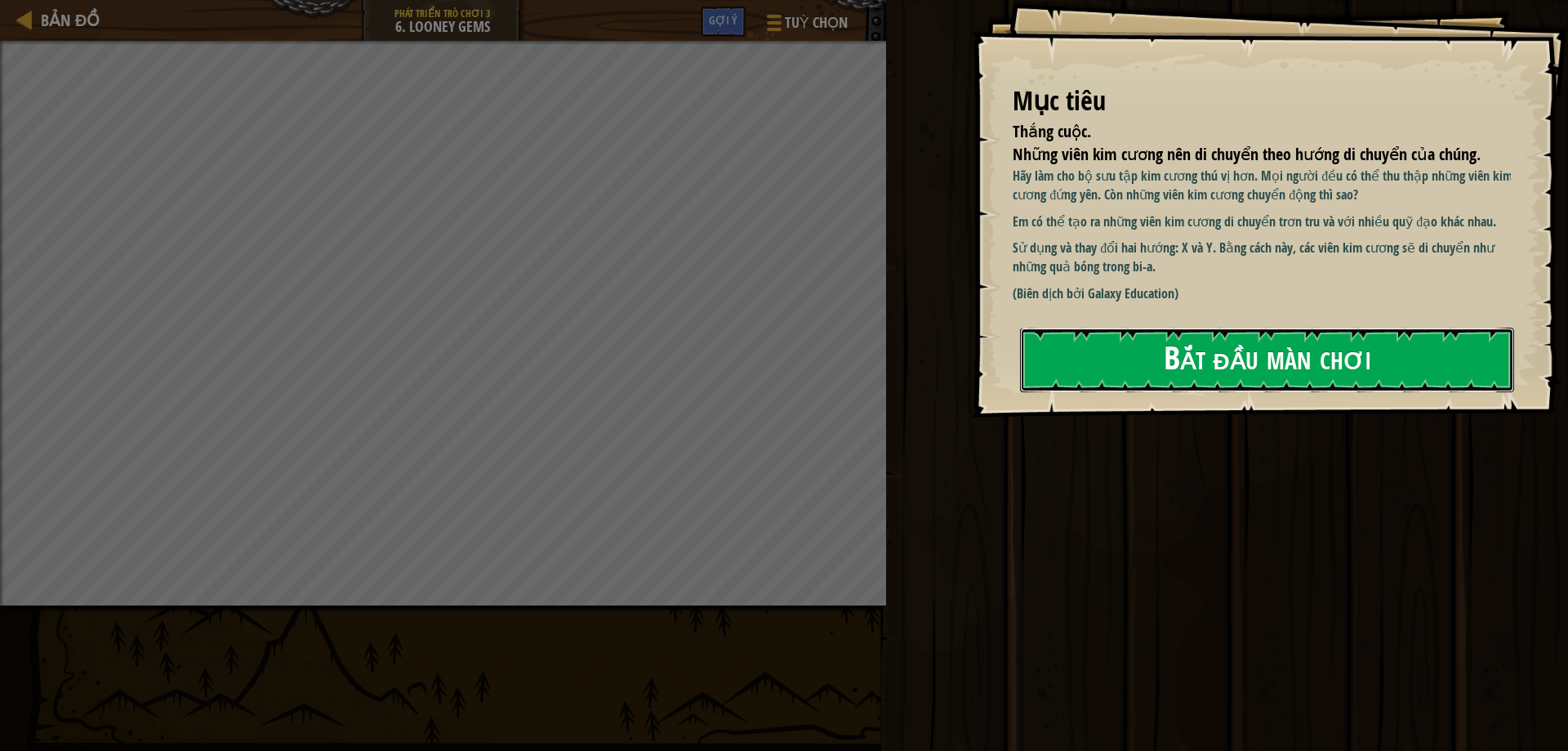
click at [1153, 352] on button "Bắt đầu màn chơi" at bounding box center [1267, 360] width 494 height 65
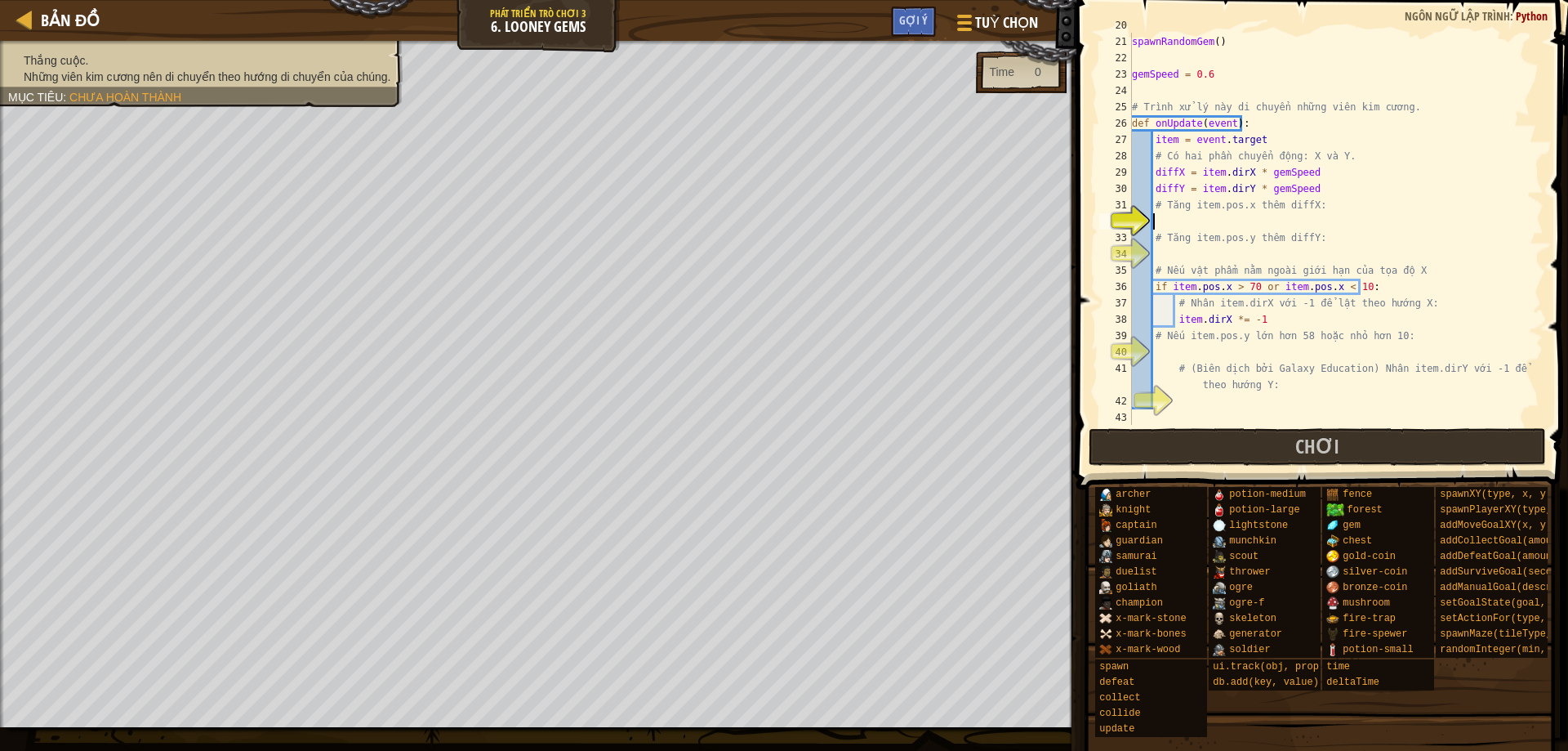
scroll to position [424, 0]
click at [1209, 227] on div "spawnRandomGem ( ) gemSpeed = 0.6 # Trình xử lý này di chuyển những viên kim cư…" at bounding box center [1329, 244] width 402 height 424
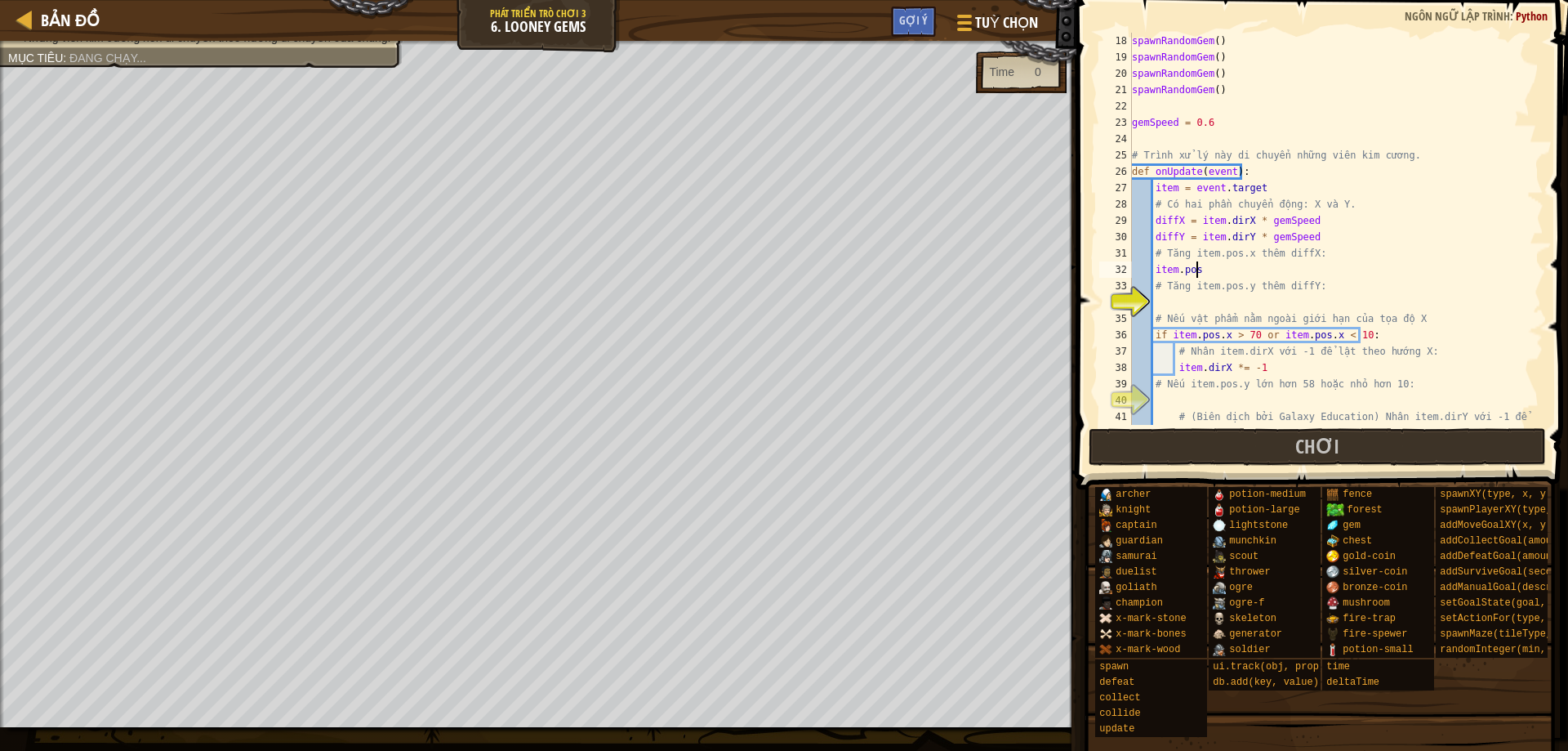
scroll to position [7, 5]
type textarea "item.pos.x"
